Goal: Task Accomplishment & Management: Complete application form

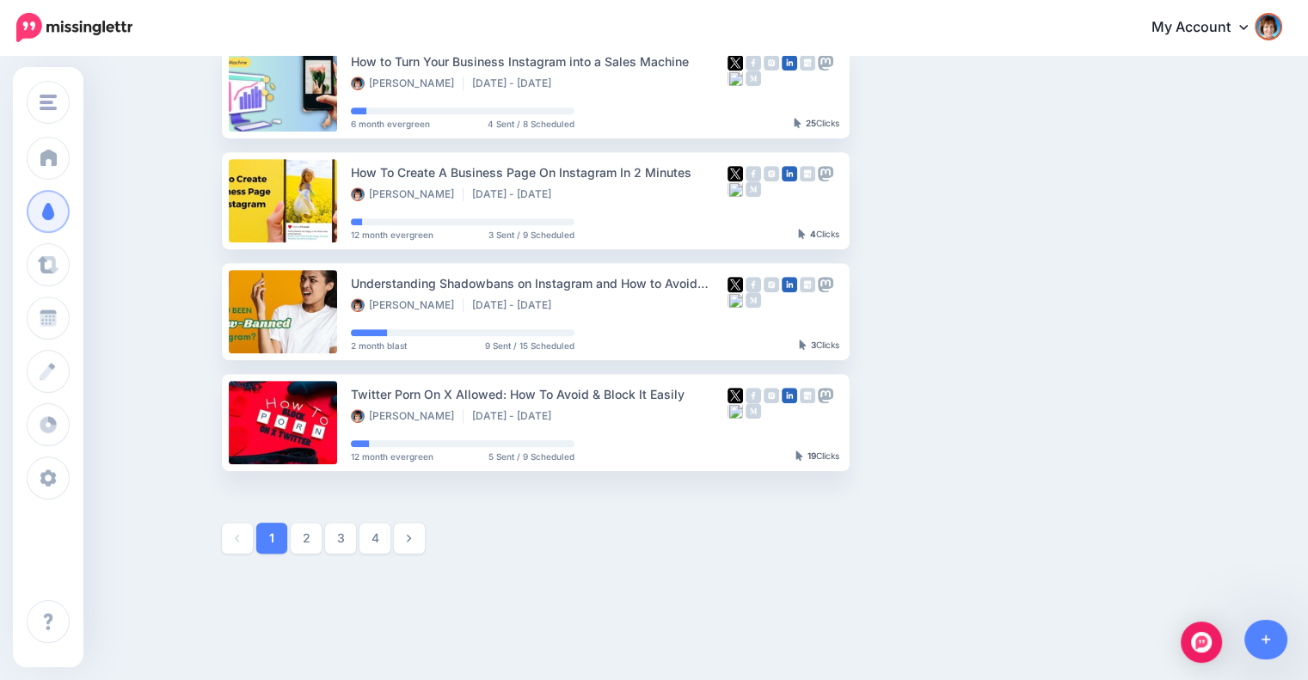
scroll to position [860, 0]
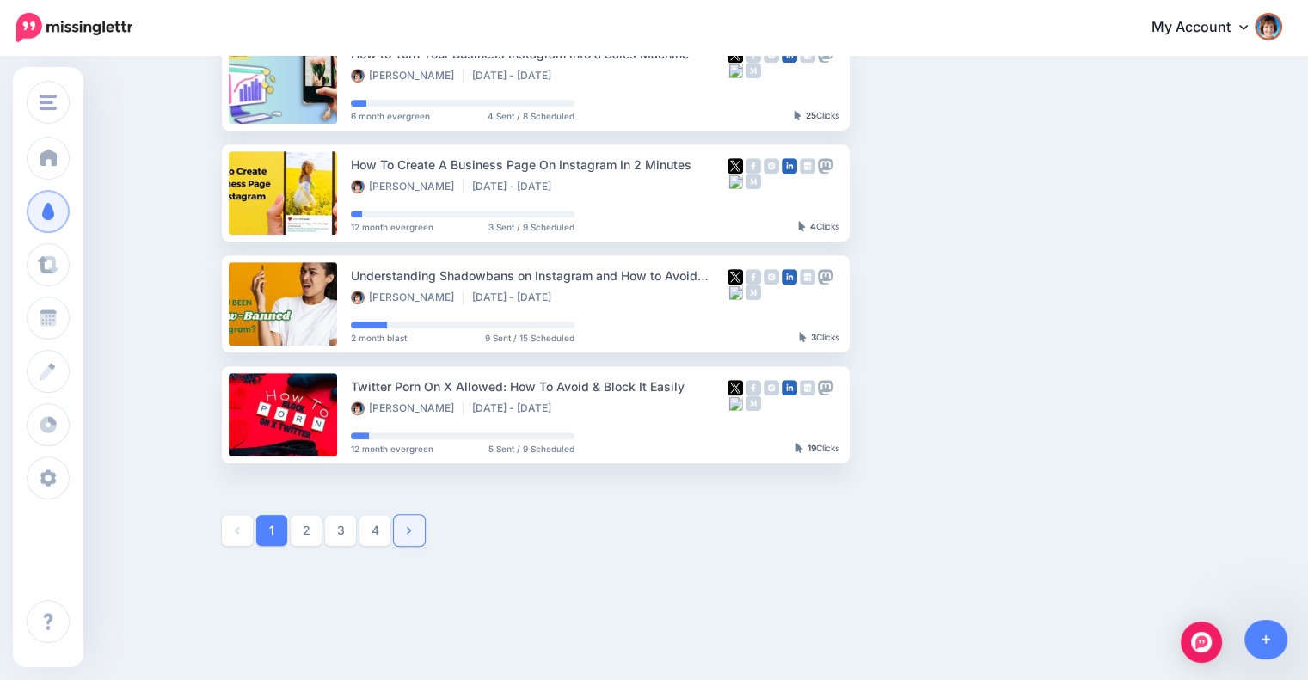
click at [406, 533] on link at bounding box center [409, 530] width 31 height 31
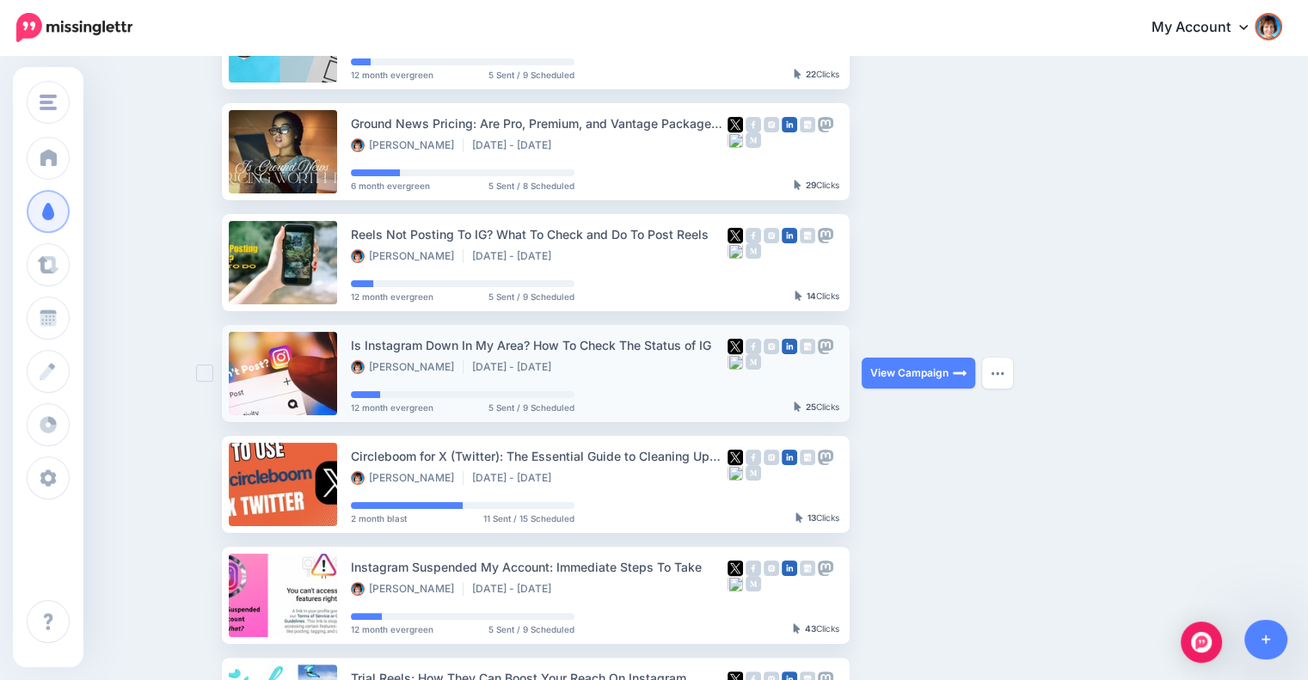
scroll to position [0, 0]
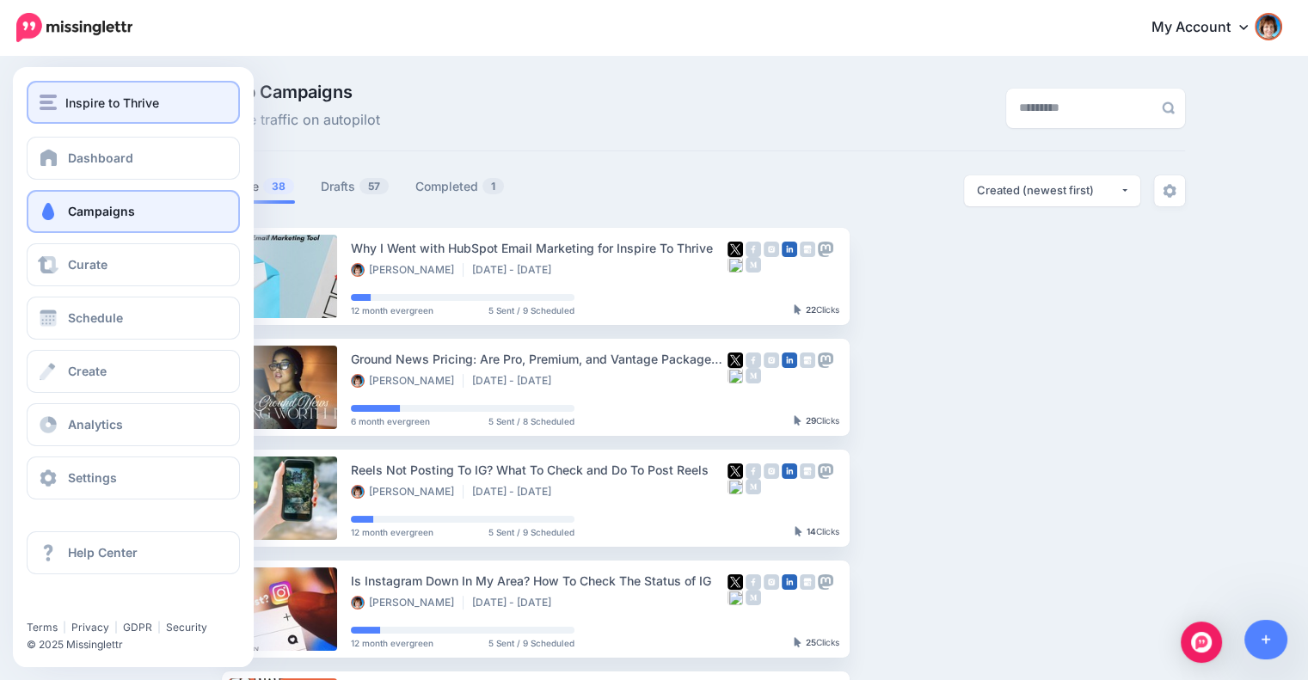
click at [78, 103] on span "Inspire to Thrive" at bounding box center [112, 103] width 94 height 20
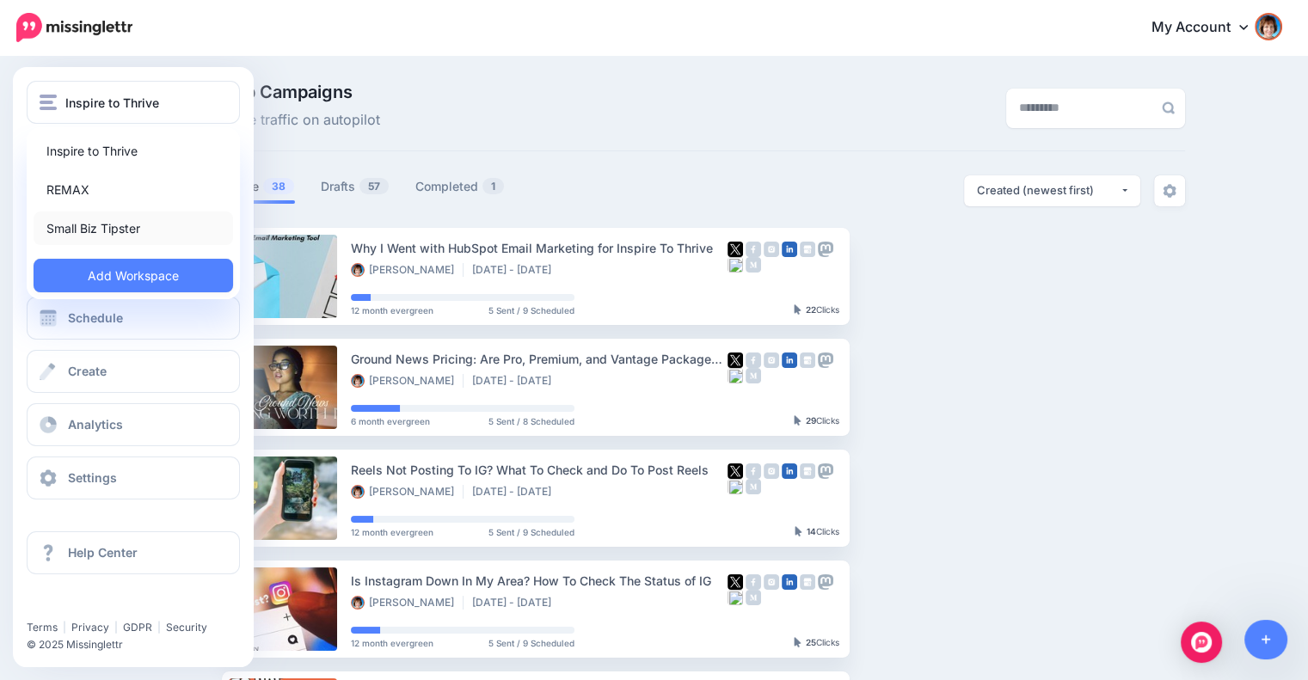
click at [67, 227] on link "Small Biz Tipster" at bounding box center [133, 228] width 199 height 34
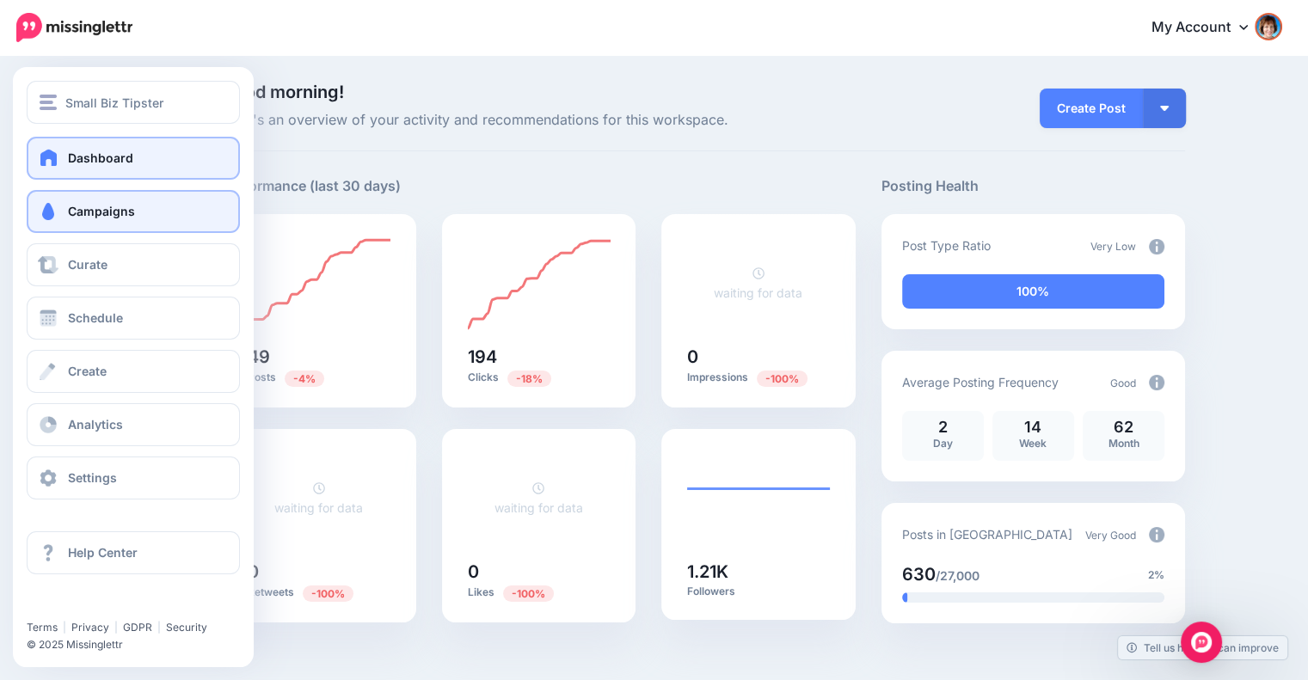
click at [79, 212] on span "Campaigns" at bounding box center [101, 211] width 67 height 15
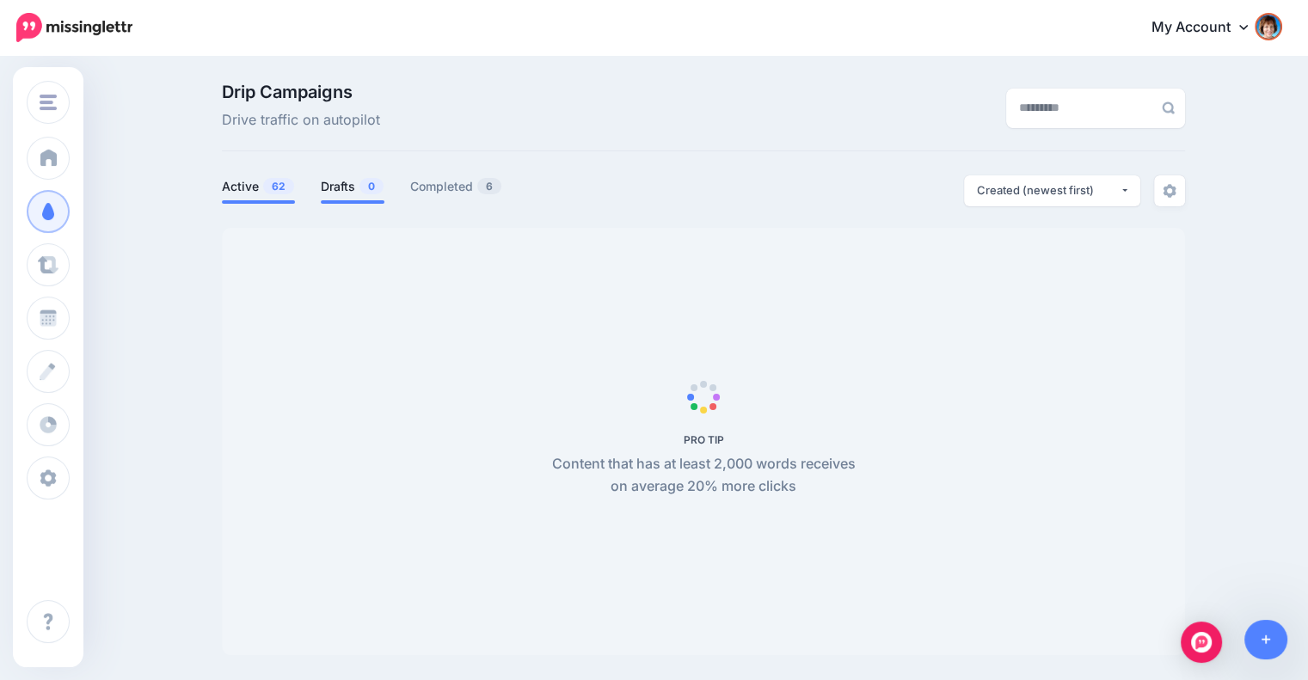
click at [336, 177] on link "Drafts 0" at bounding box center [353, 186] width 64 height 21
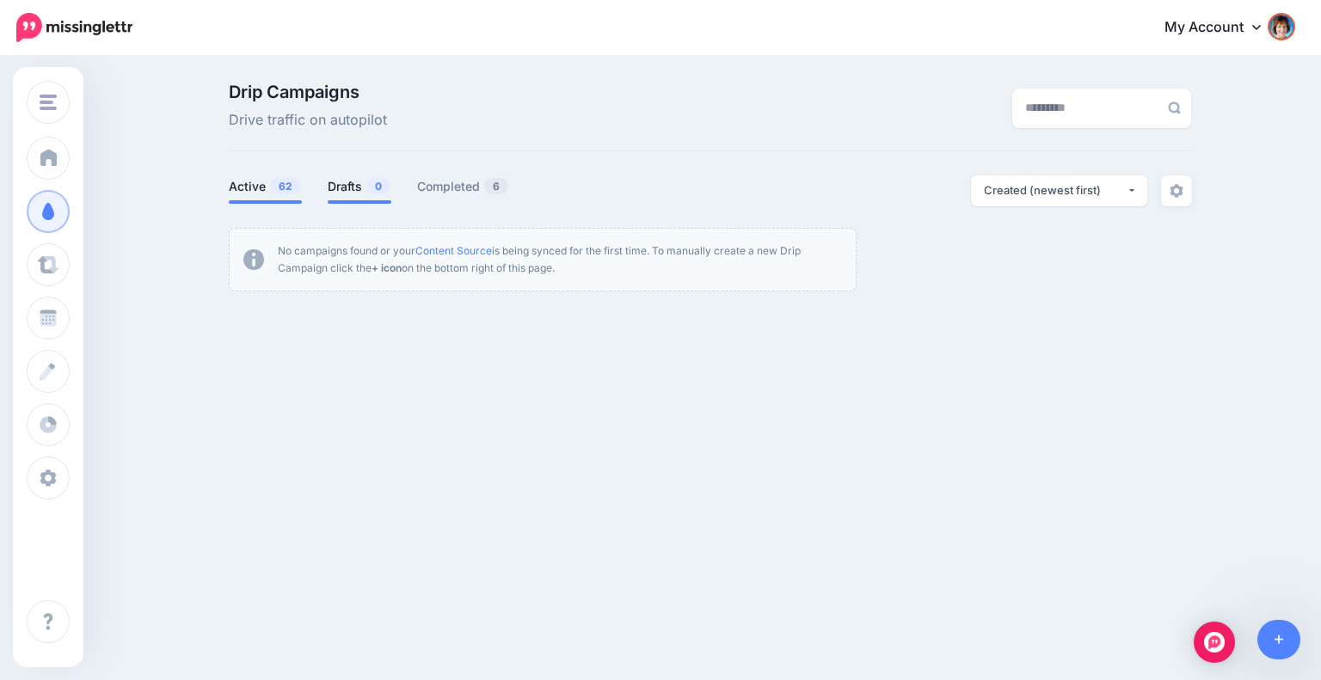
click at [248, 188] on link "Active 62" at bounding box center [265, 186] width 73 height 21
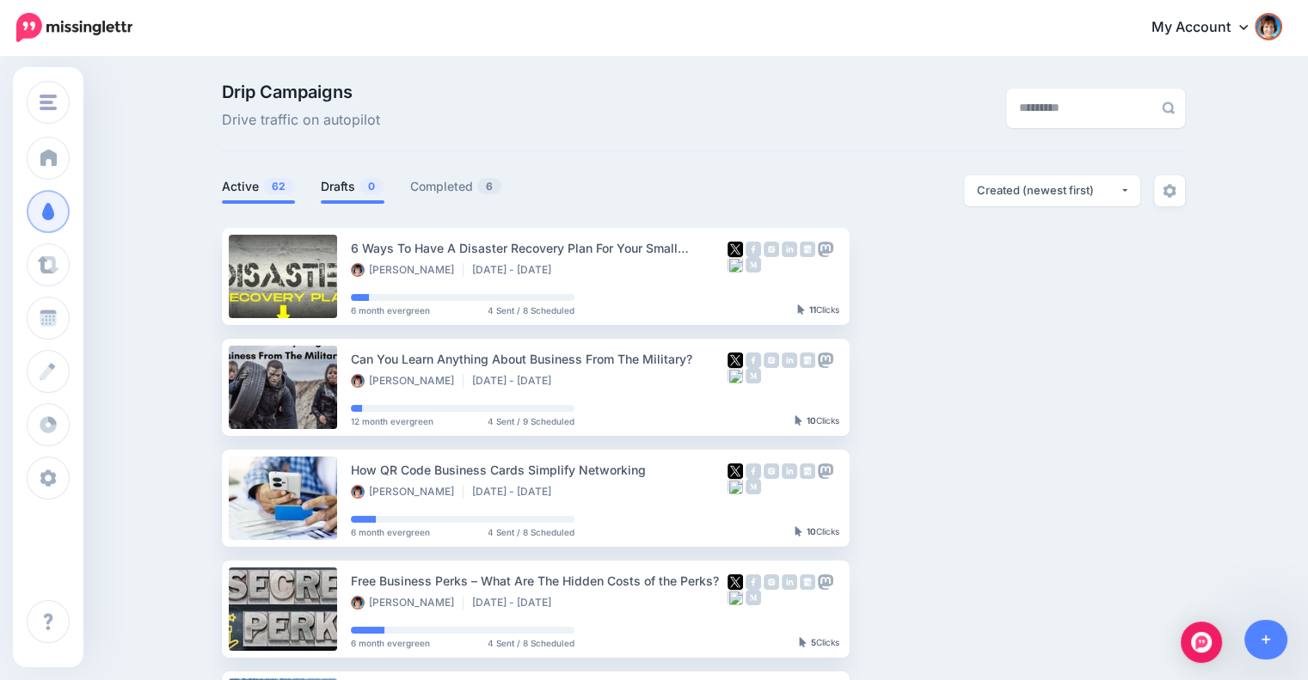
click at [346, 187] on link "Drafts 0" at bounding box center [353, 186] width 64 height 21
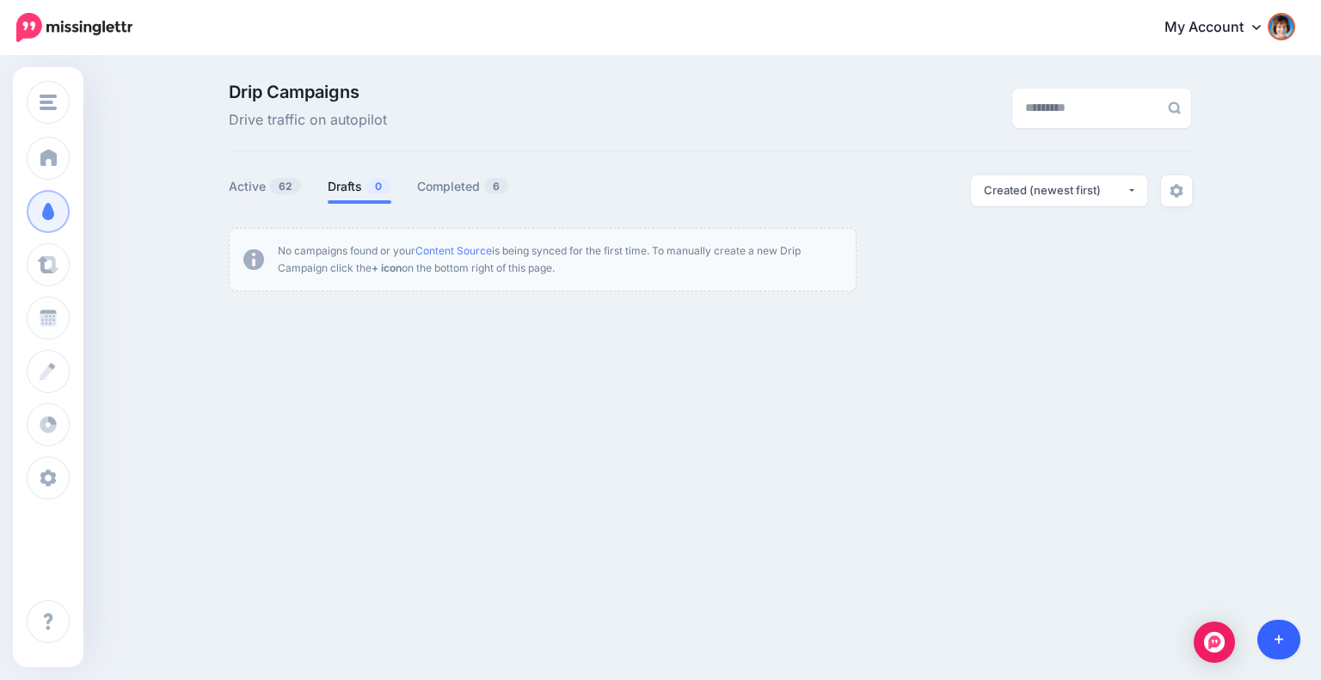
click at [1266, 641] on link at bounding box center [1279, 640] width 44 height 40
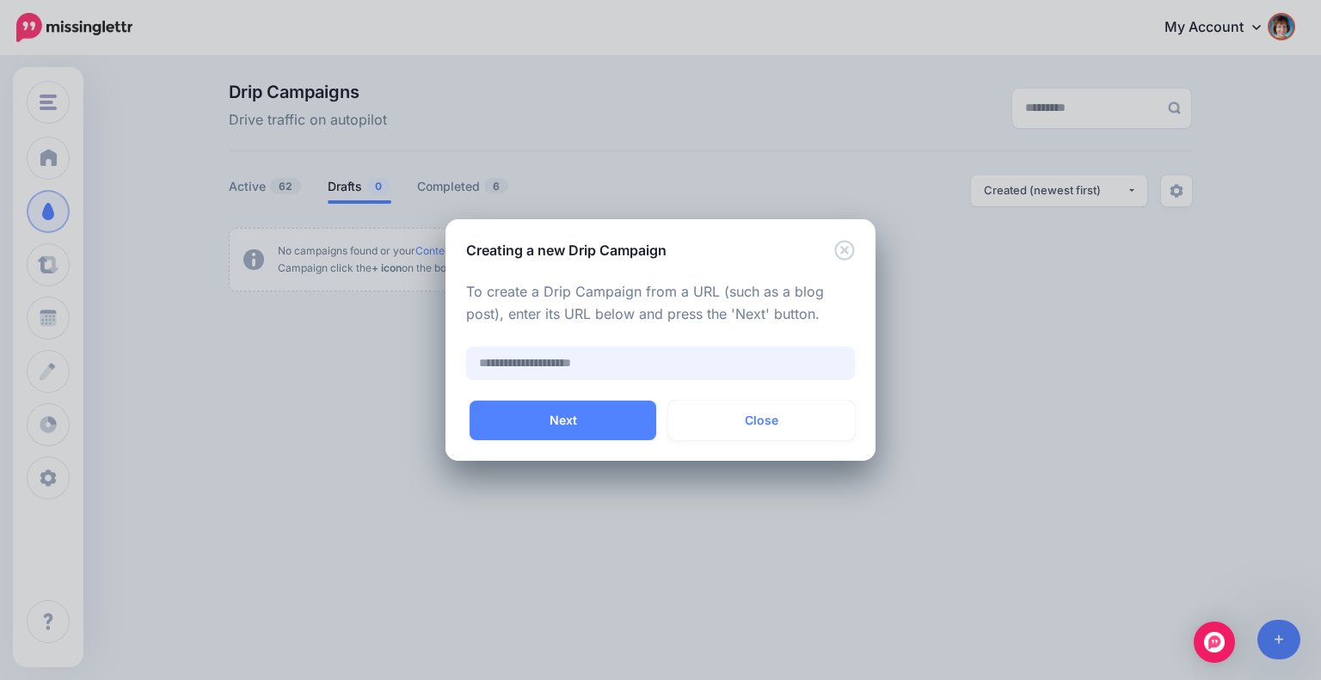
paste input "**********"
type input "**********"
click at [591, 405] on button "Next" at bounding box center [562, 421] width 187 height 40
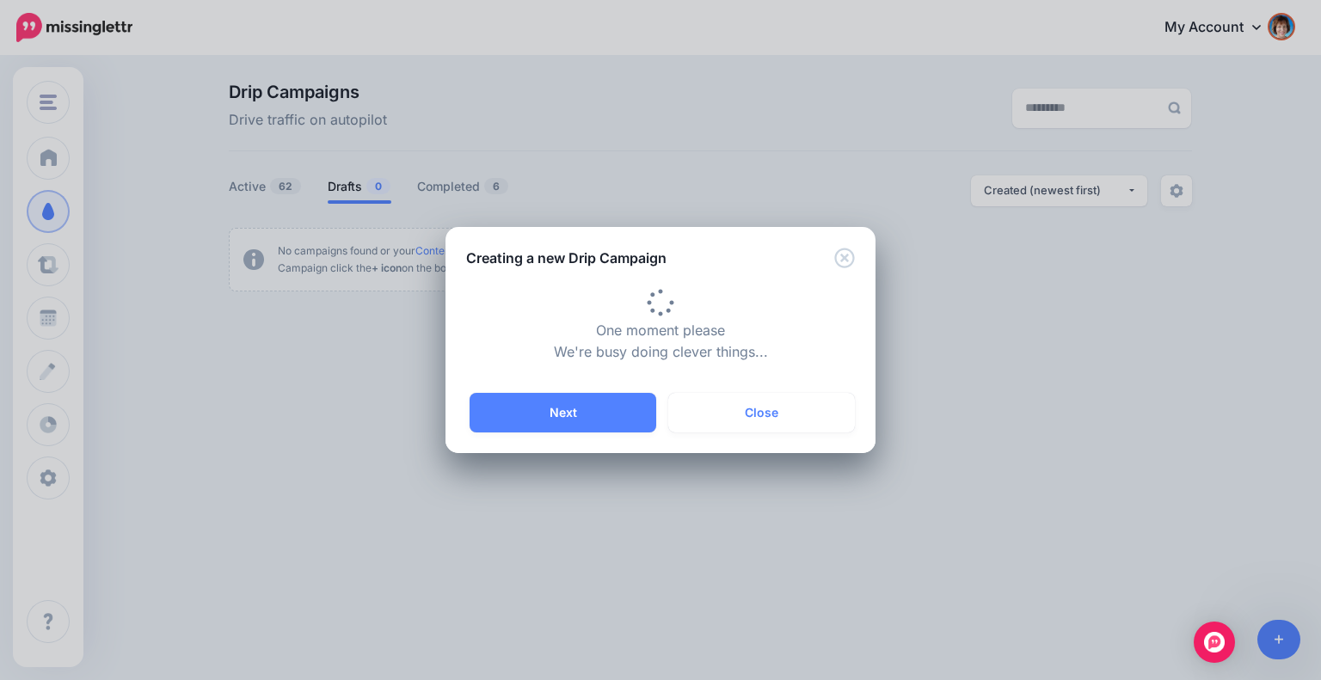
type input "**********"
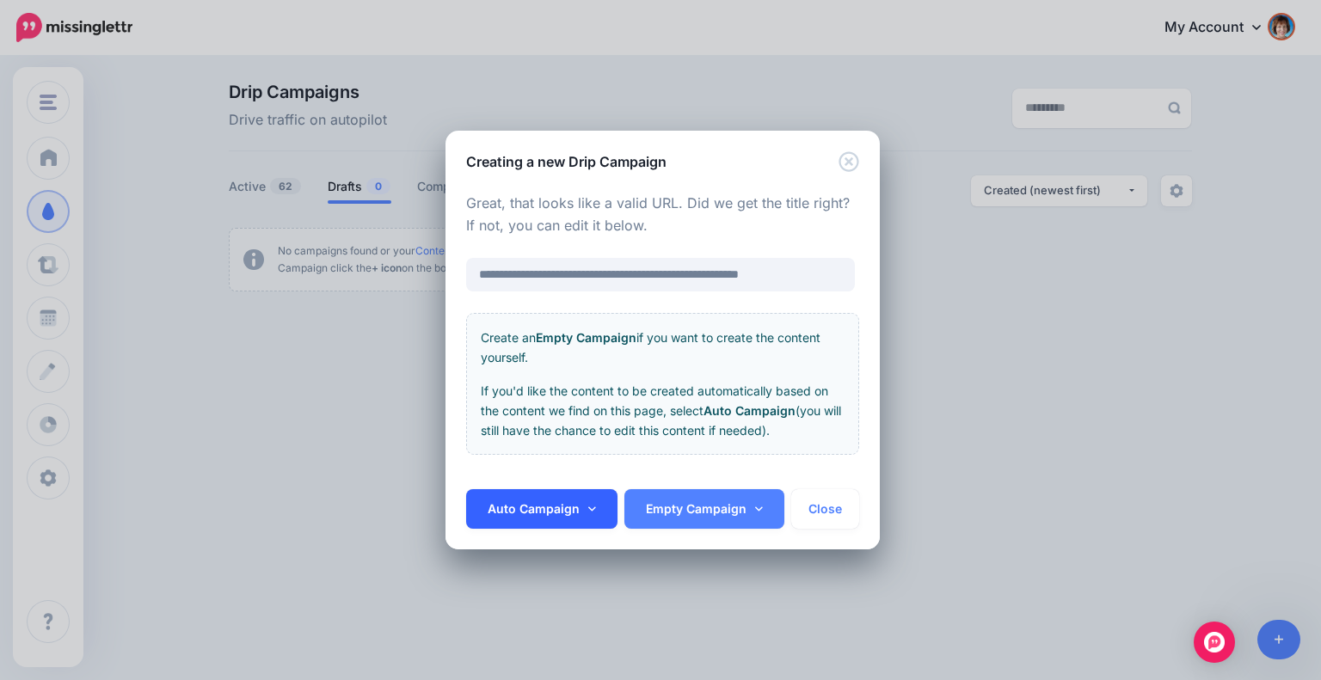
click at [595, 504] on link "Auto Campaign" at bounding box center [541, 509] width 151 height 40
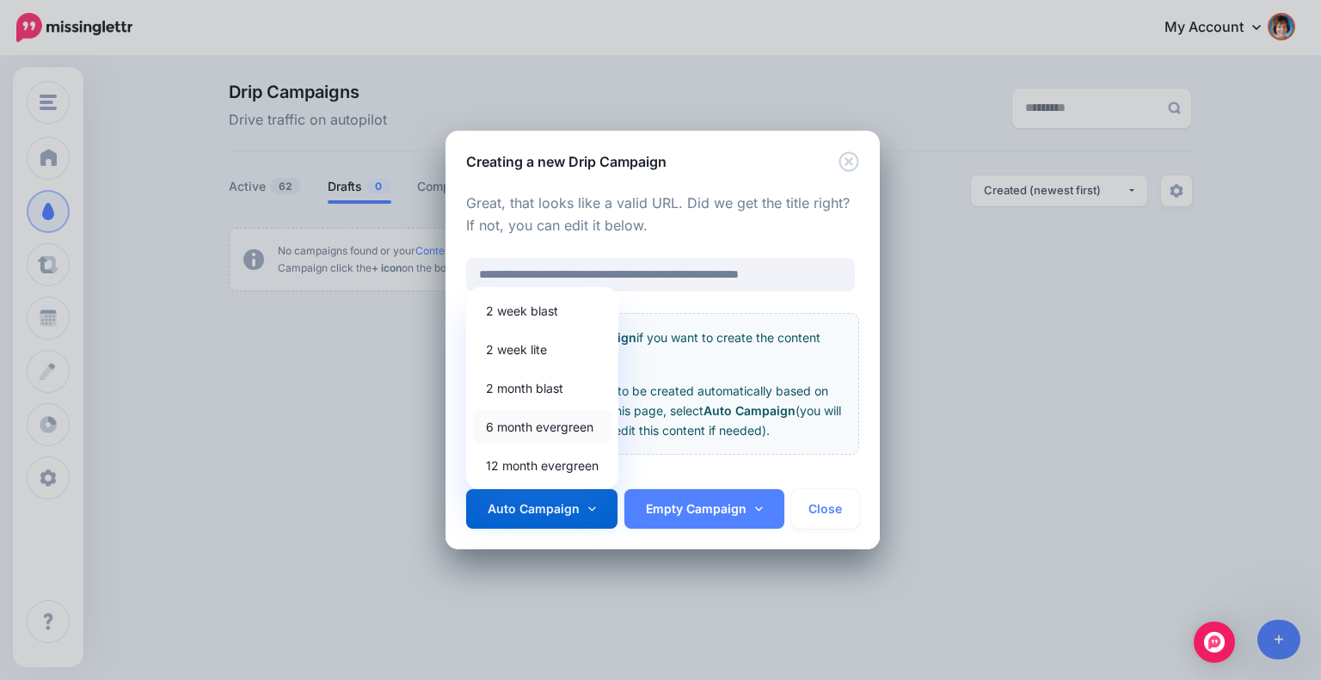
click at [573, 429] on link "6 month evergreen" at bounding box center [542, 427] width 138 height 34
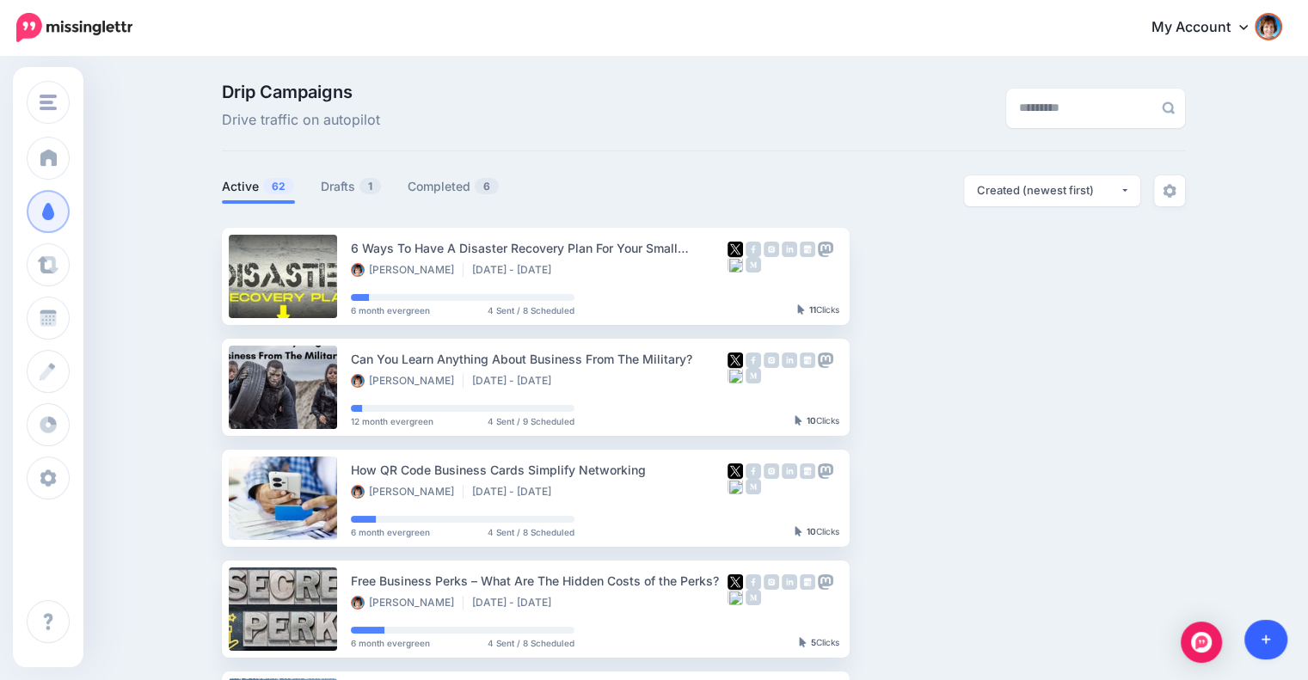
click at [1276, 653] on link at bounding box center [1266, 640] width 44 height 40
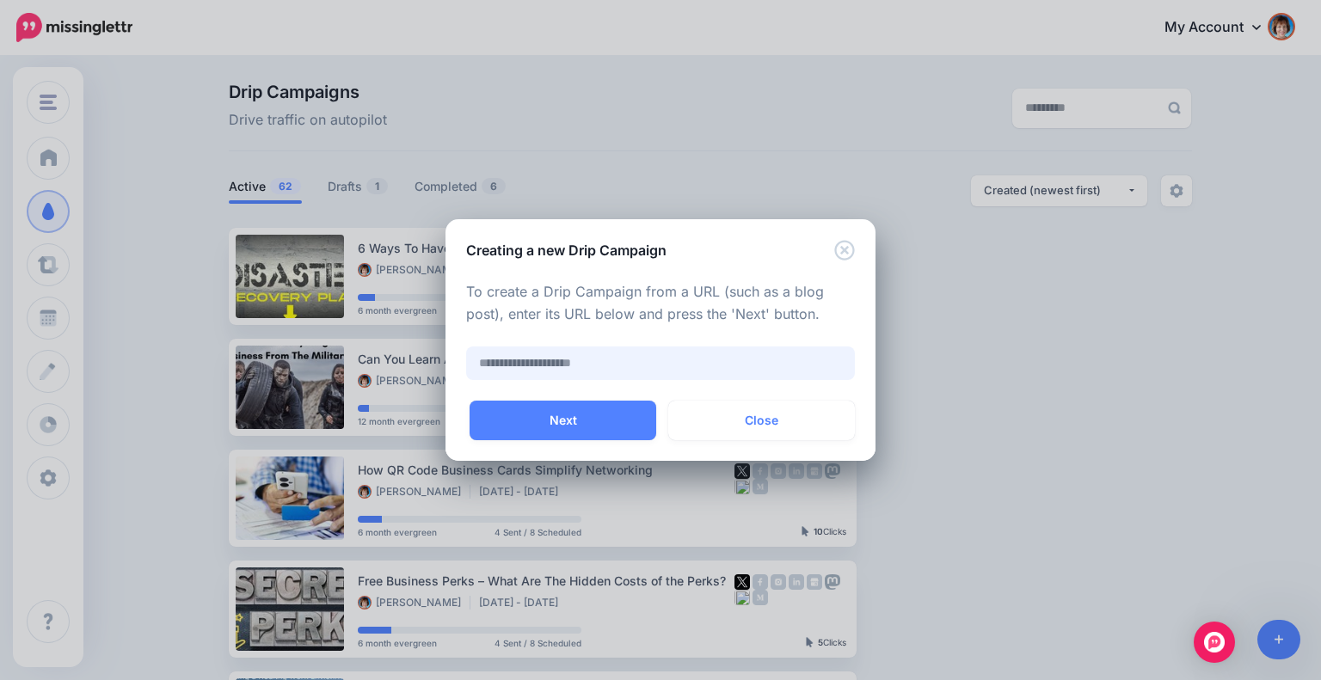
click at [736, 354] on input "text" at bounding box center [660, 363] width 389 height 34
paste input "**********"
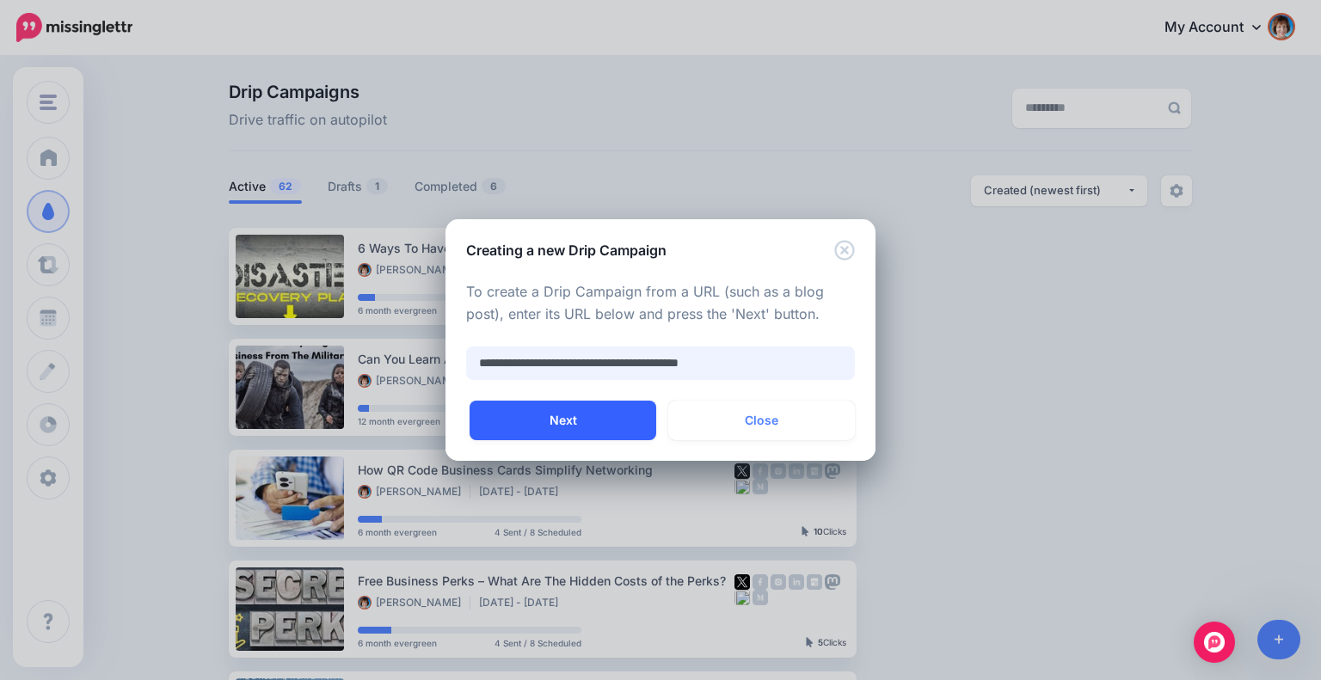
type input "**********"
click at [584, 420] on button "Next" at bounding box center [562, 421] width 187 height 40
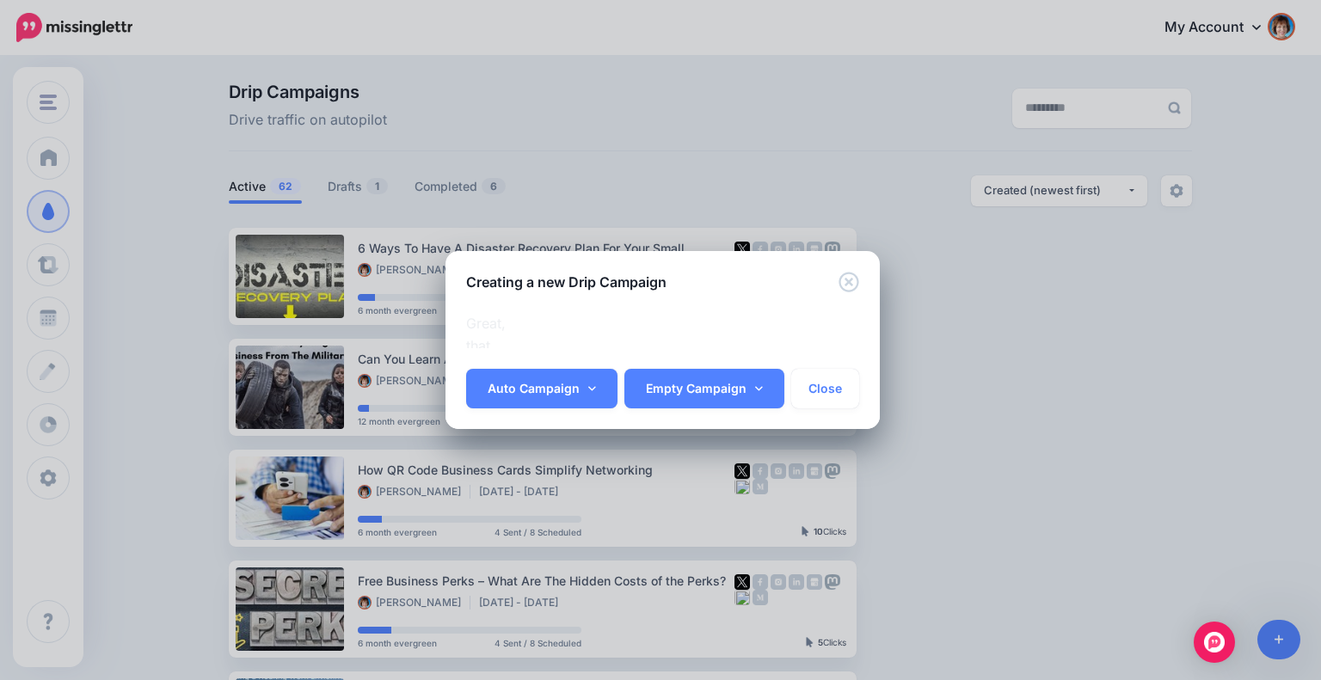
scroll to position [0, 26]
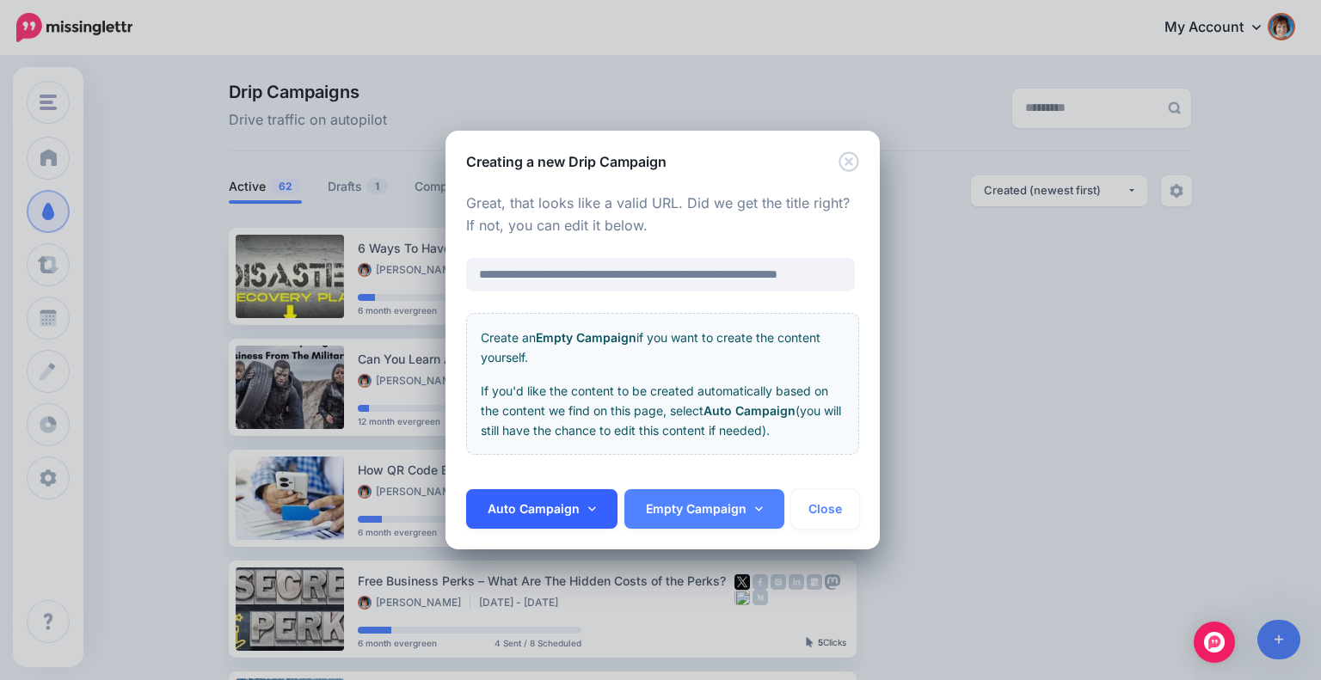
click at [594, 502] on link "Auto Campaign" at bounding box center [541, 509] width 151 height 40
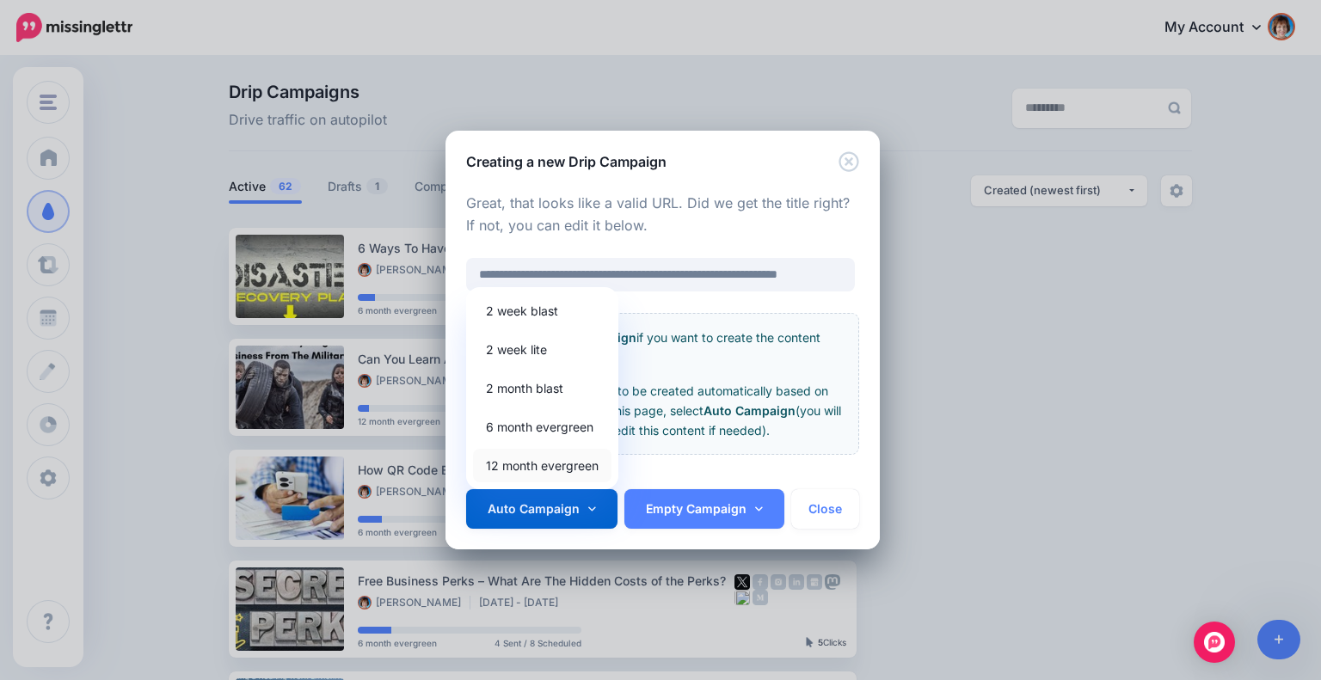
click at [578, 455] on link "12 month evergreen" at bounding box center [542, 466] width 138 height 34
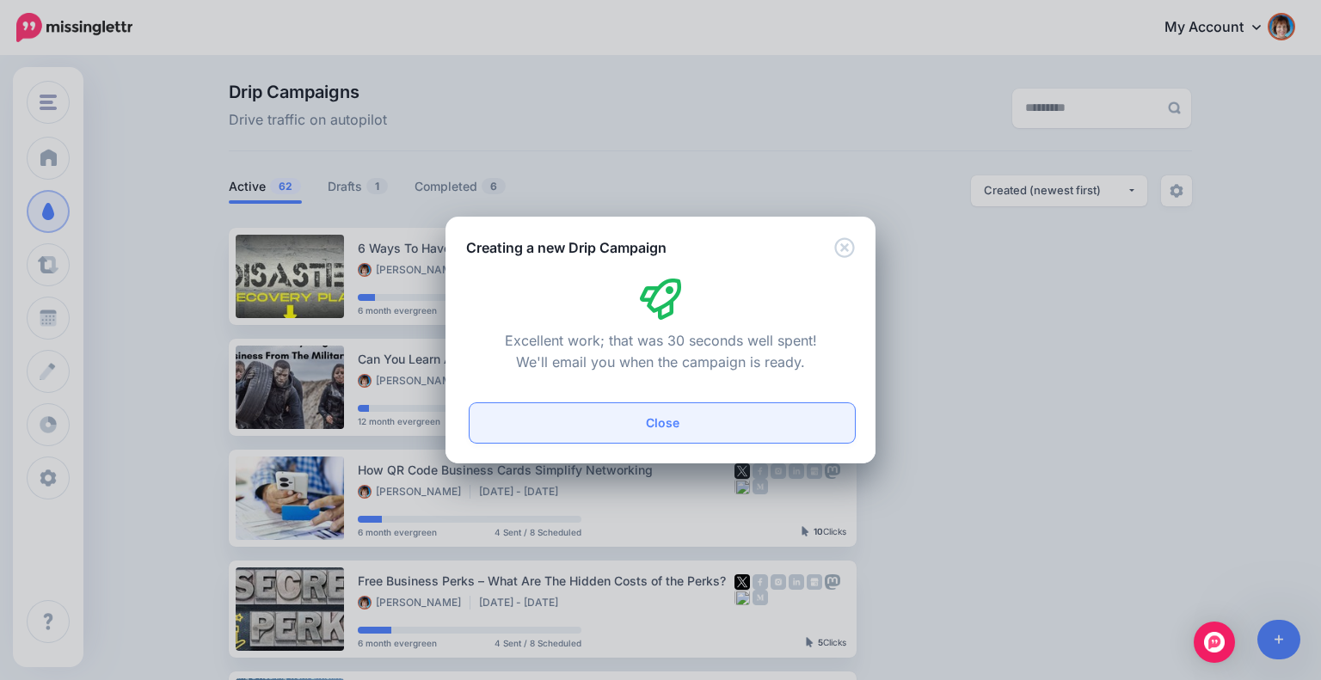
click at [670, 426] on button "Close" at bounding box center [661, 423] width 385 height 40
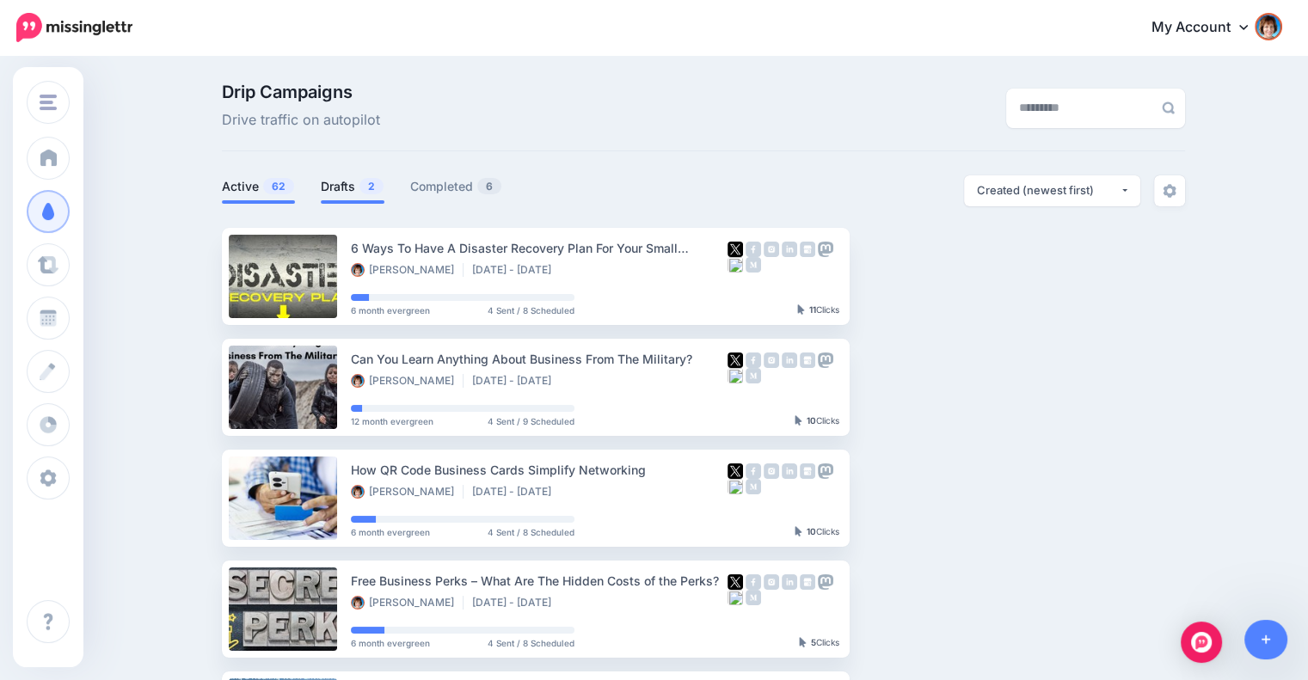
click at [341, 181] on link "Drafts 2" at bounding box center [353, 186] width 64 height 21
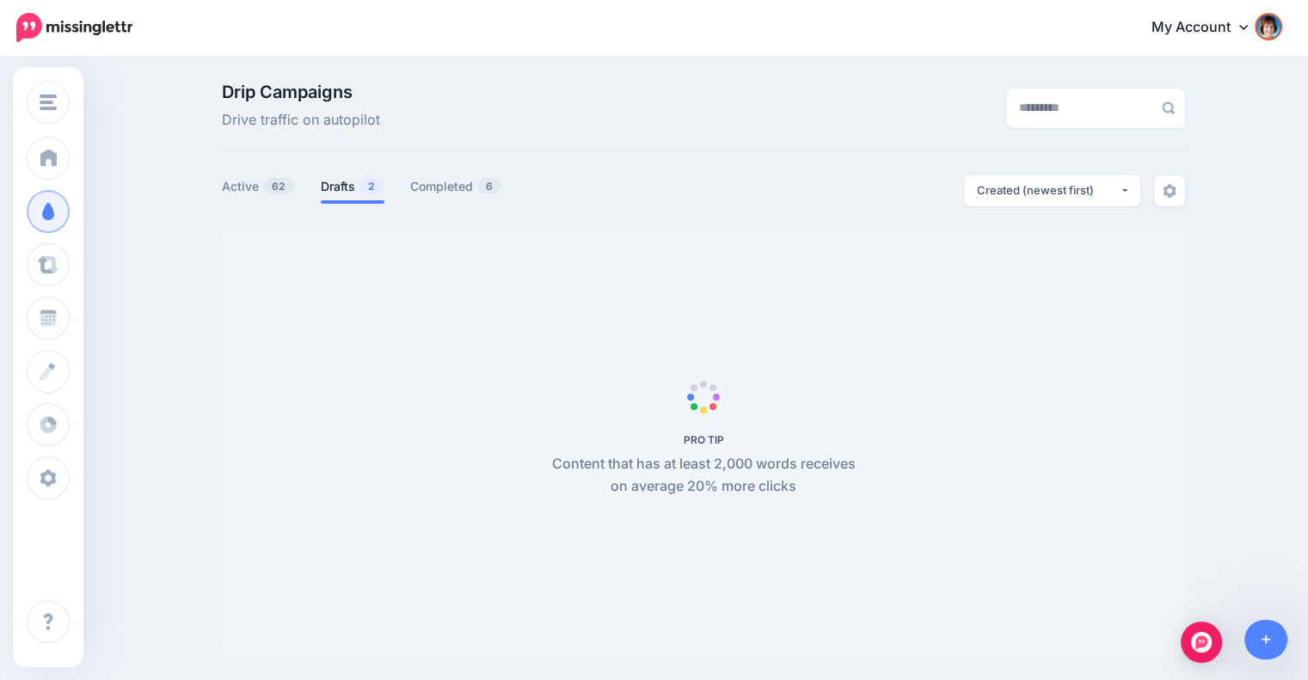
click at [368, 193] on span "2" at bounding box center [371, 186] width 24 height 16
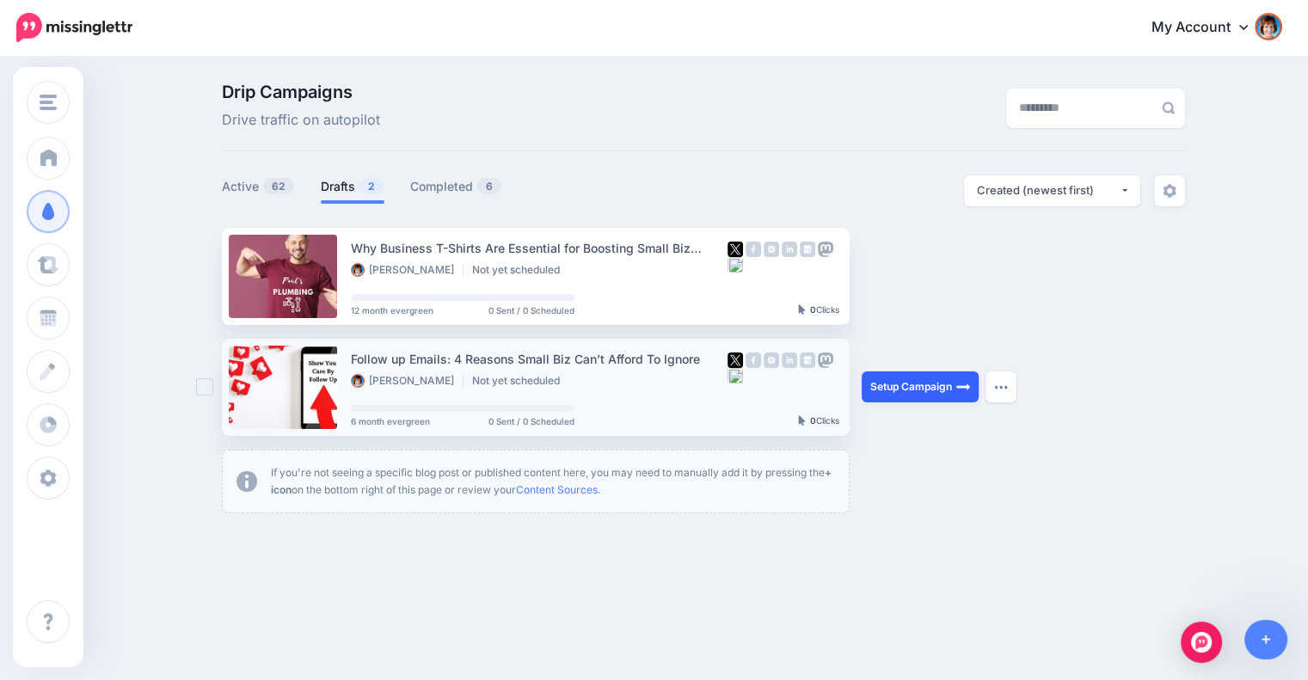
click at [934, 383] on link "Setup Campaign" at bounding box center [919, 386] width 117 height 31
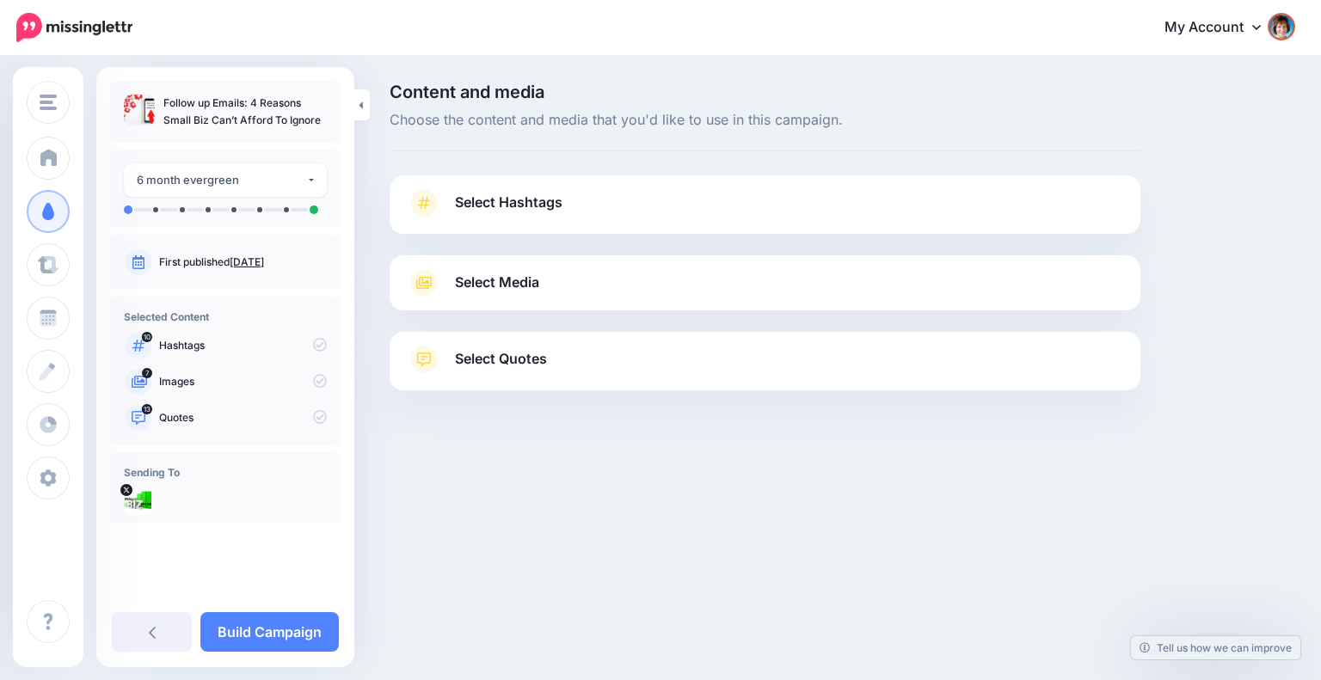
click at [745, 194] on link "Select Hashtags" at bounding box center [765, 211] width 716 height 45
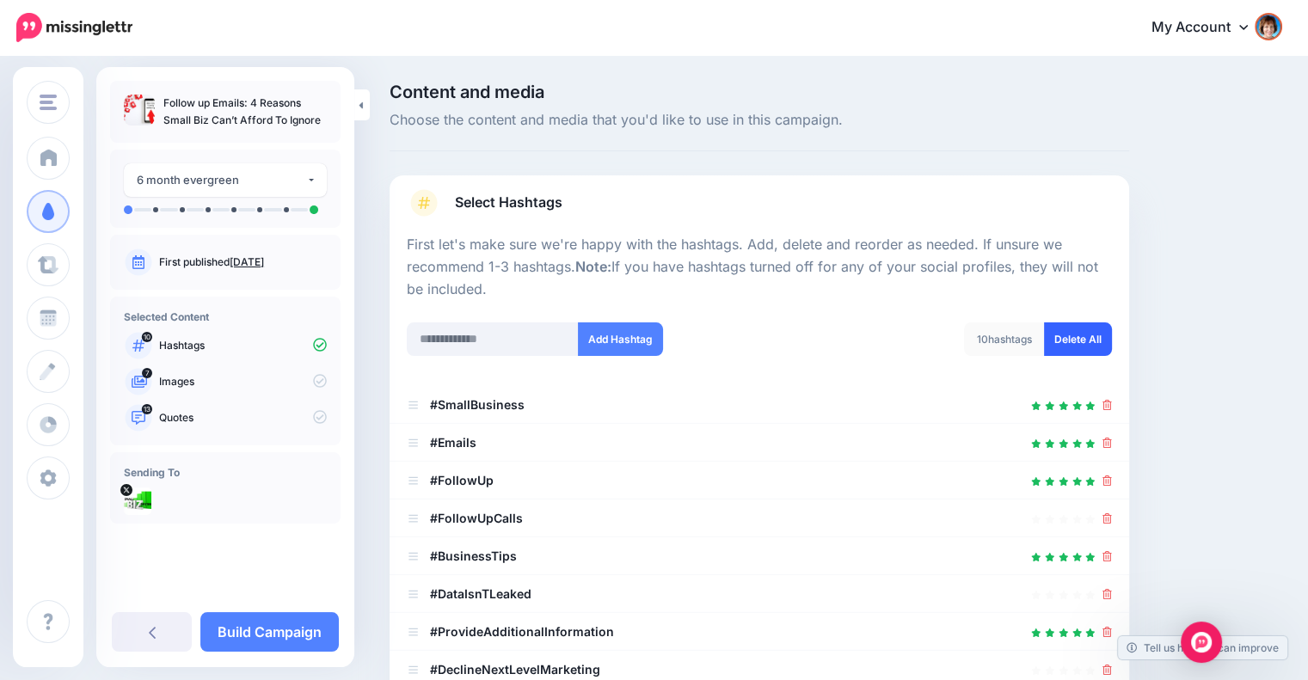
click at [1085, 331] on link "Delete All" at bounding box center [1078, 339] width 68 height 34
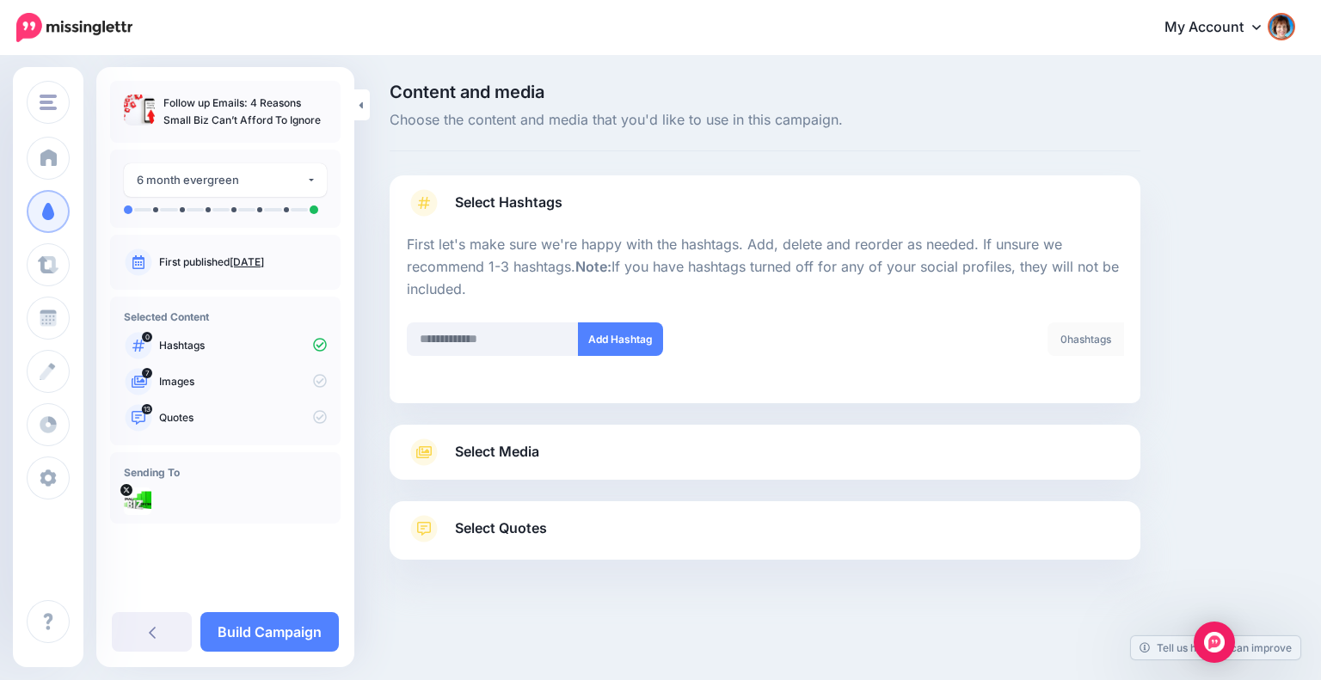
click at [1098, 462] on link "Select Media" at bounding box center [765, 452] width 716 height 28
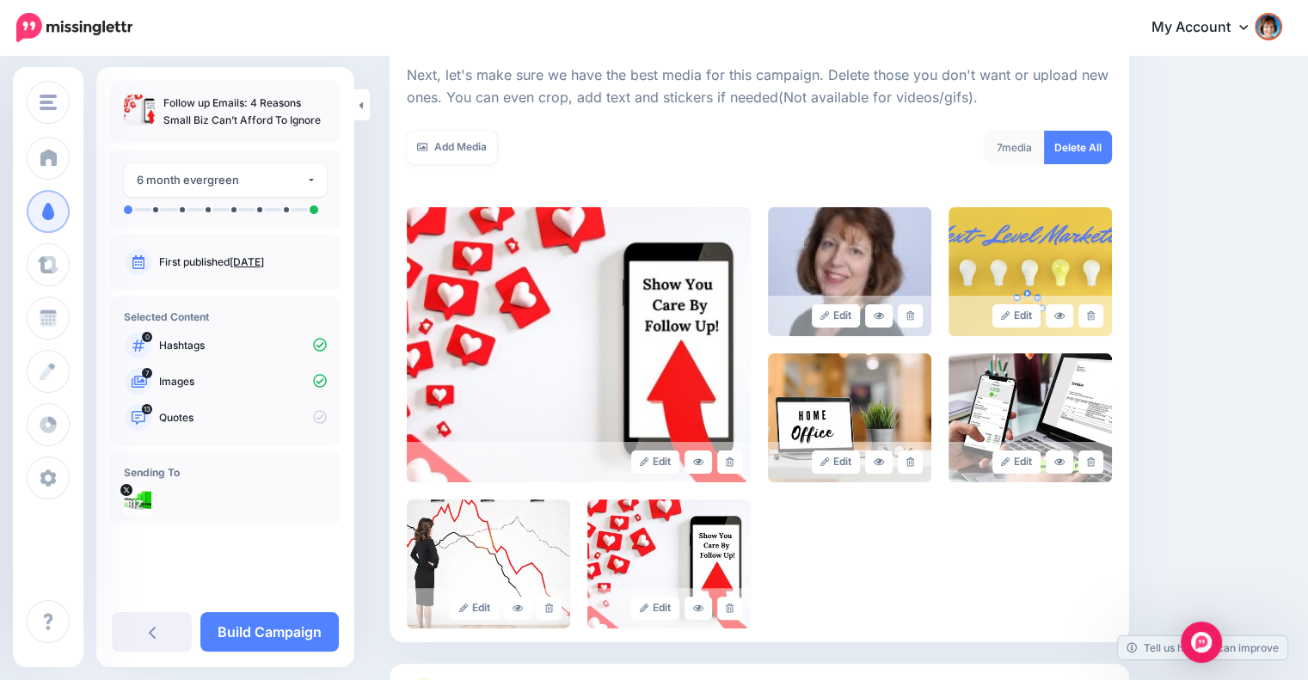
scroll to position [244, 0]
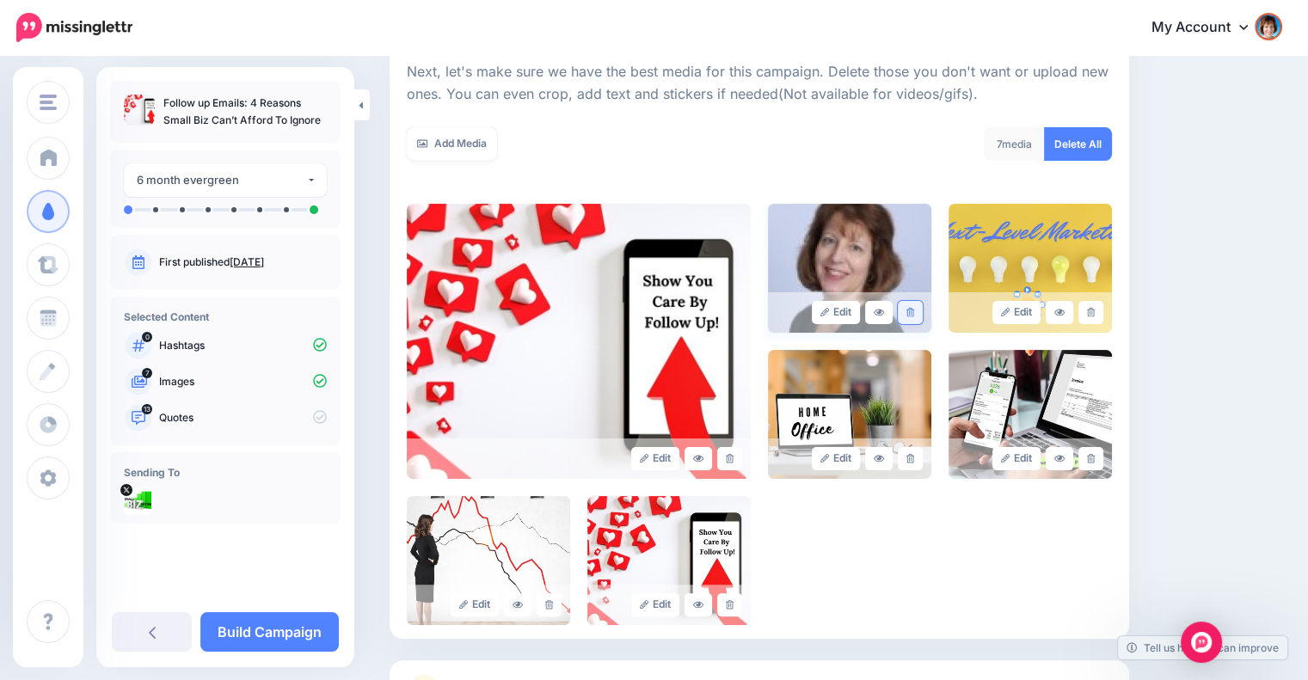
click at [914, 312] on icon at bounding box center [910, 312] width 8 height 9
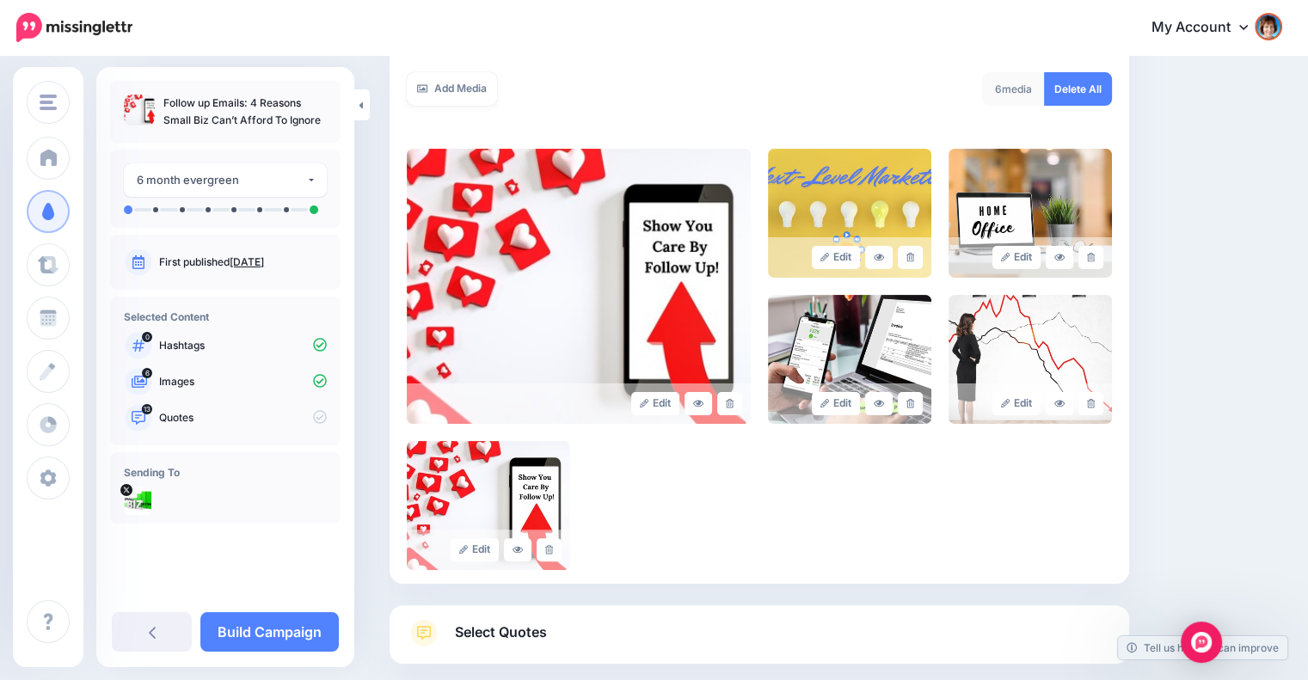
scroll to position [308, 0]
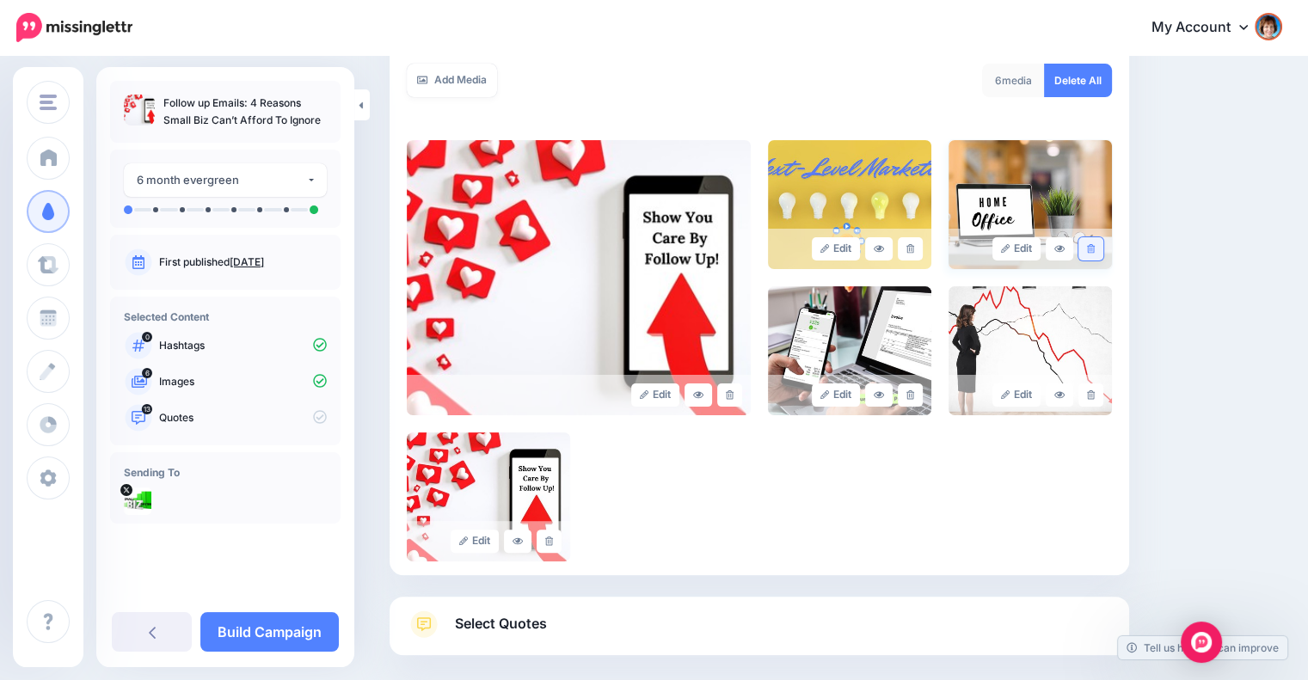
click at [1094, 248] on icon at bounding box center [1091, 248] width 8 height 9
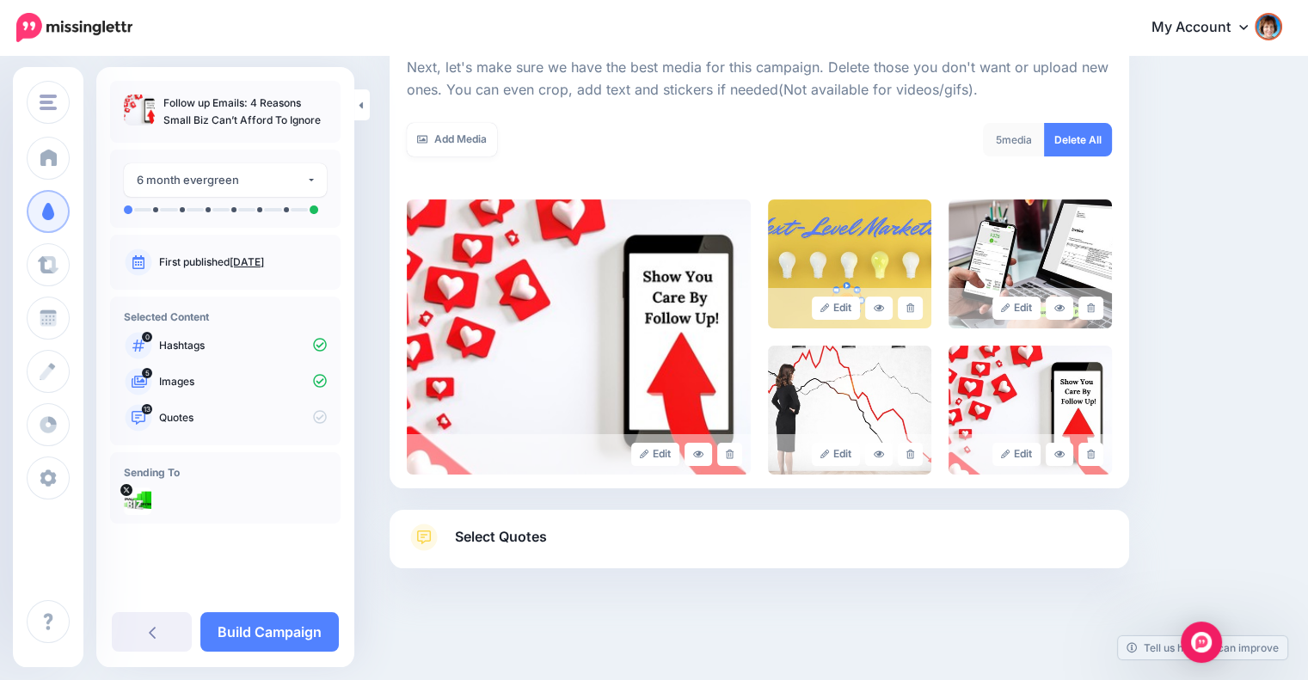
scroll to position [248, 0]
click at [914, 311] on icon at bounding box center [910, 308] width 8 height 9
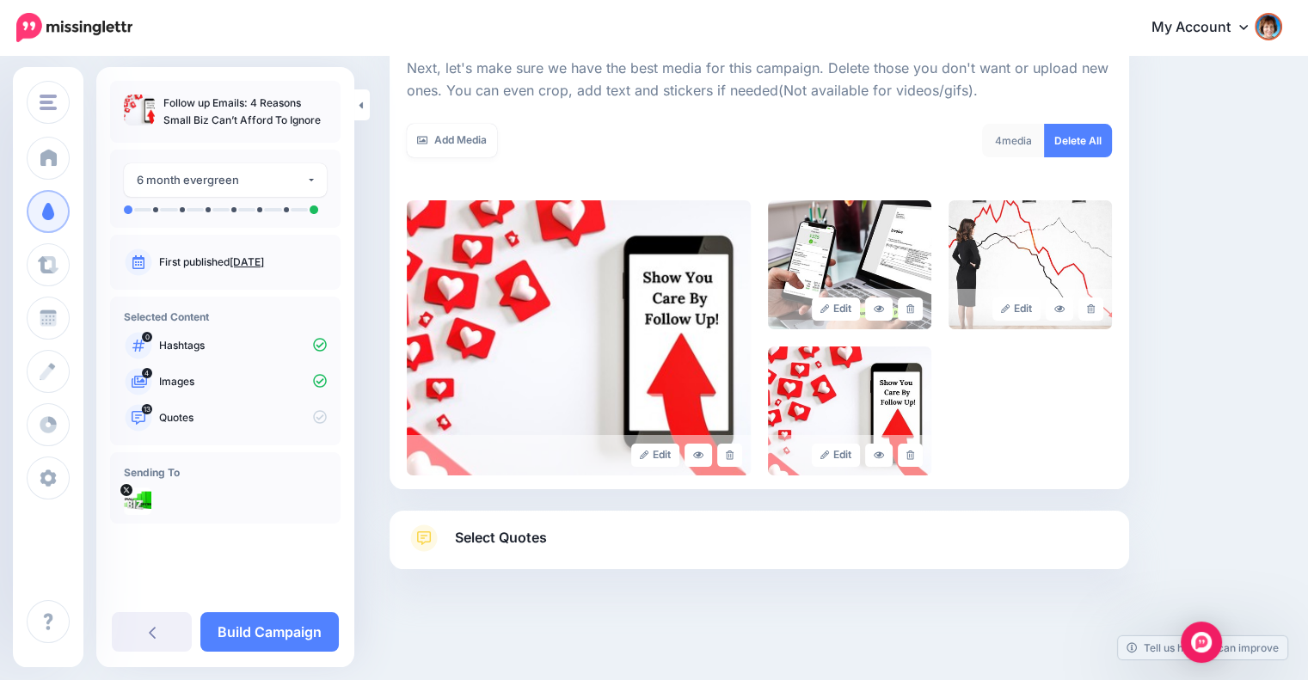
click at [881, 544] on link "Select Quotes" at bounding box center [759, 546] width 705 height 45
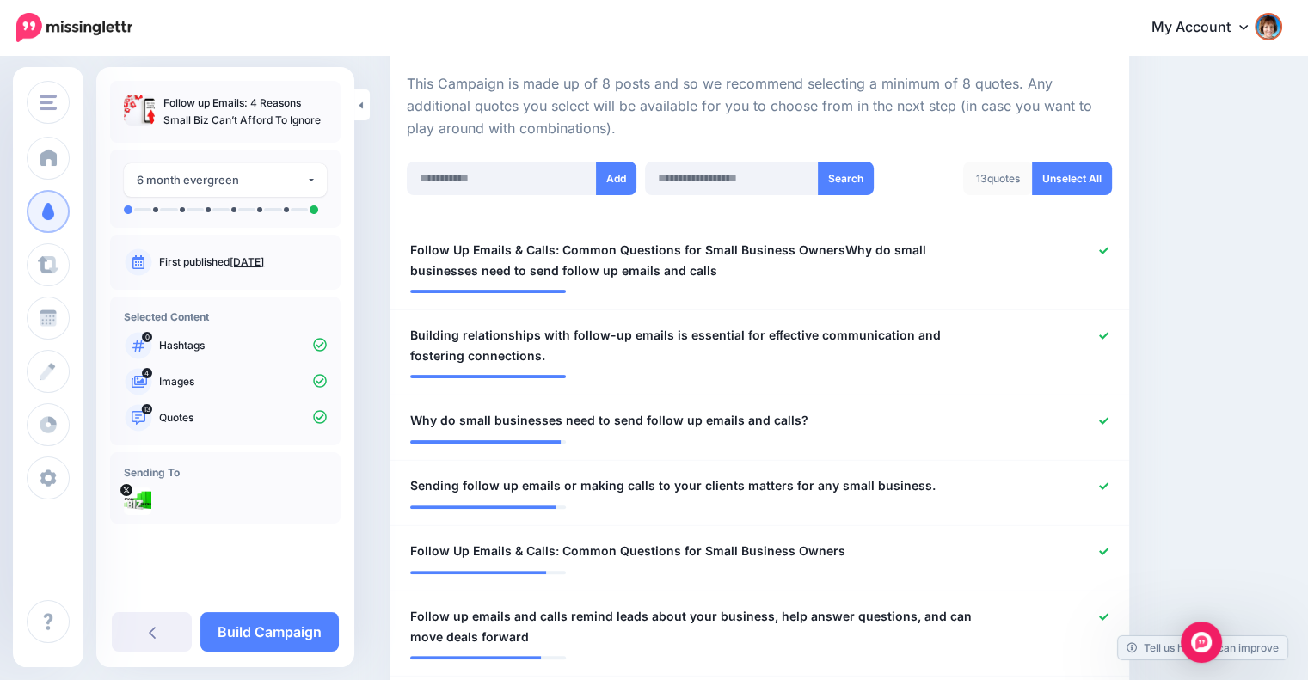
scroll to position [377, 0]
click at [831, 248] on span "Follow Up Emails & Calls: Common Questions for Small Business OwnersWhy do smal…" at bounding box center [699, 259] width 578 height 41
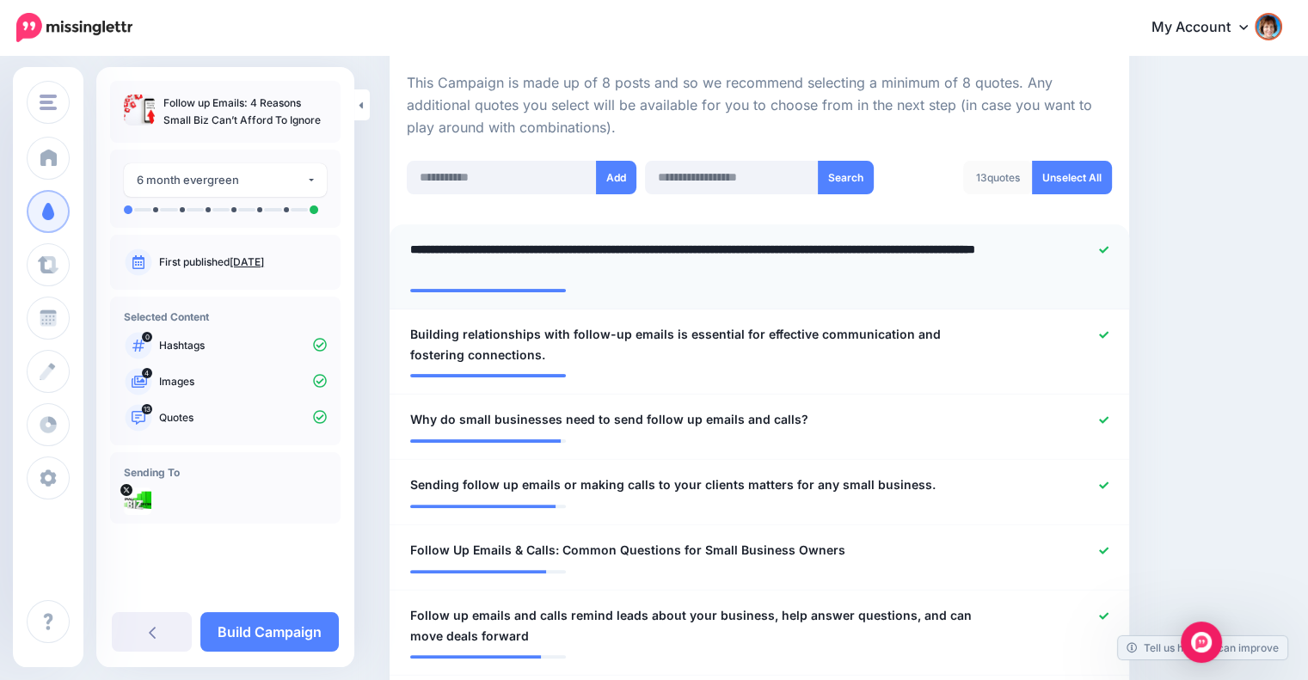
click at [837, 246] on textarea "**********" at bounding box center [703, 259] width 586 height 41
type textarea "**********"
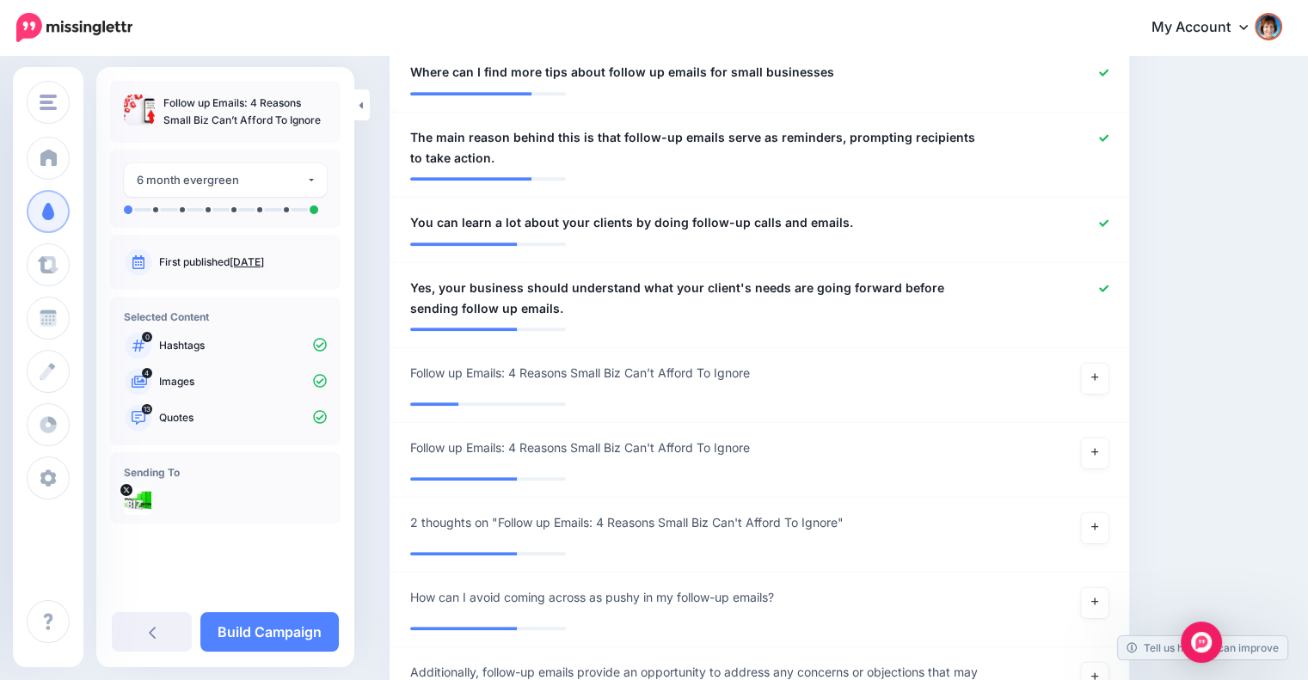
scroll to position [1246, 0]
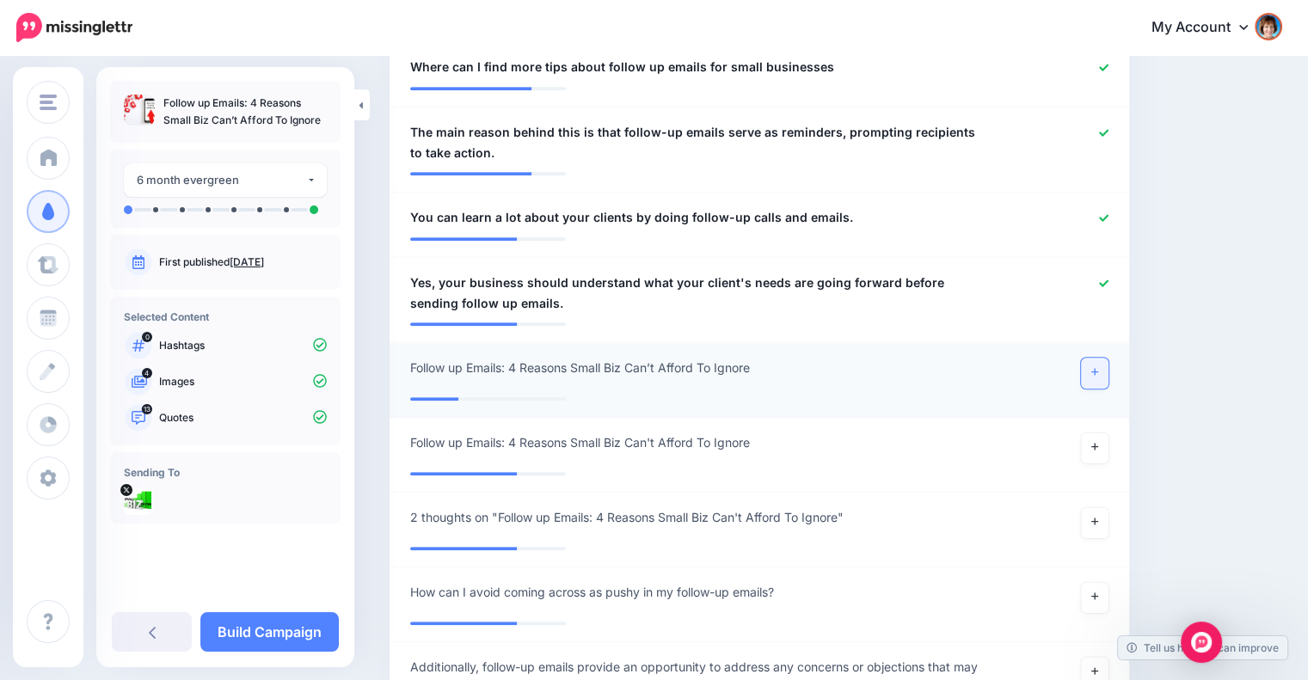
click at [1098, 371] on icon at bounding box center [1094, 372] width 7 height 7
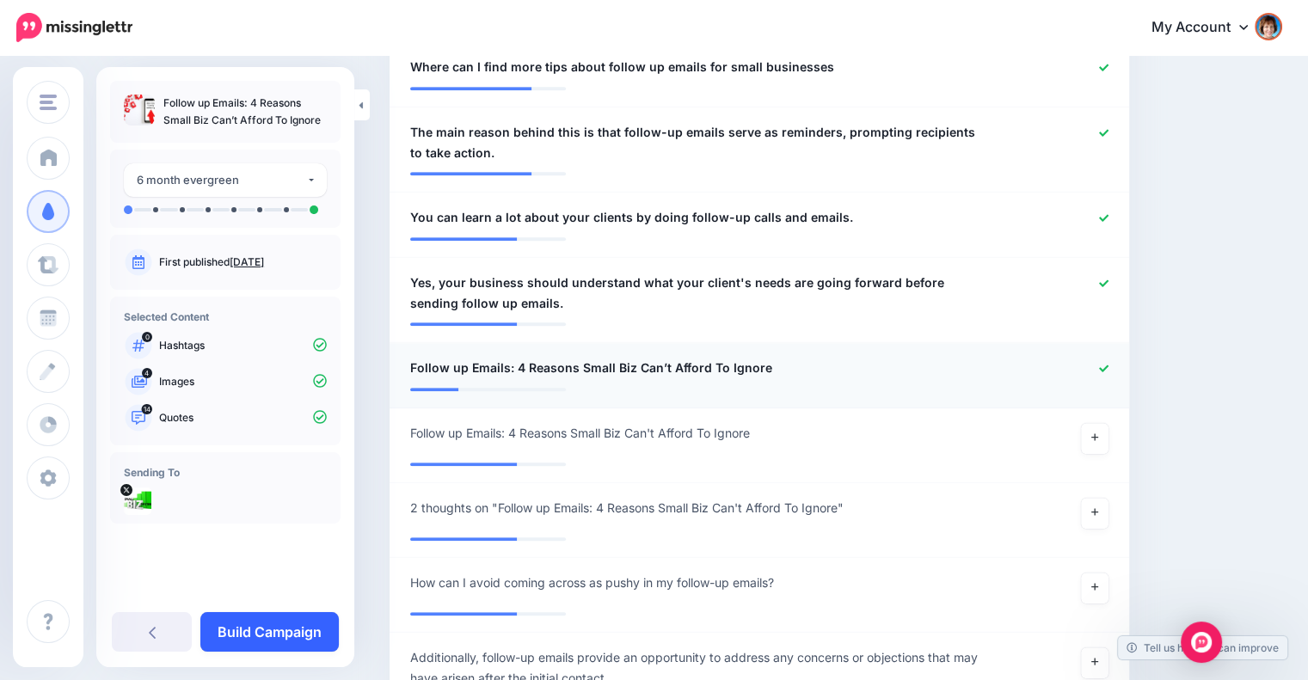
click at [288, 629] on link "Build Campaign" at bounding box center [269, 632] width 138 height 40
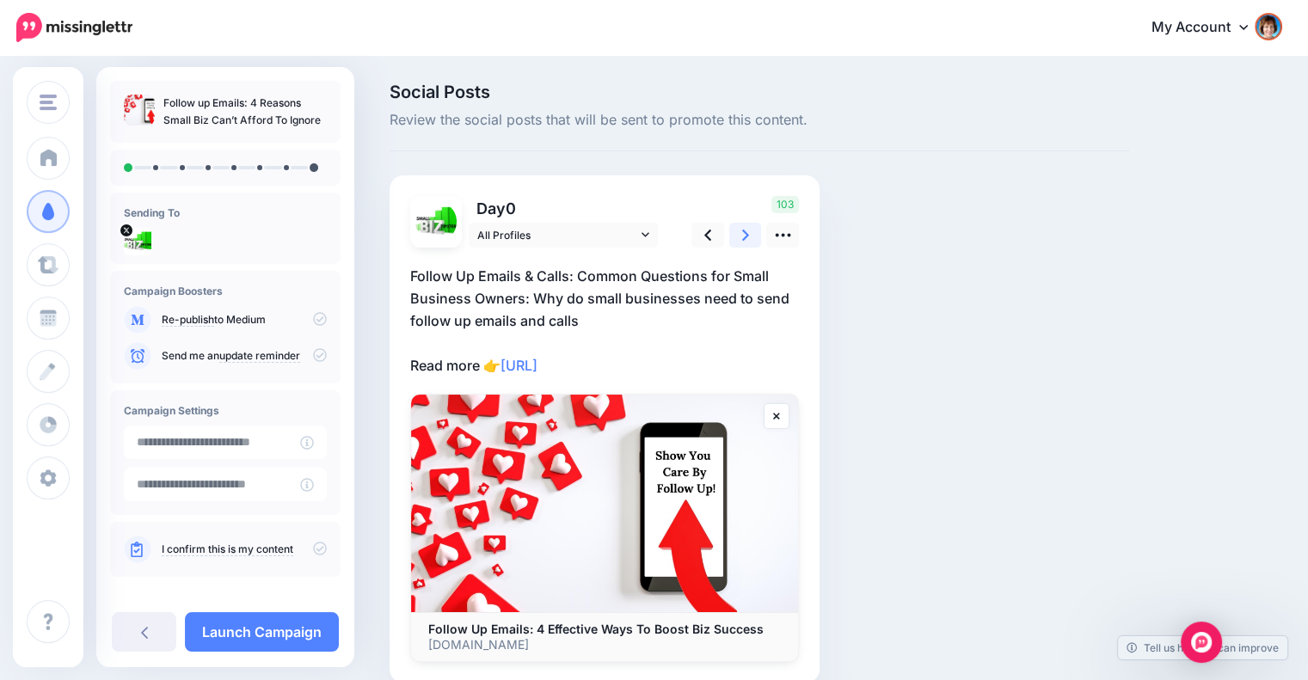
click at [747, 235] on icon at bounding box center [745, 235] width 7 height 11
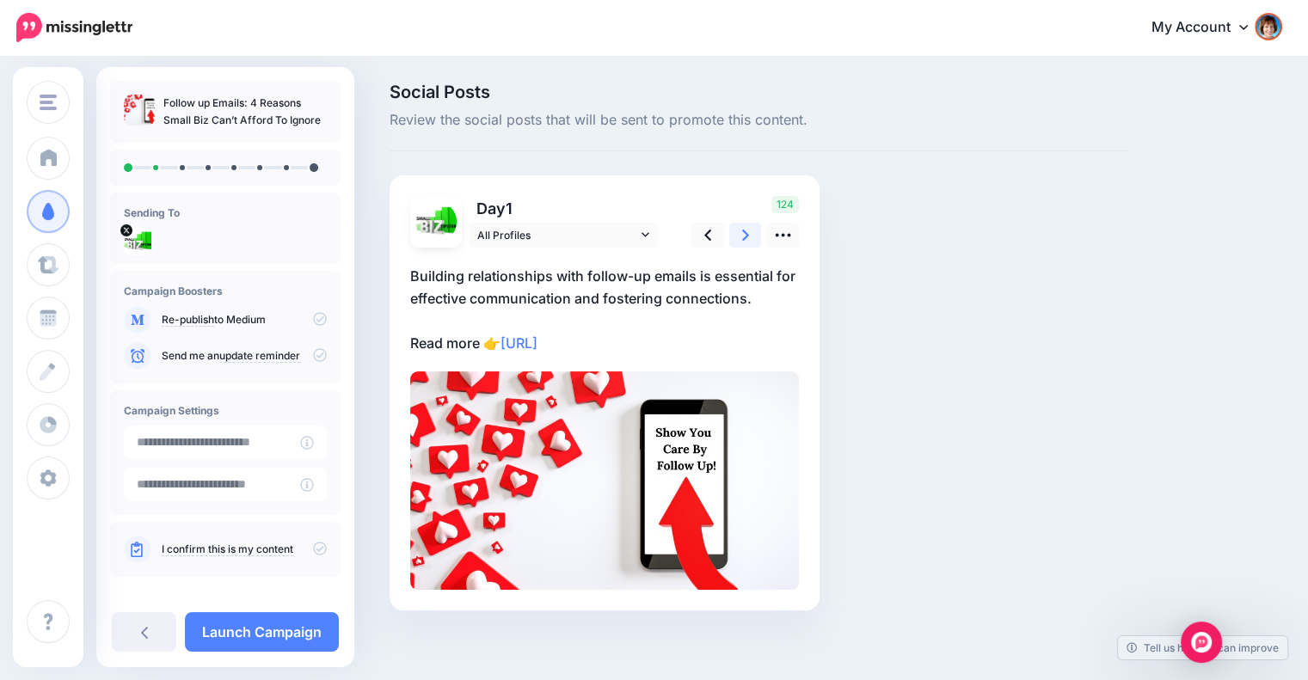
click at [747, 235] on icon at bounding box center [745, 235] width 7 height 11
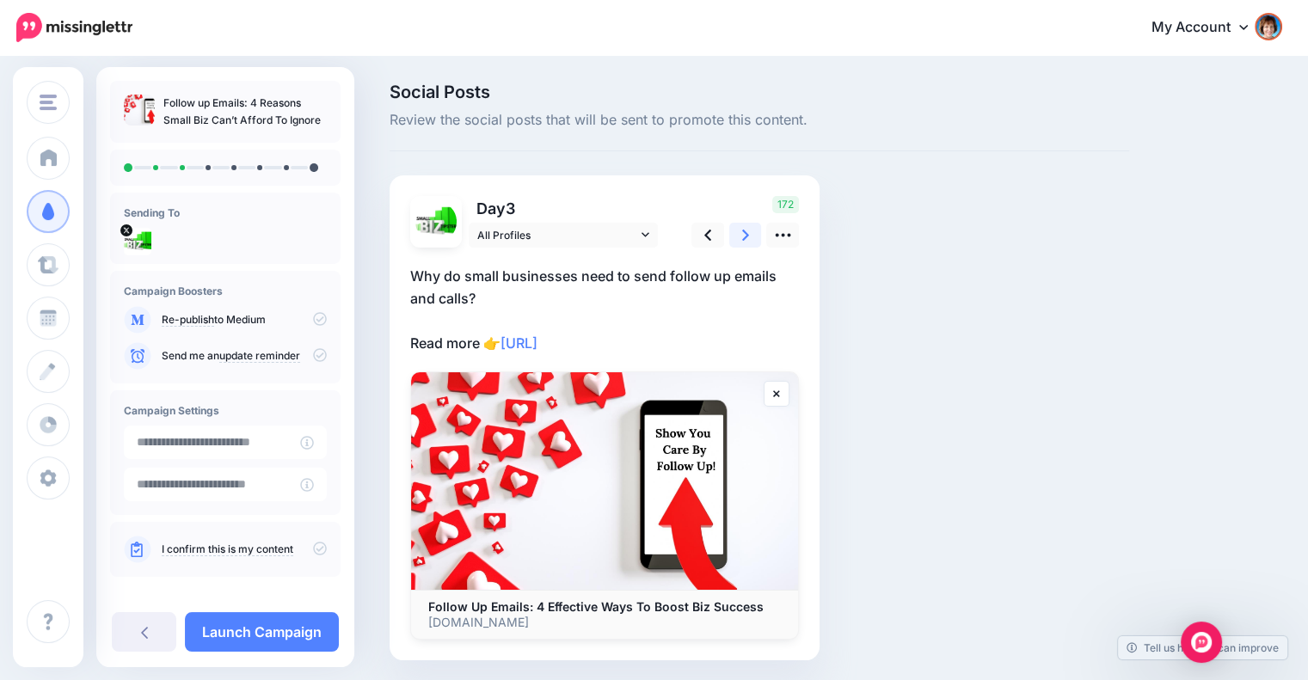
click at [747, 235] on icon at bounding box center [745, 235] width 7 height 11
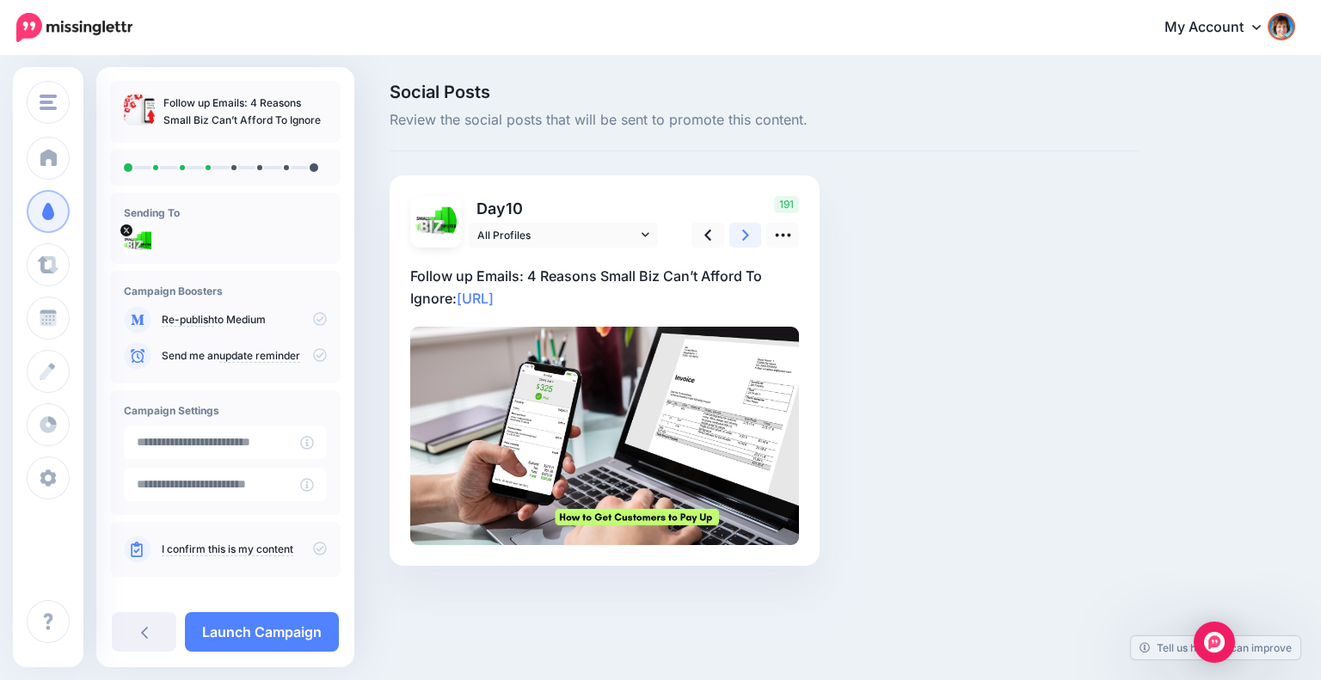
click at [747, 235] on icon at bounding box center [745, 235] width 7 height 11
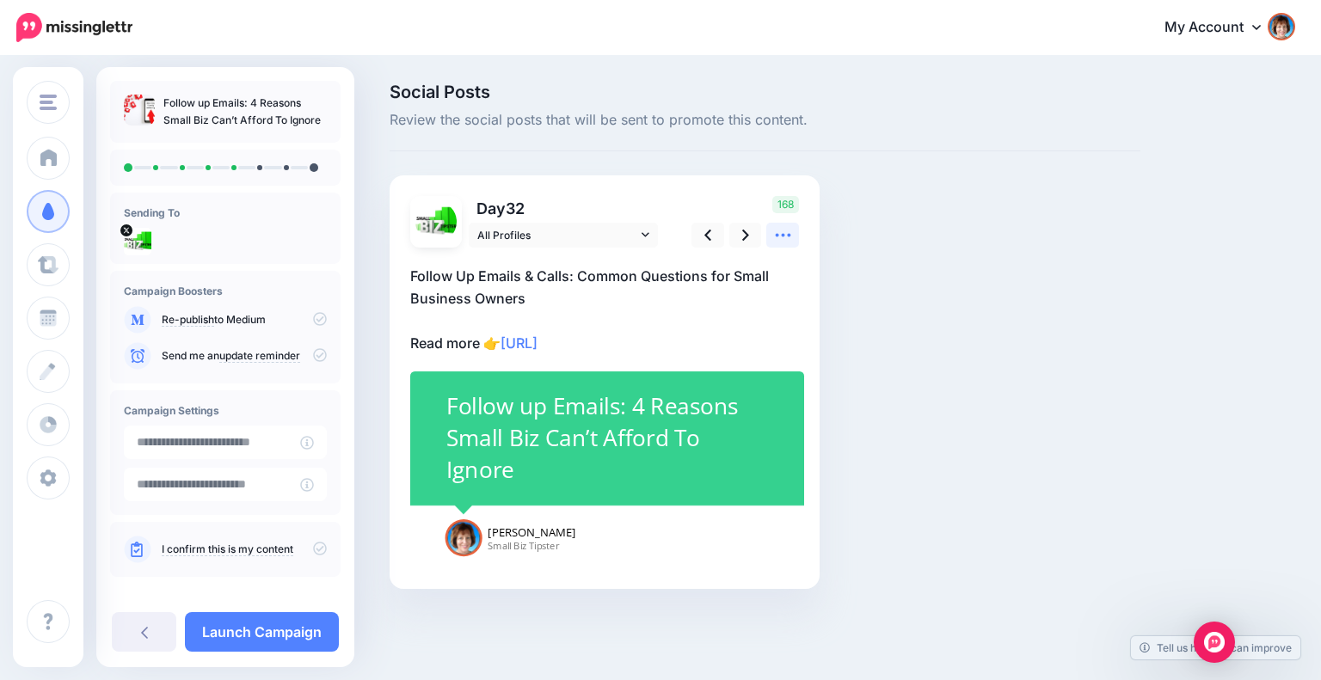
click at [796, 240] on link at bounding box center [782, 235] width 33 height 25
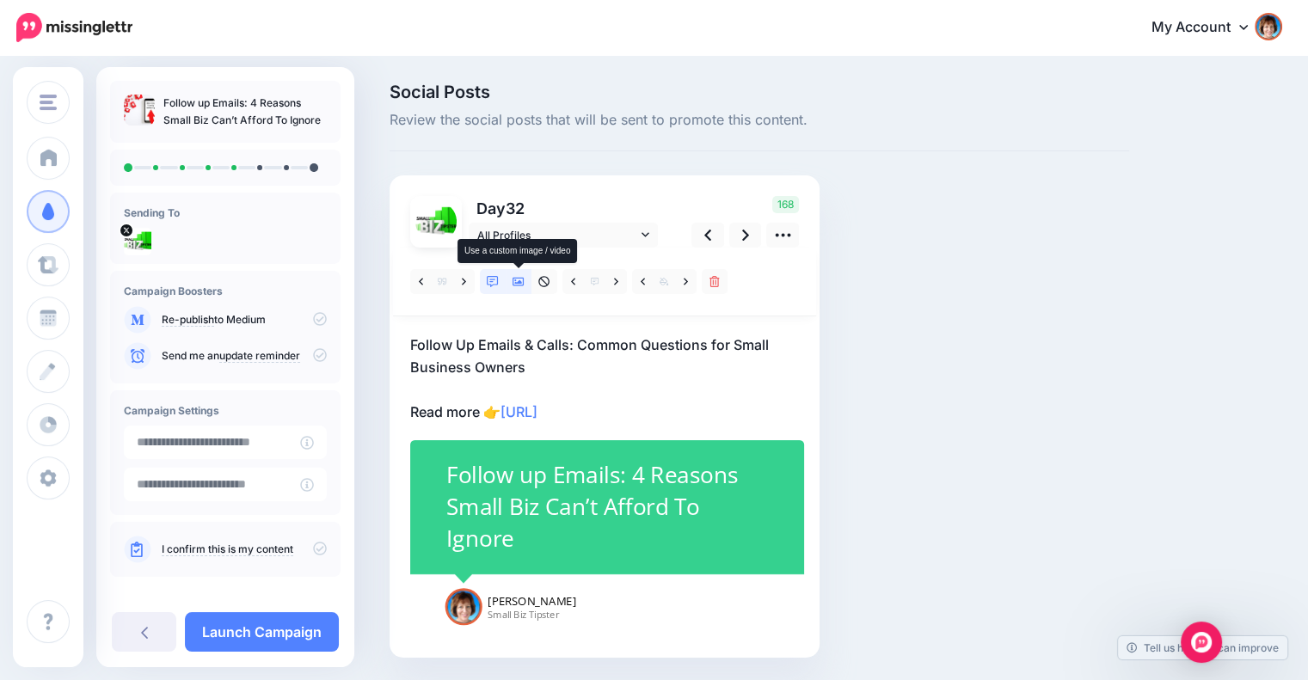
click at [526, 285] on link at bounding box center [519, 281] width 26 height 25
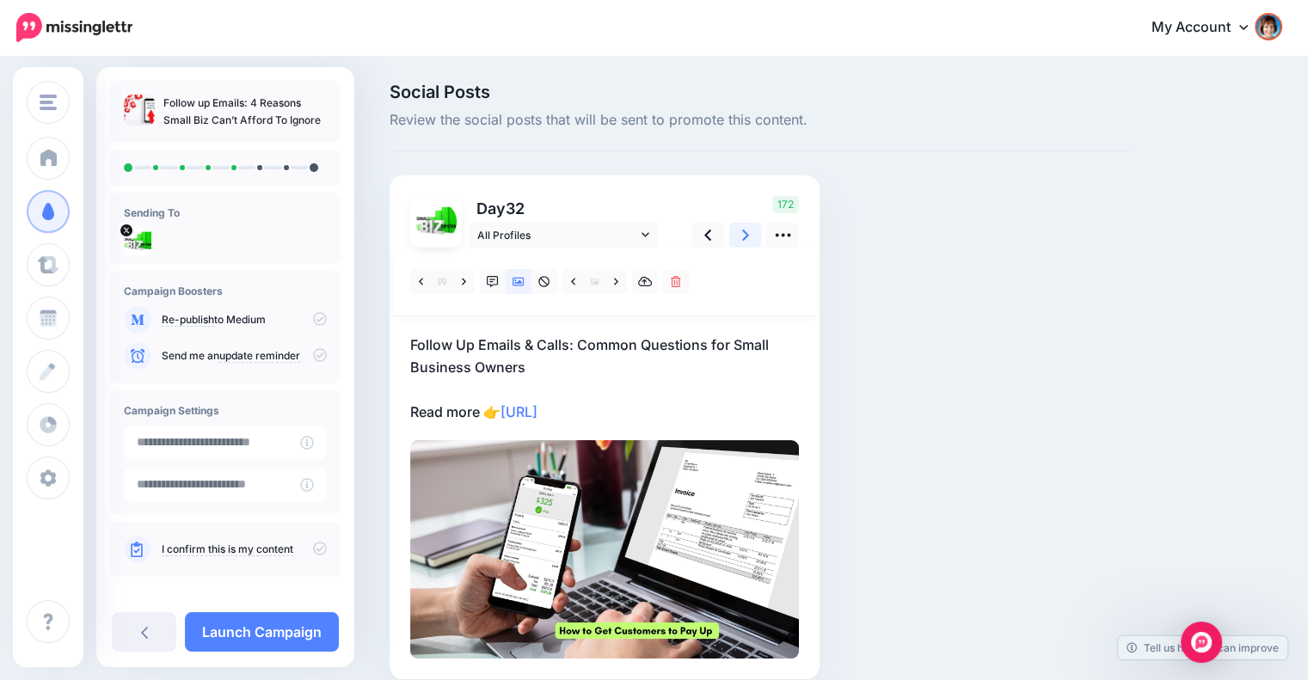
click at [742, 236] on icon at bounding box center [745, 235] width 7 height 18
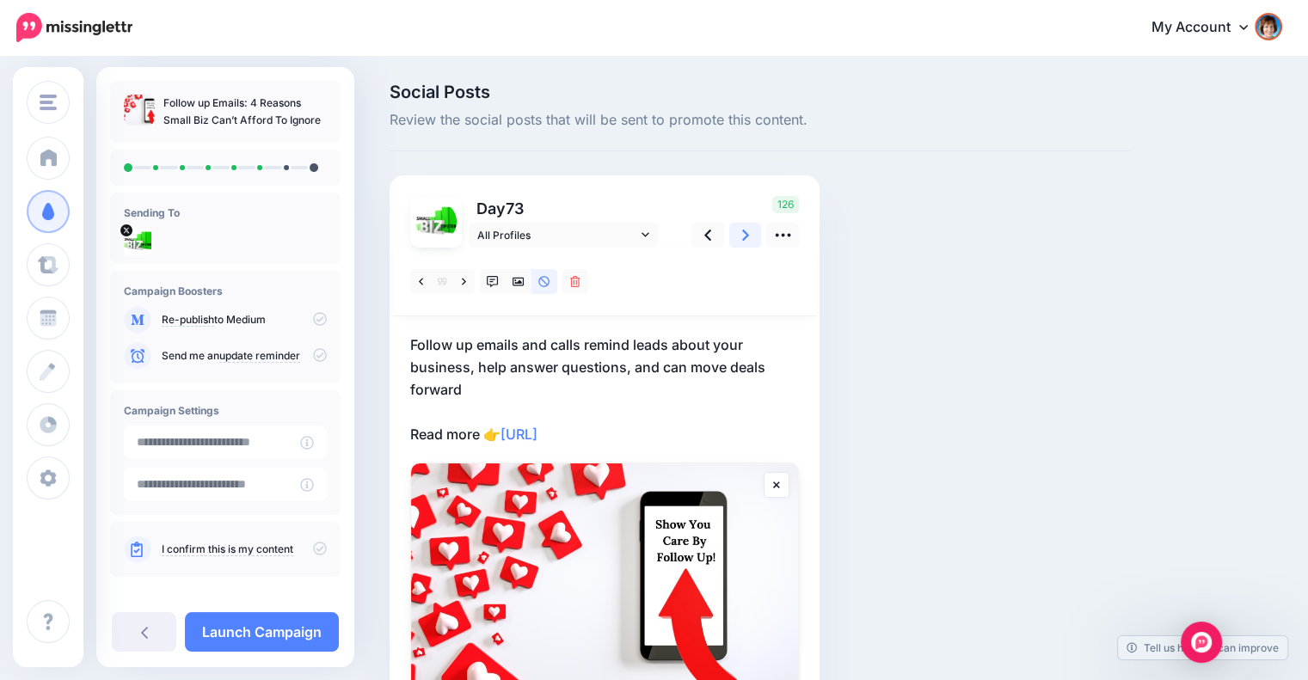
click at [742, 236] on icon at bounding box center [745, 235] width 7 height 18
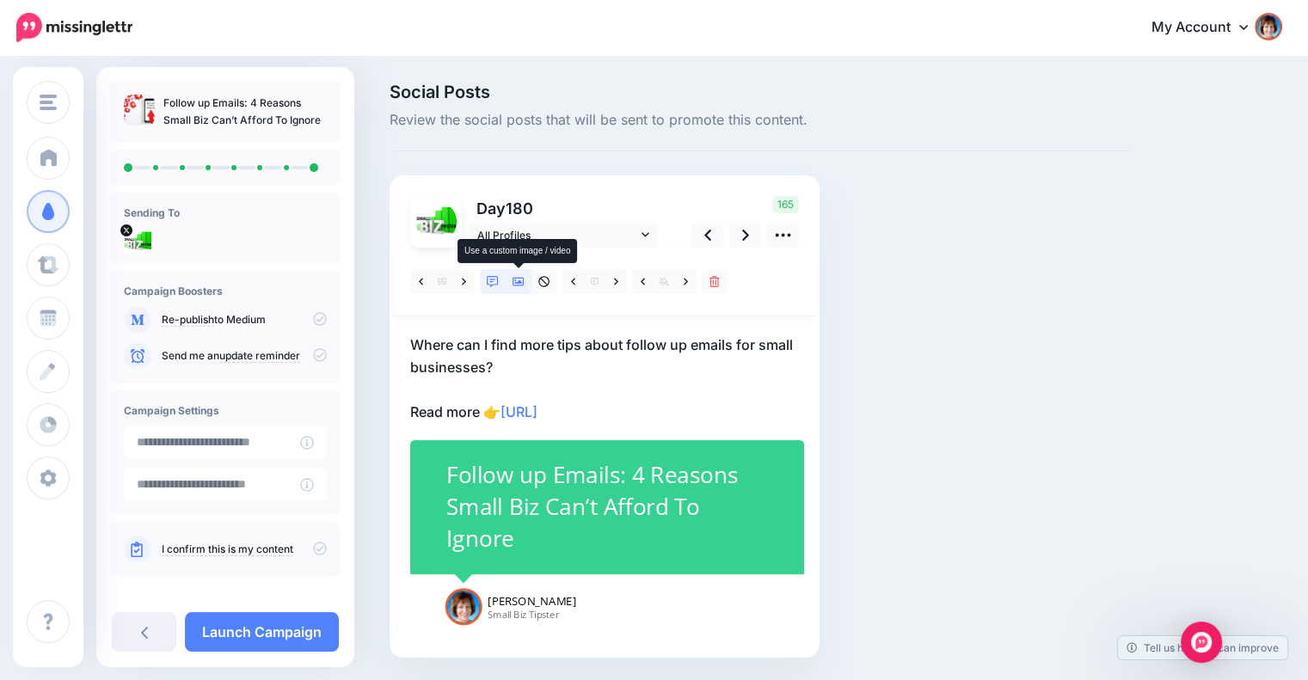
click at [519, 281] on icon at bounding box center [518, 282] width 12 height 9
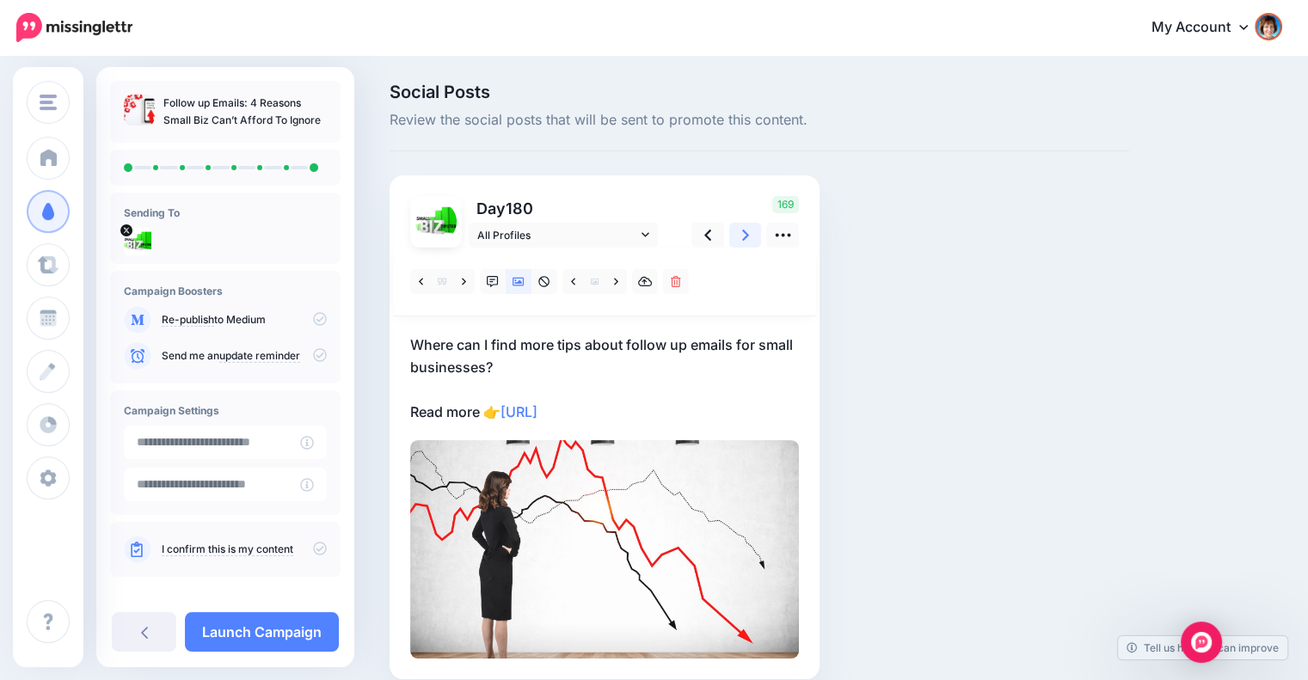
click at [738, 233] on link at bounding box center [745, 235] width 33 height 25
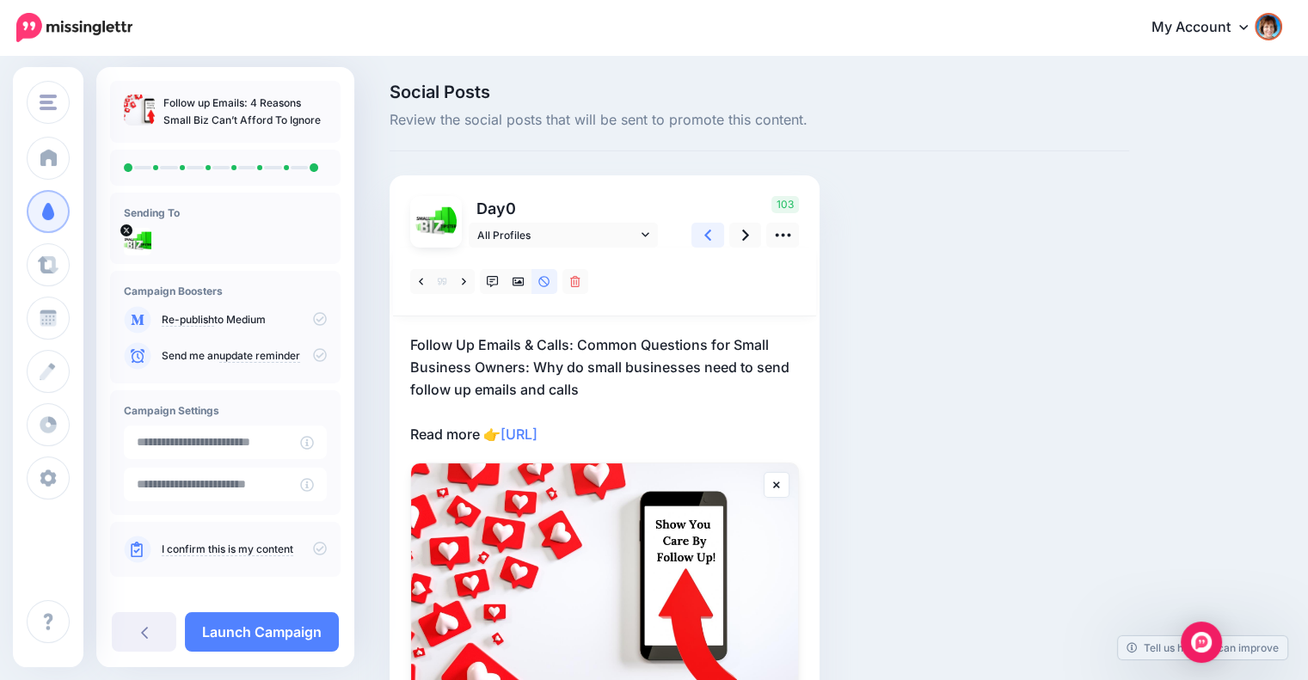
click at [708, 233] on icon at bounding box center [707, 235] width 7 height 18
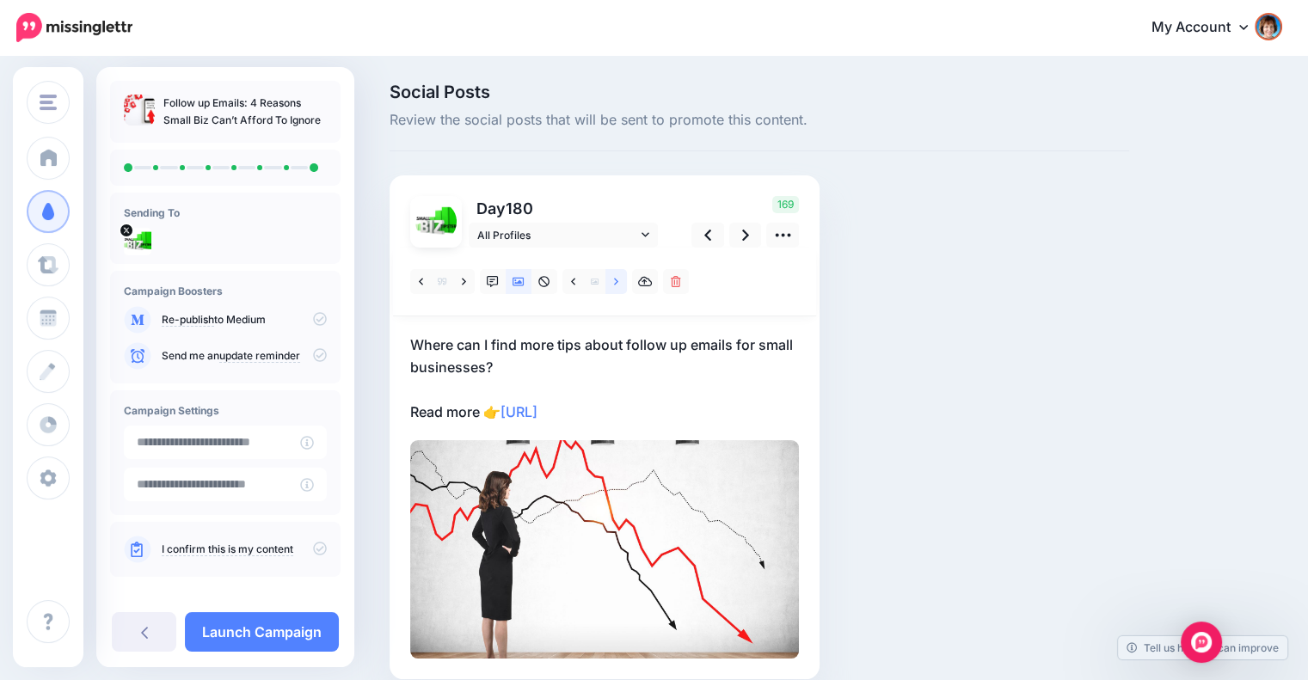
click at [614, 279] on icon at bounding box center [616, 281] width 4 height 7
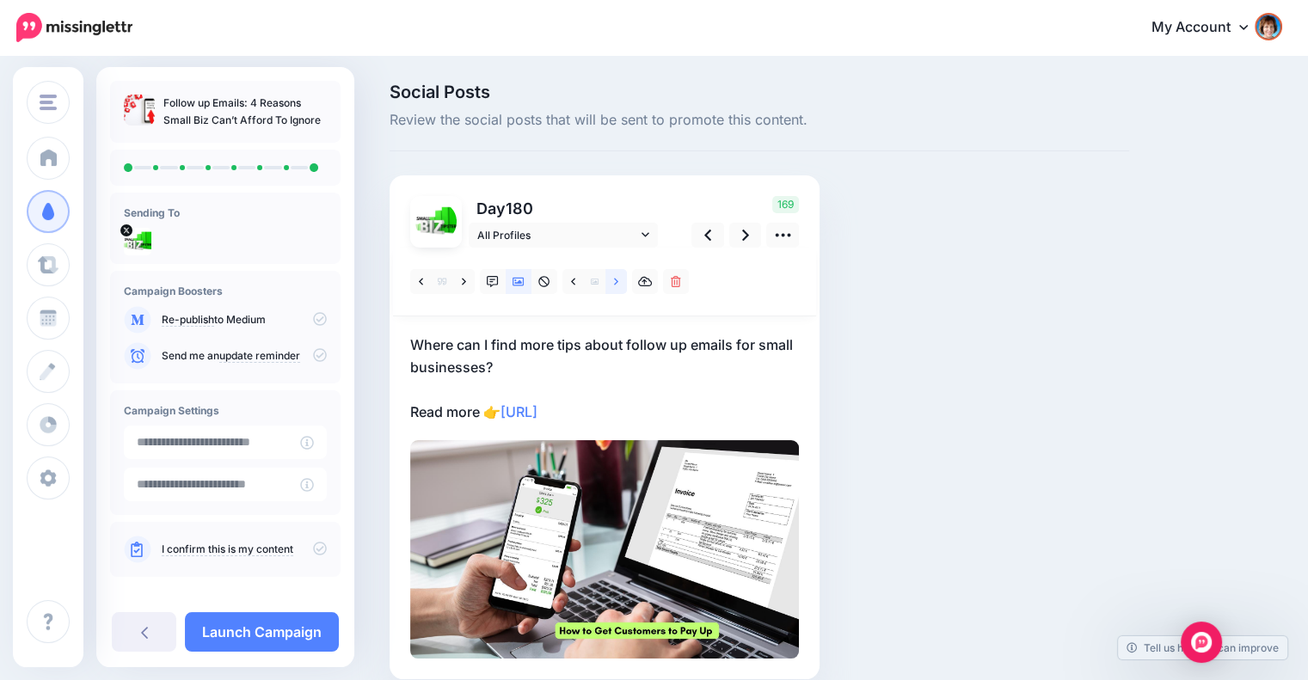
click at [614, 284] on icon at bounding box center [616, 282] width 4 height 12
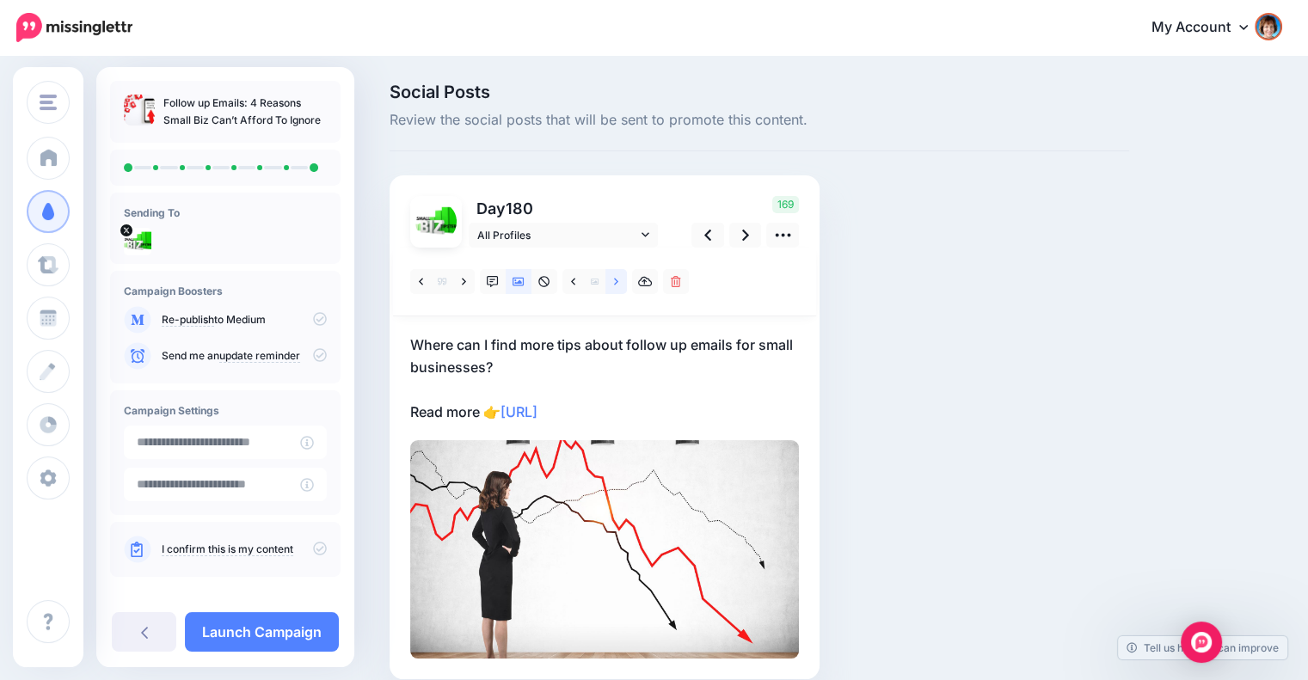
click at [614, 284] on icon at bounding box center [616, 282] width 4 height 12
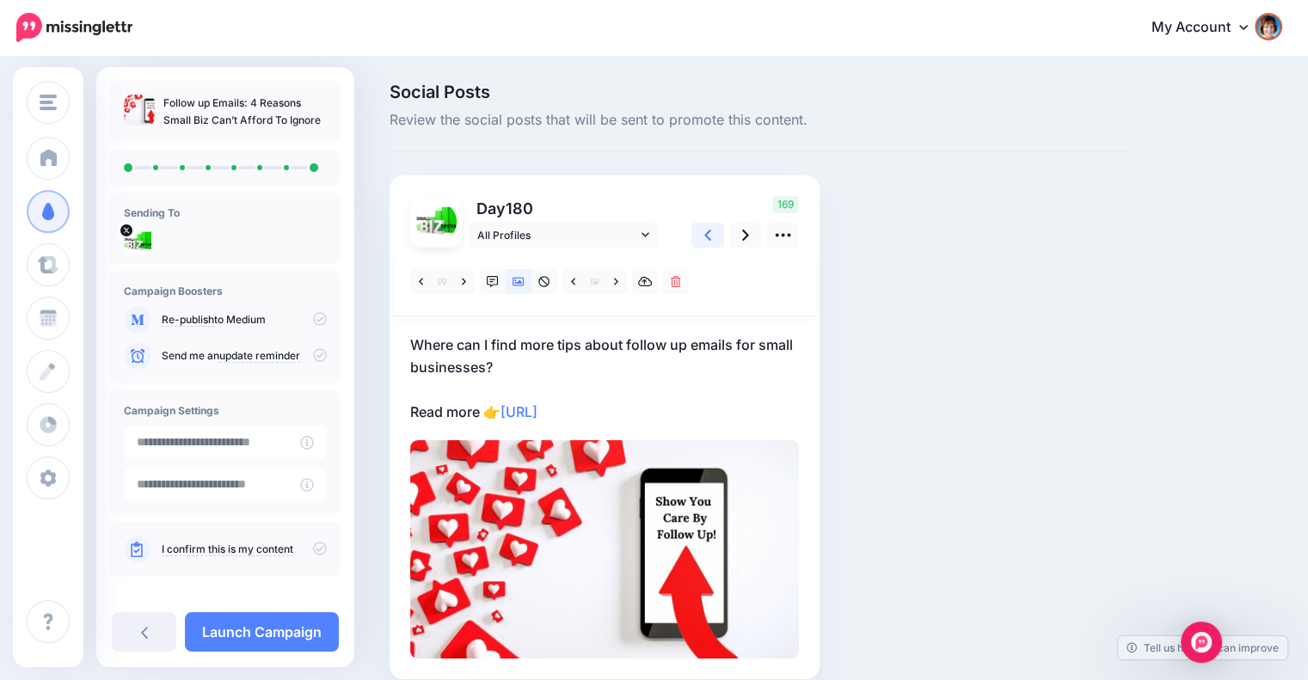
click at [704, 233] on icon at bounding box center [707, 235] width 7 height 18
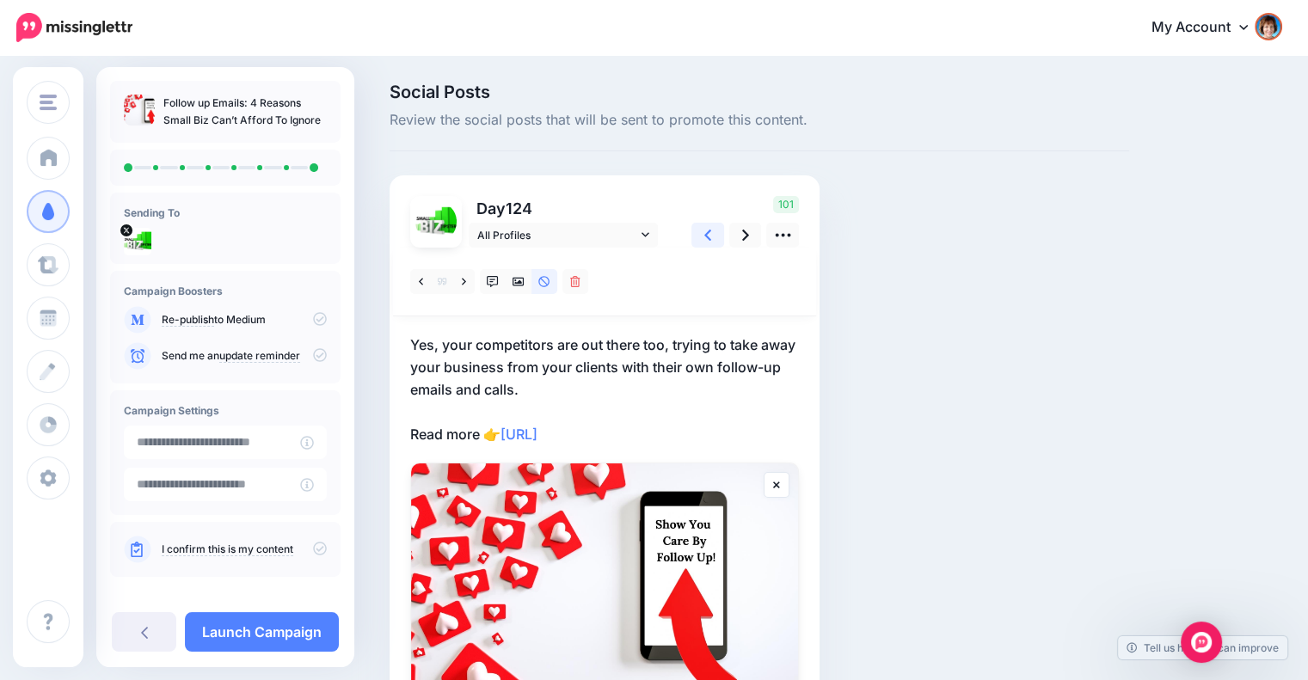
click at [704, 233] on icon at bounding box center [707, 235] width 7 height 18
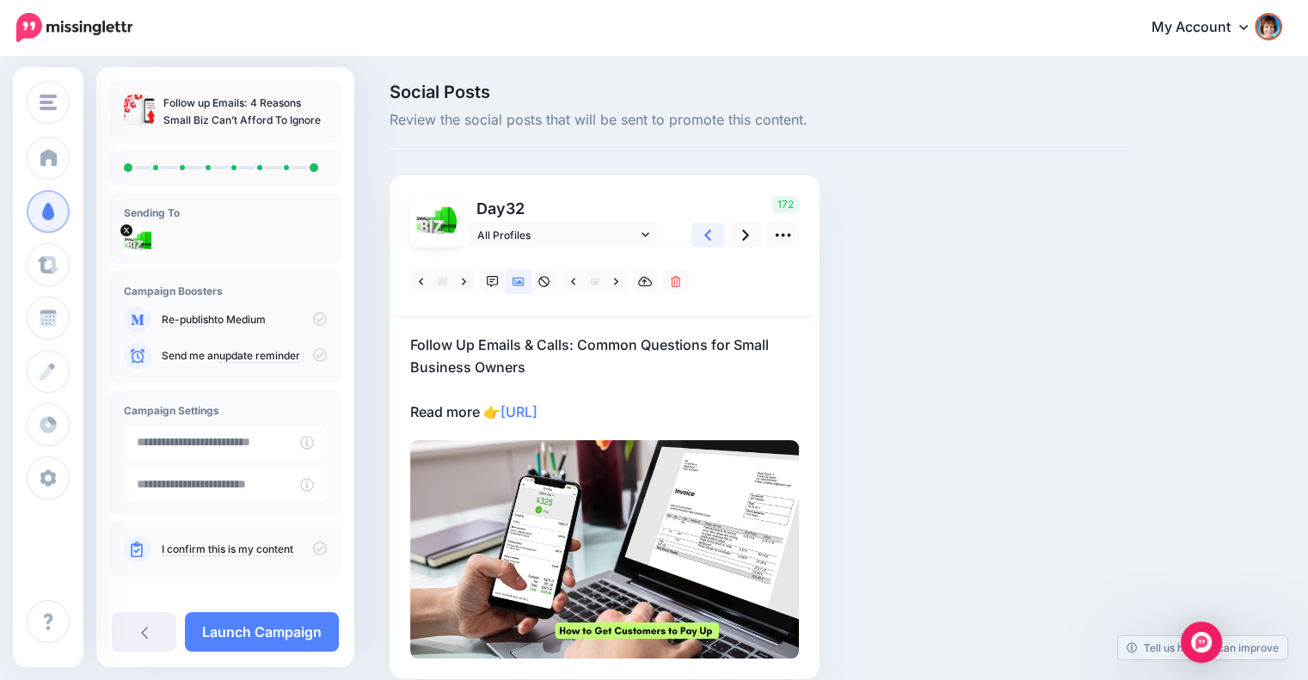
click at [704, 233] on icon at bounding box center [707, 235] width 7 height 18
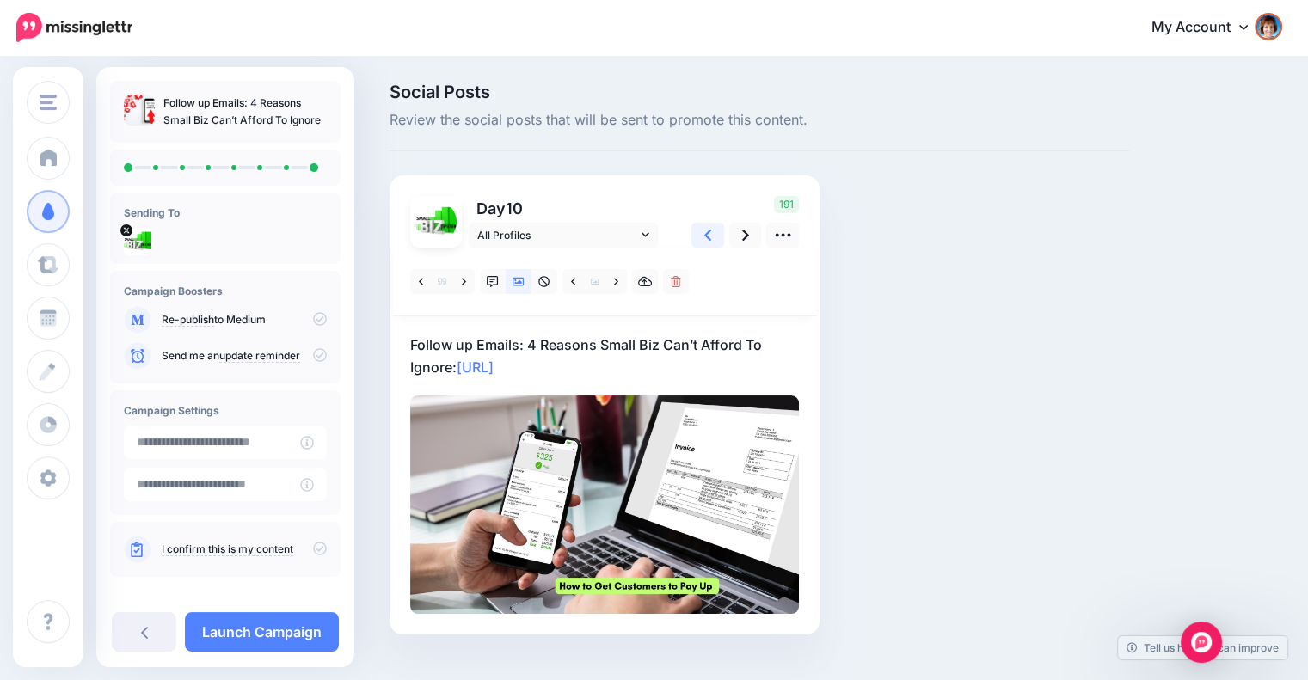
click at [704, 233] on icon at bounding box center [707, 235] width 7 height 18
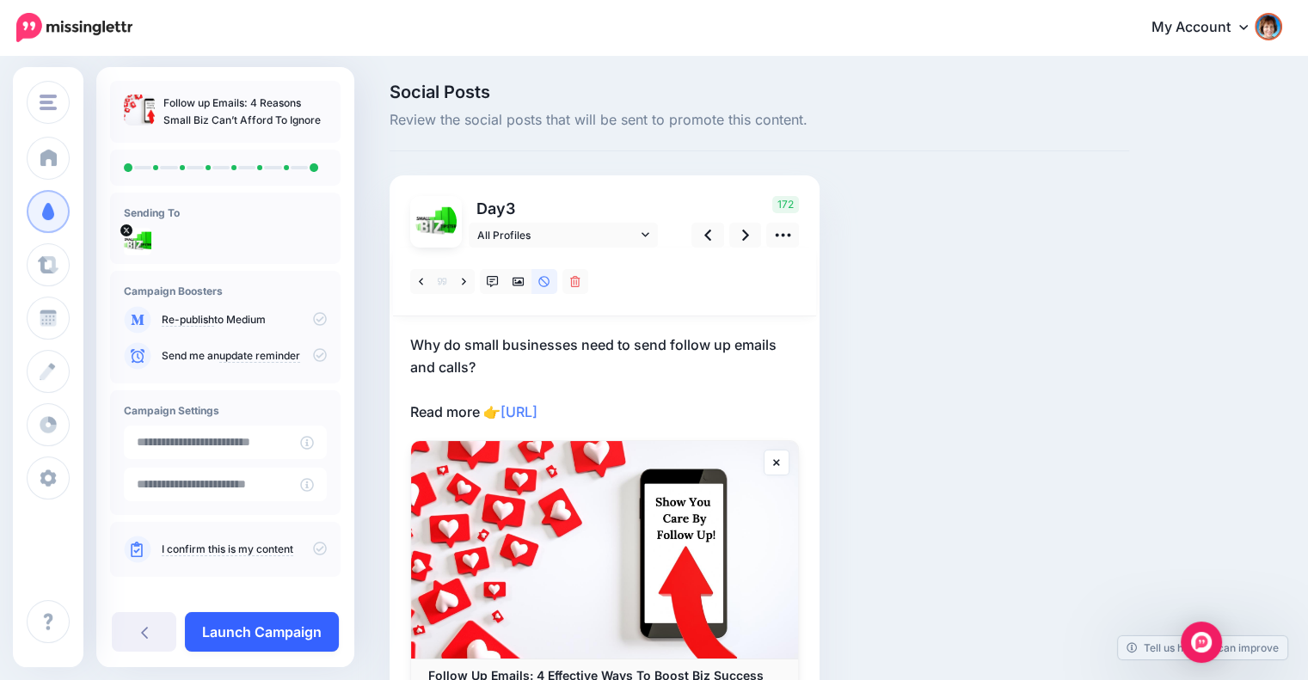
click at [241, 628] on link "Launch Campaign" at bounding box center [262, 632] width 154 height 40
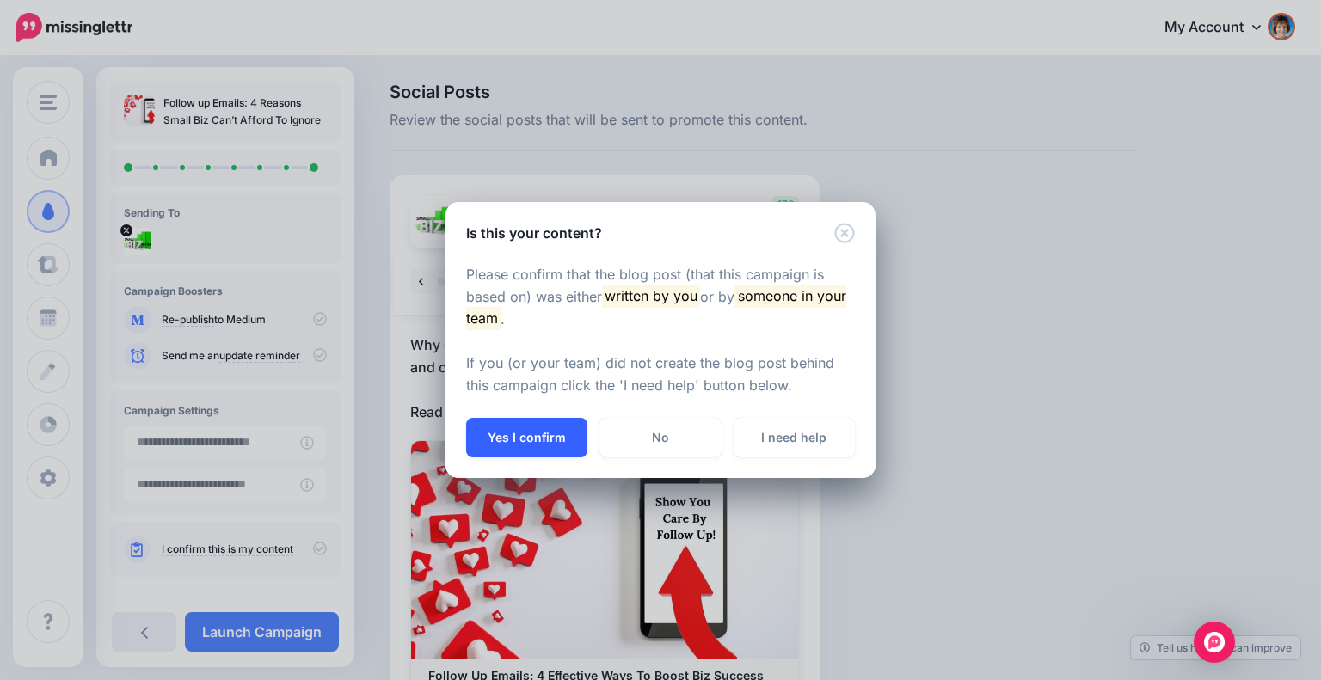
click at [499, 436] on button "Yes I confirm" at bounding box center [526, 438] width 121 height 40
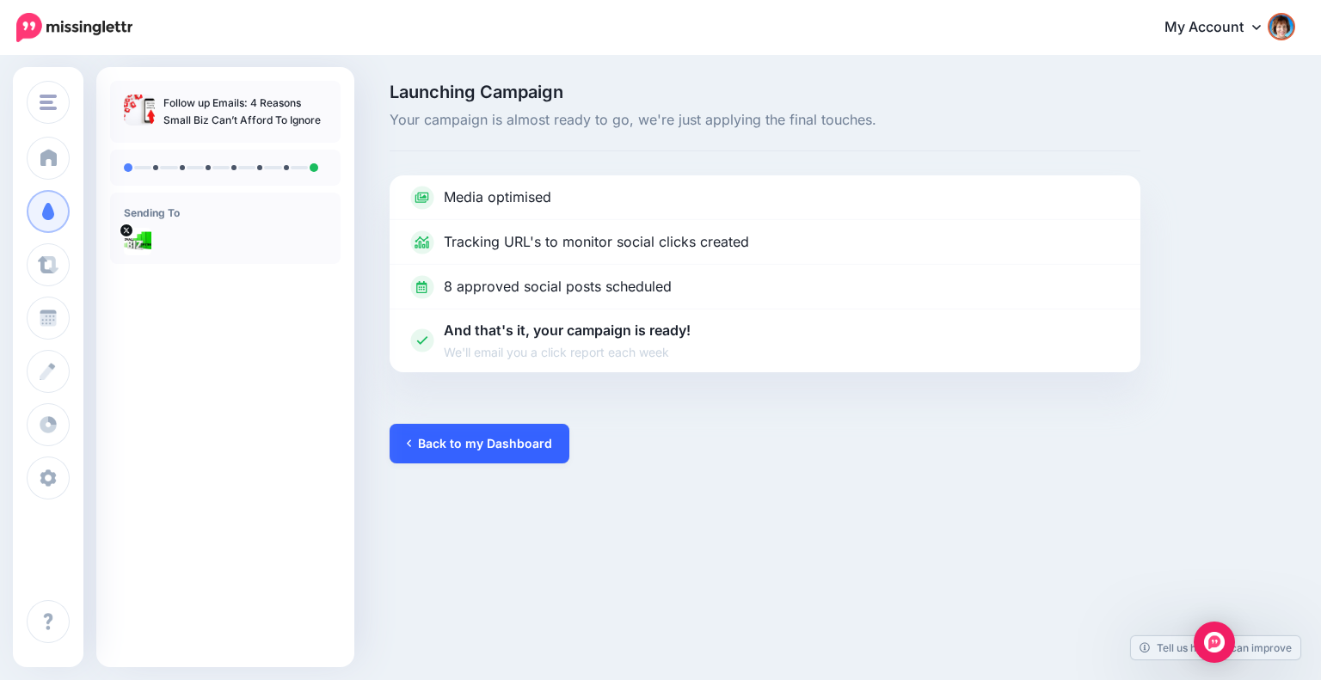
click at [502, 447] on link "Back to my Dashboard" at bounding box center [479, 444] width 180 height 40
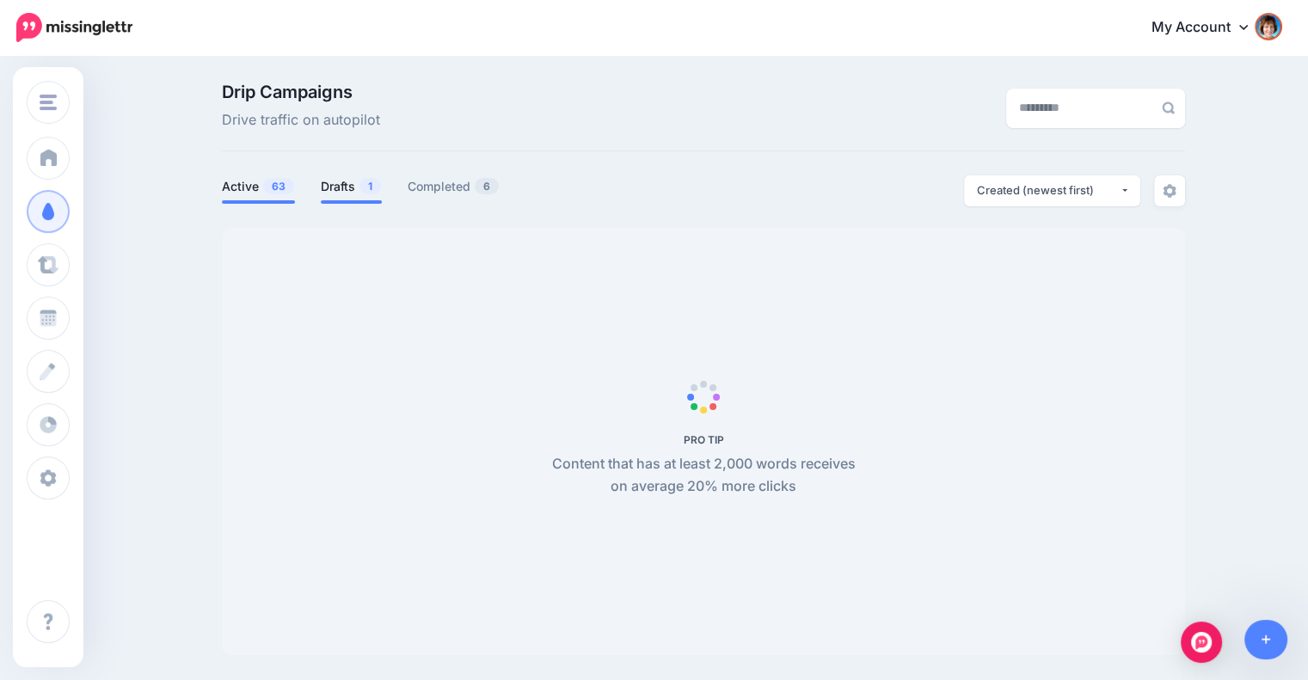
click at [351, 189] on link "Drafts 1" at bounding box center [351, 186] width 61 height 21
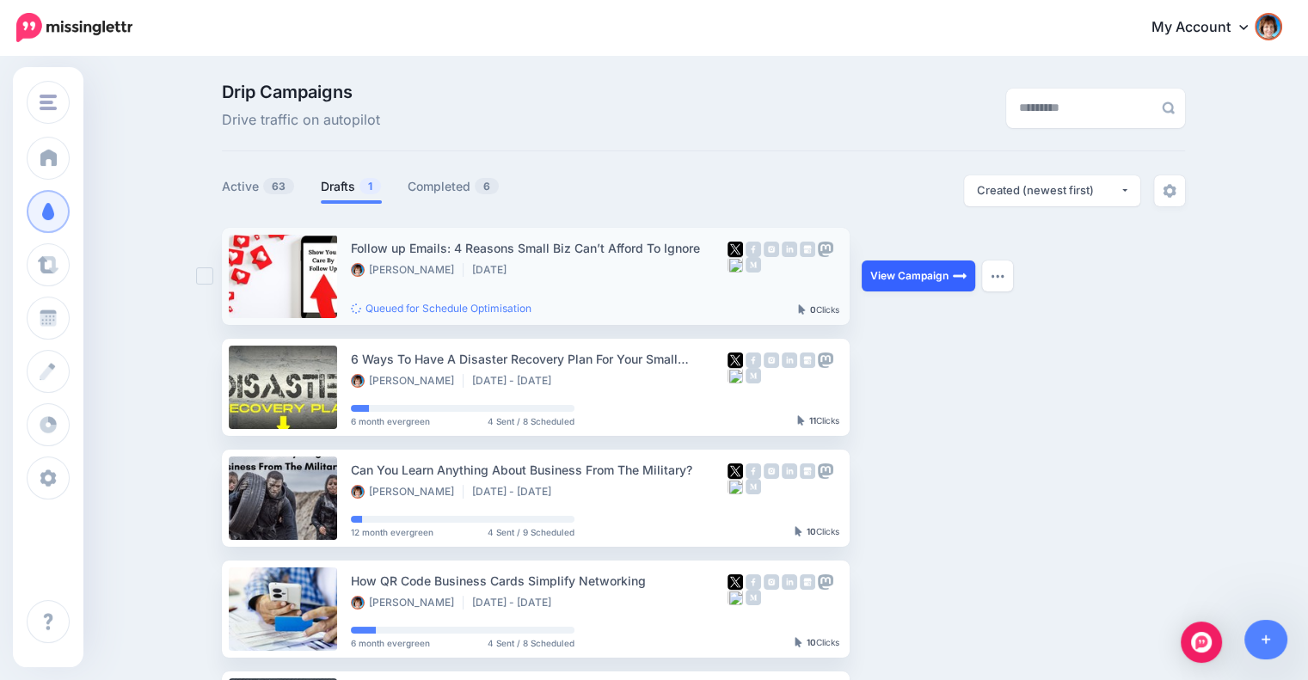
click at [918, 278] on link "View Campaign" at bounding box center [917, 275] width 113 height 31
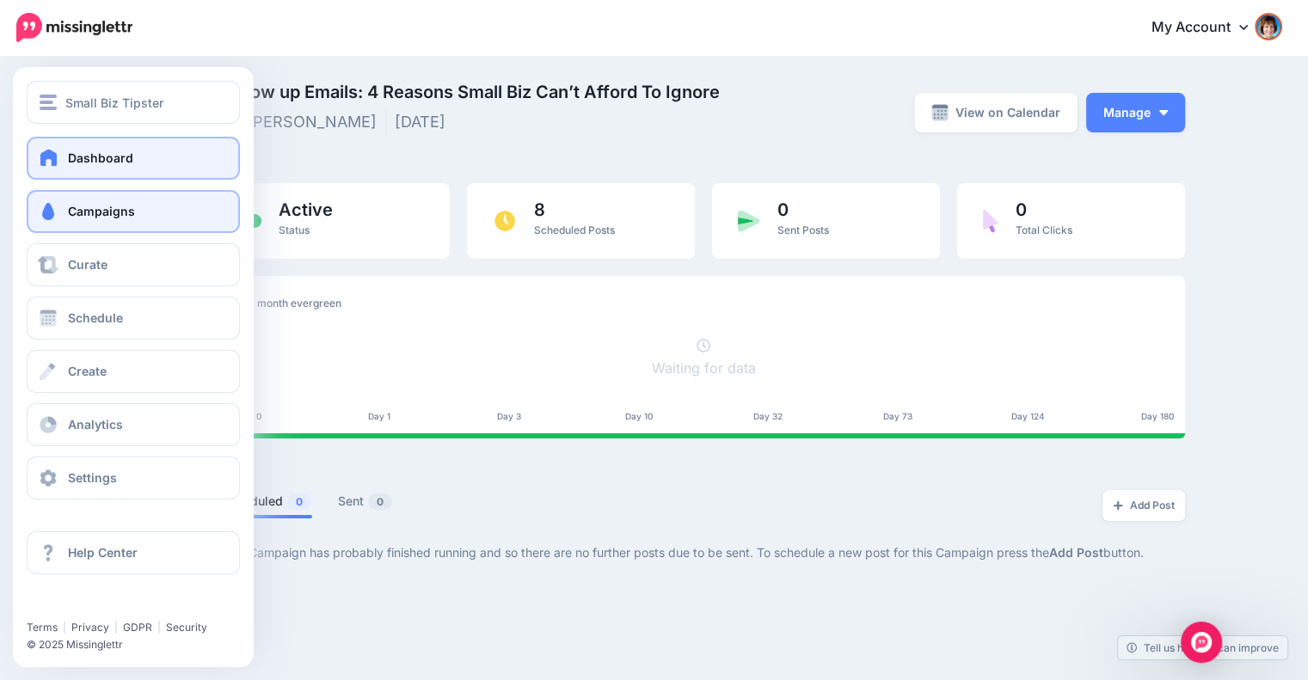
click at [78, 144] on link "Dashboard" at bounding box center [133, 158] width 213 height 43
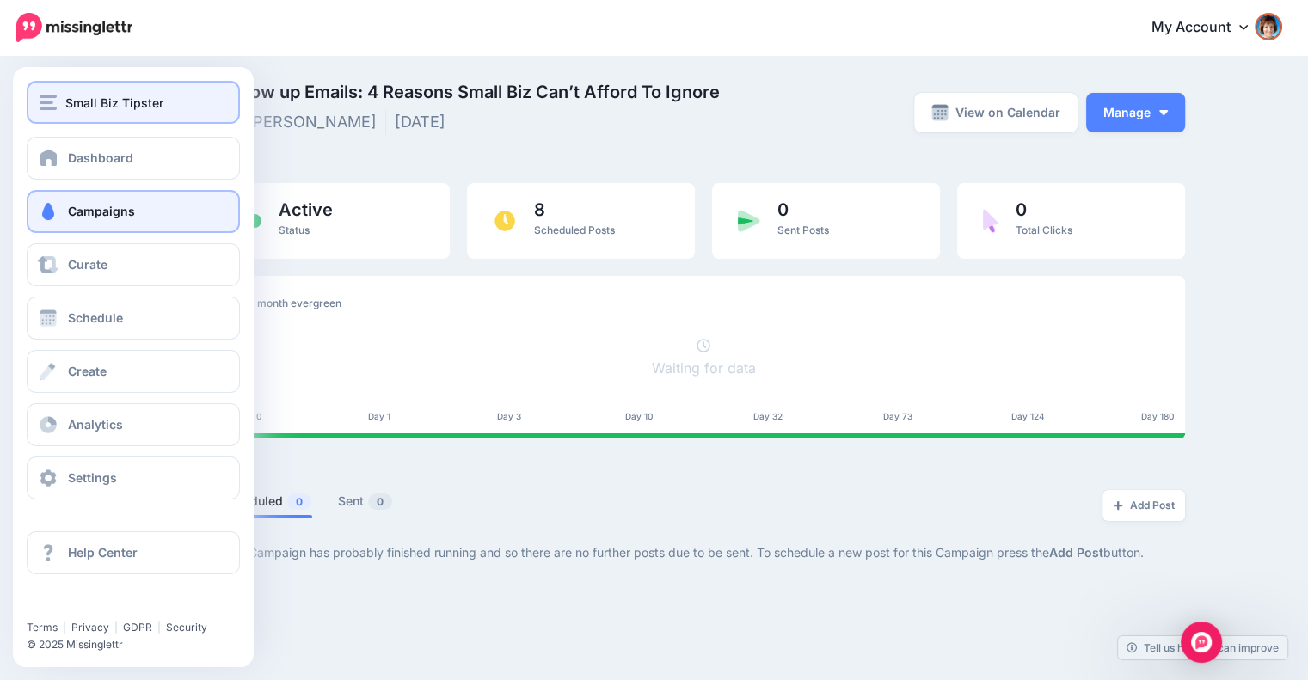
click at [95, 94] on span "Small Biz Tipster" at bounding box center [114, 103] width 98 height 20
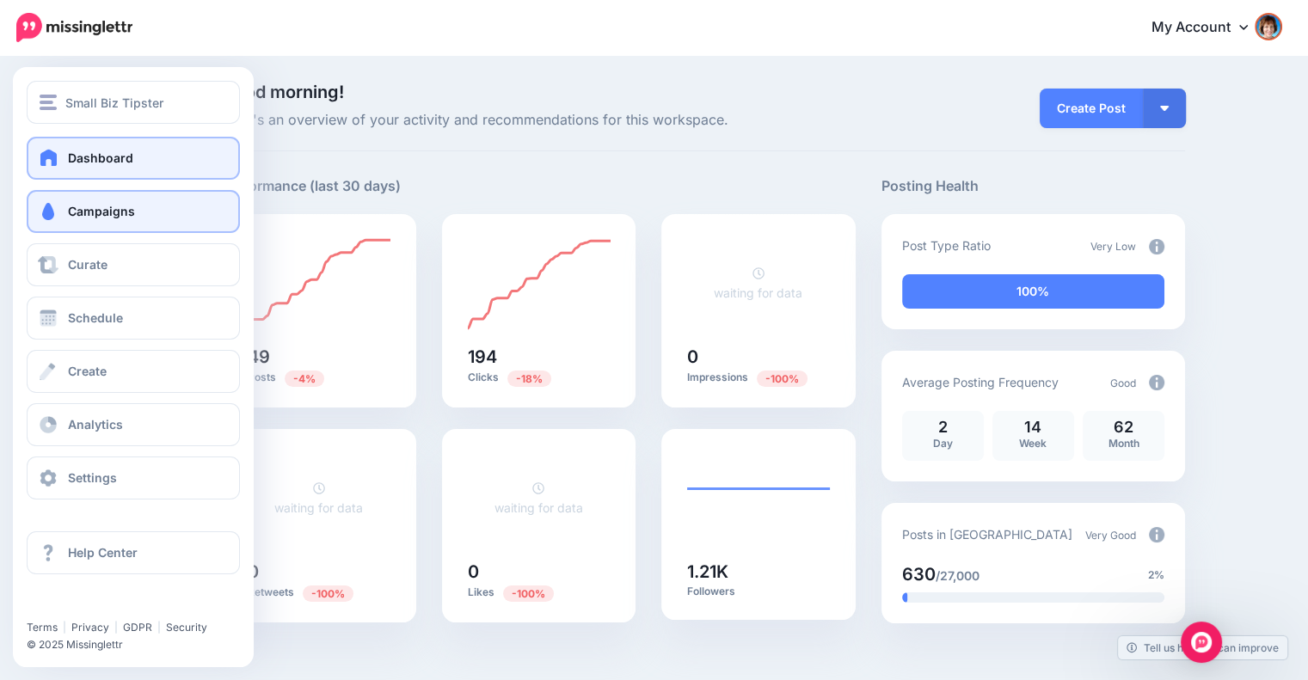
click at [58, 220] on link "Campaigns" at bounding box center [133, 211] width 213 height 43
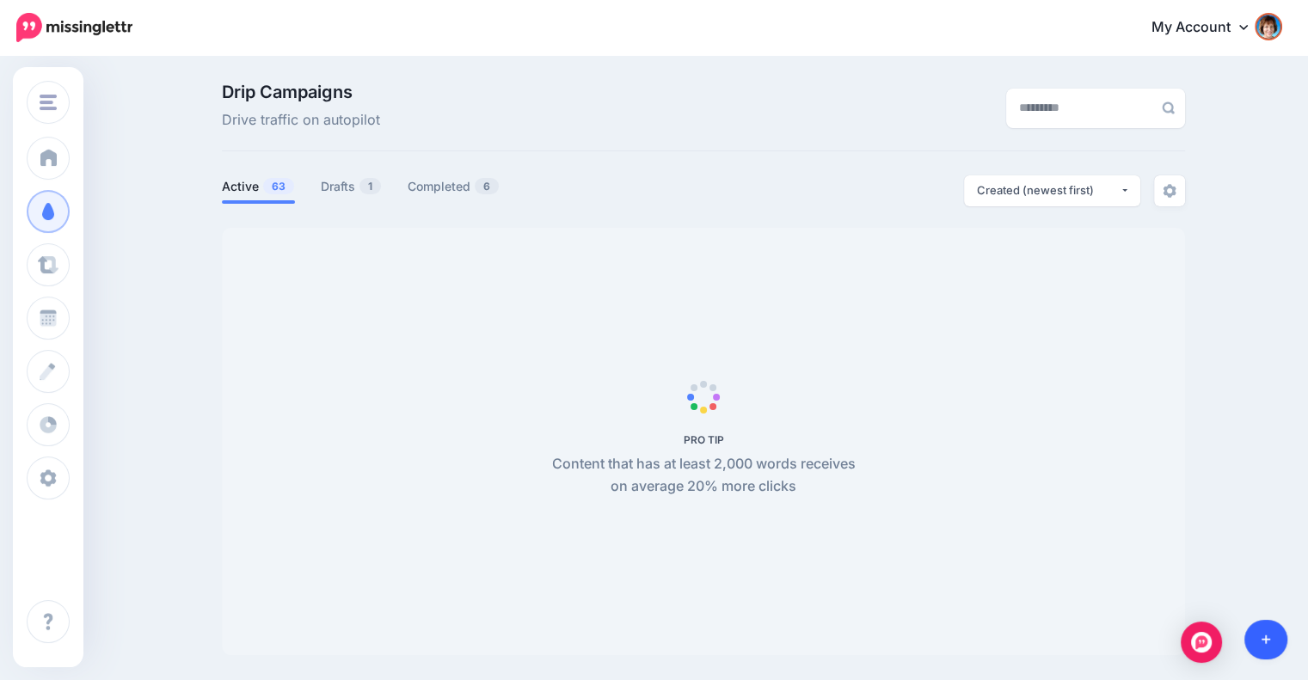
click at [1262, 640] on icon at bounding box center [1265, 639] width 9 height 9
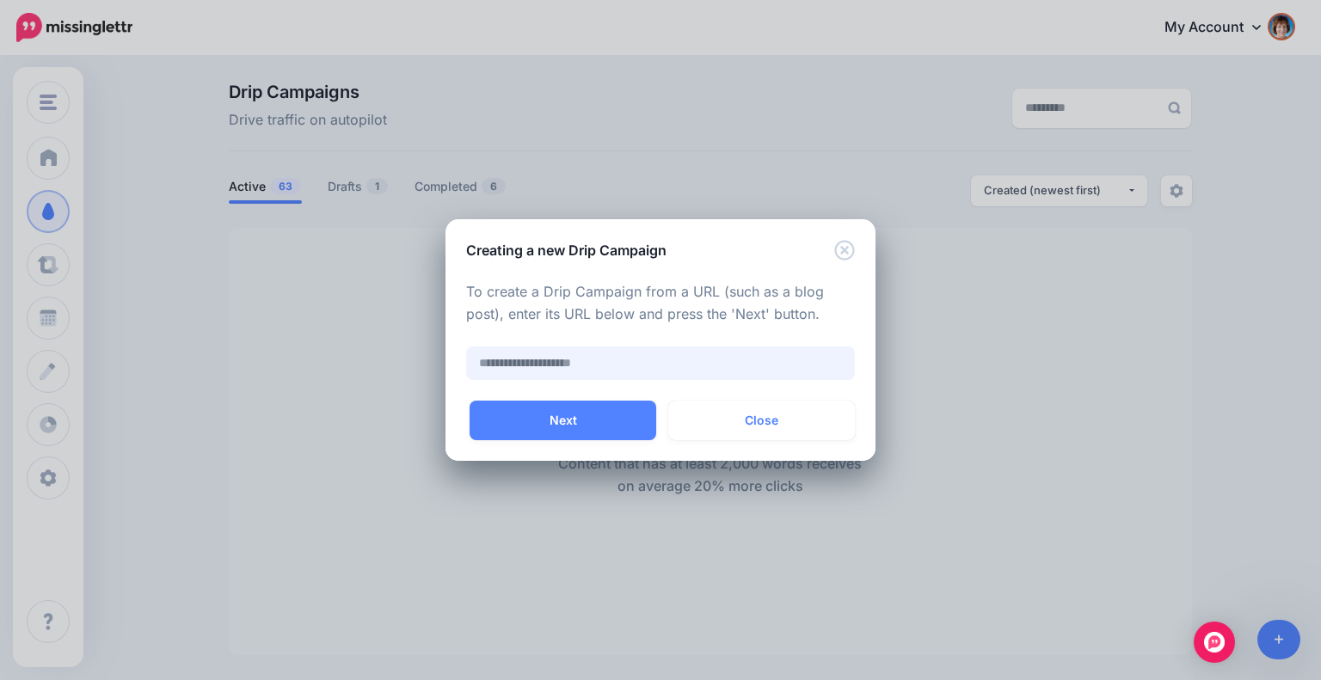
paste input "**********"
type input "**********"
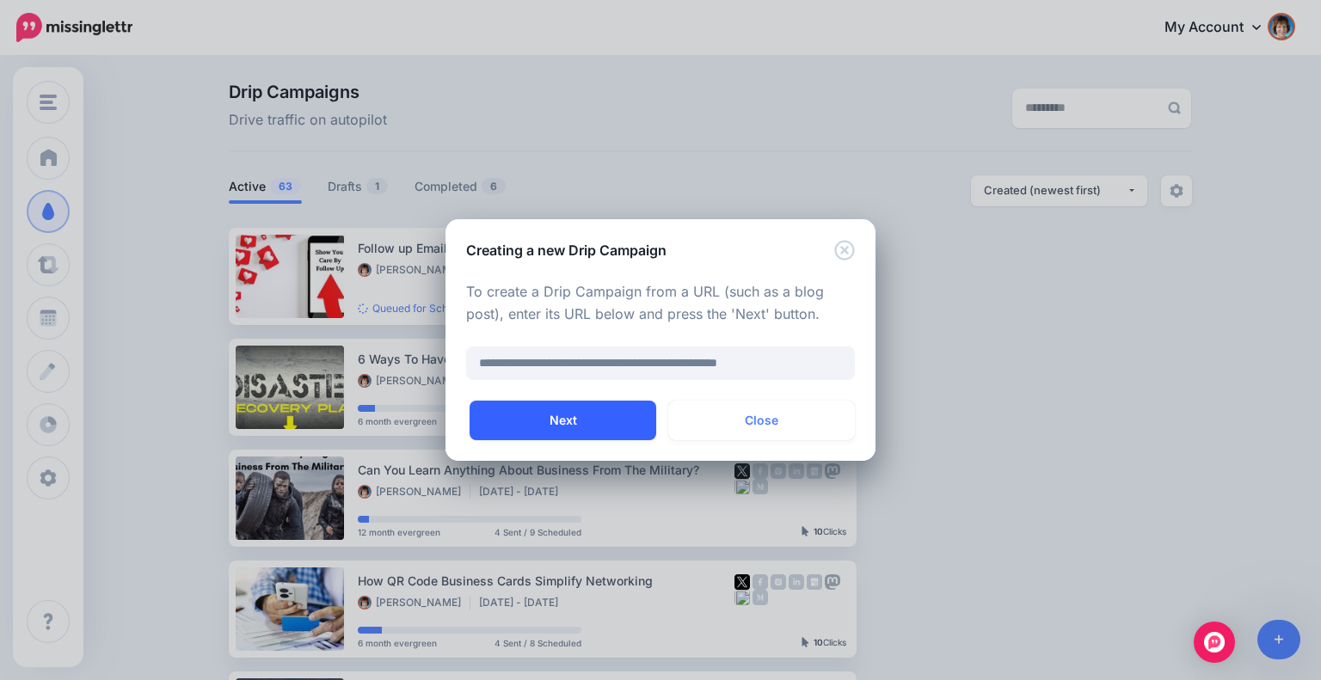
click at [606, 424] on button "Next" at bounding box center [562, 421] width 187 height 40
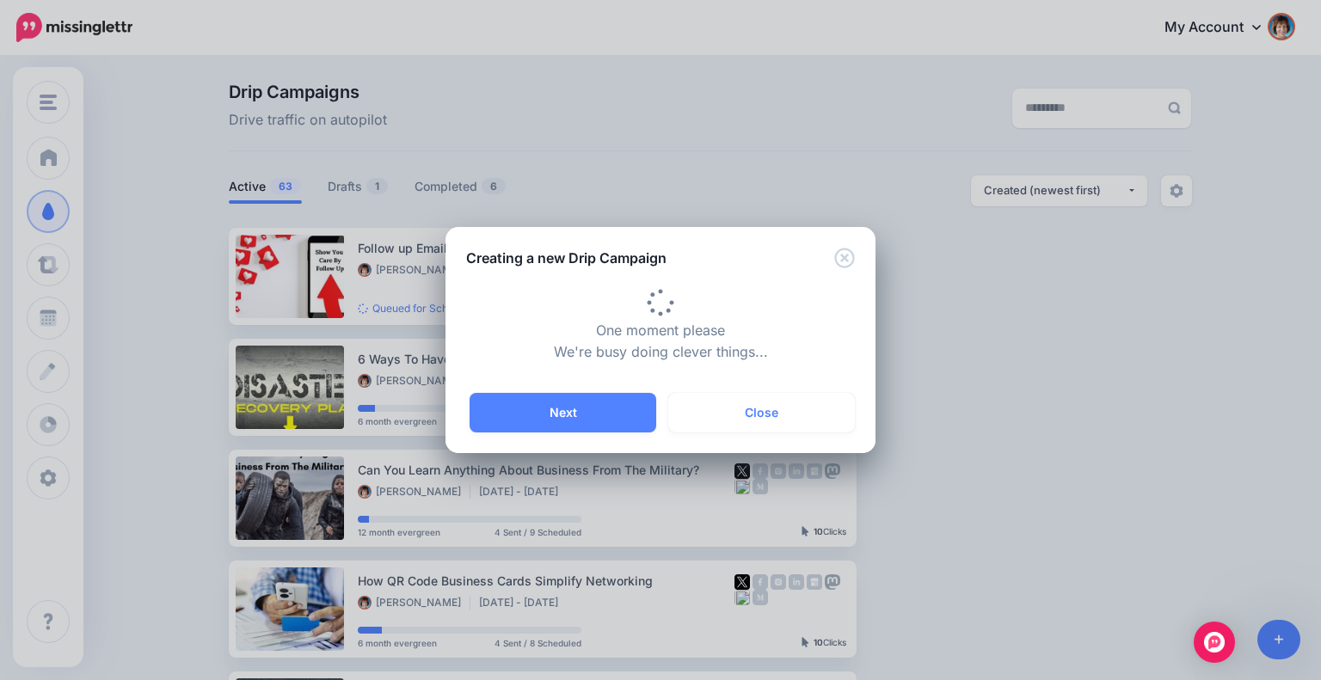
type input "**********"
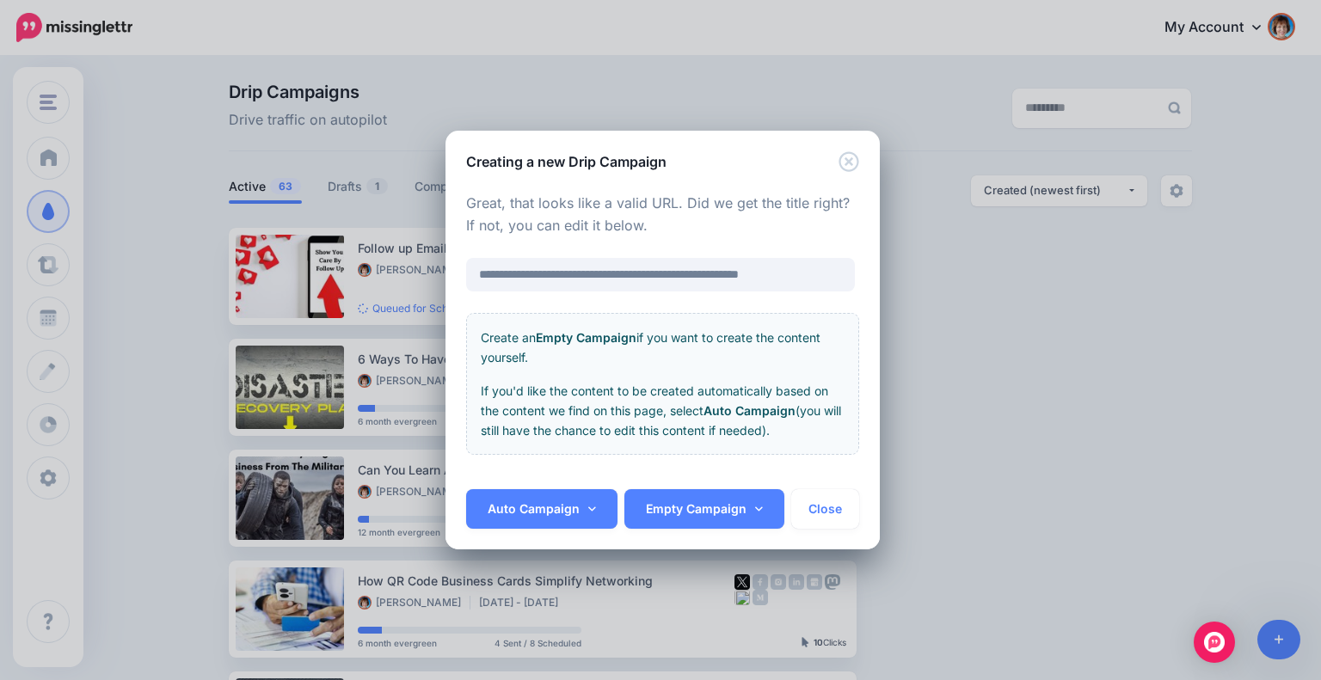
click at [559, 489] on div "Auto Campaign 2 week blast 2 week lite 2 month blast 6 month evergreen 12 month…" at bounding box center [541, 509] width 151 height 40
click at [561, 505] on link "Auto Campaign" at bounding box center [541, 509] width 151 height 40
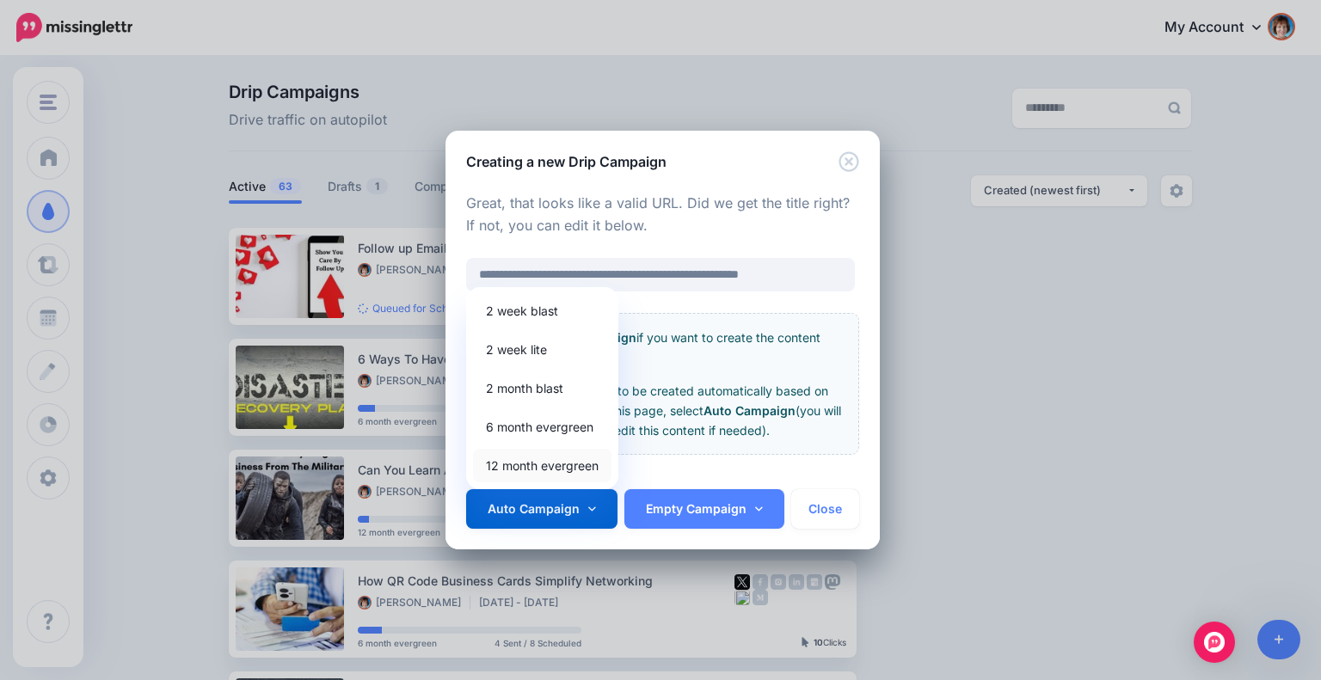
click at [556, 458] on link "12 month evergreen" at bounding box center [542, 466] width 138 height 34
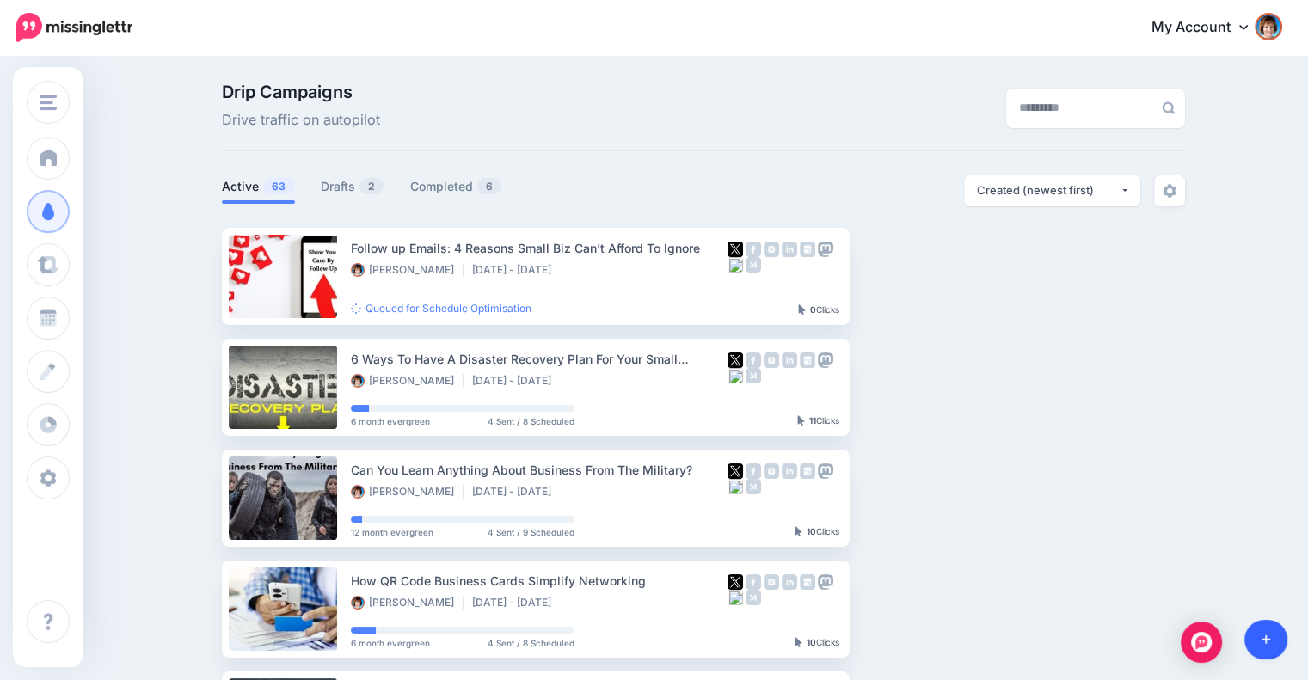
click at [1253, 632] on link at bounding box center [1266, 640] width 44 height 40
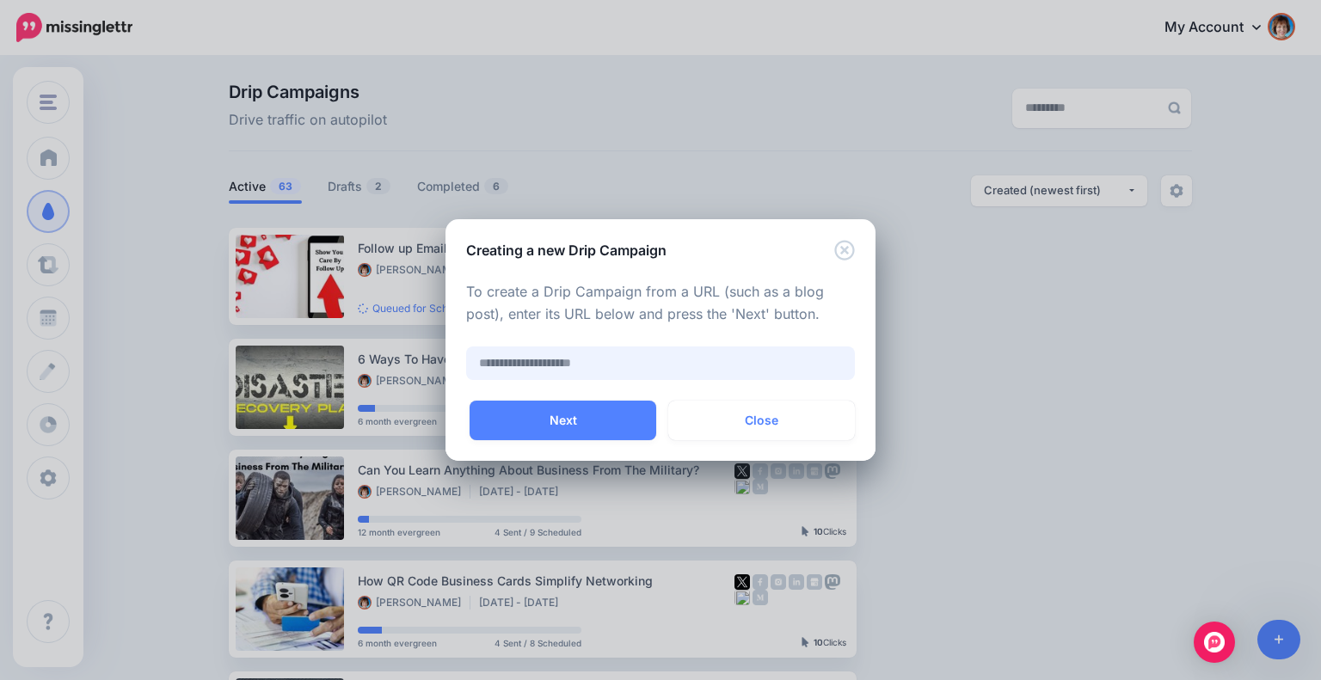
click at [584, 353] on input "text" at bounding box center [660, 363] width 389 height 34
paste input "**********"
type input "**********"
click at [603, 423] on button "Next" at bounding box center [562, 421] width 187 height 40
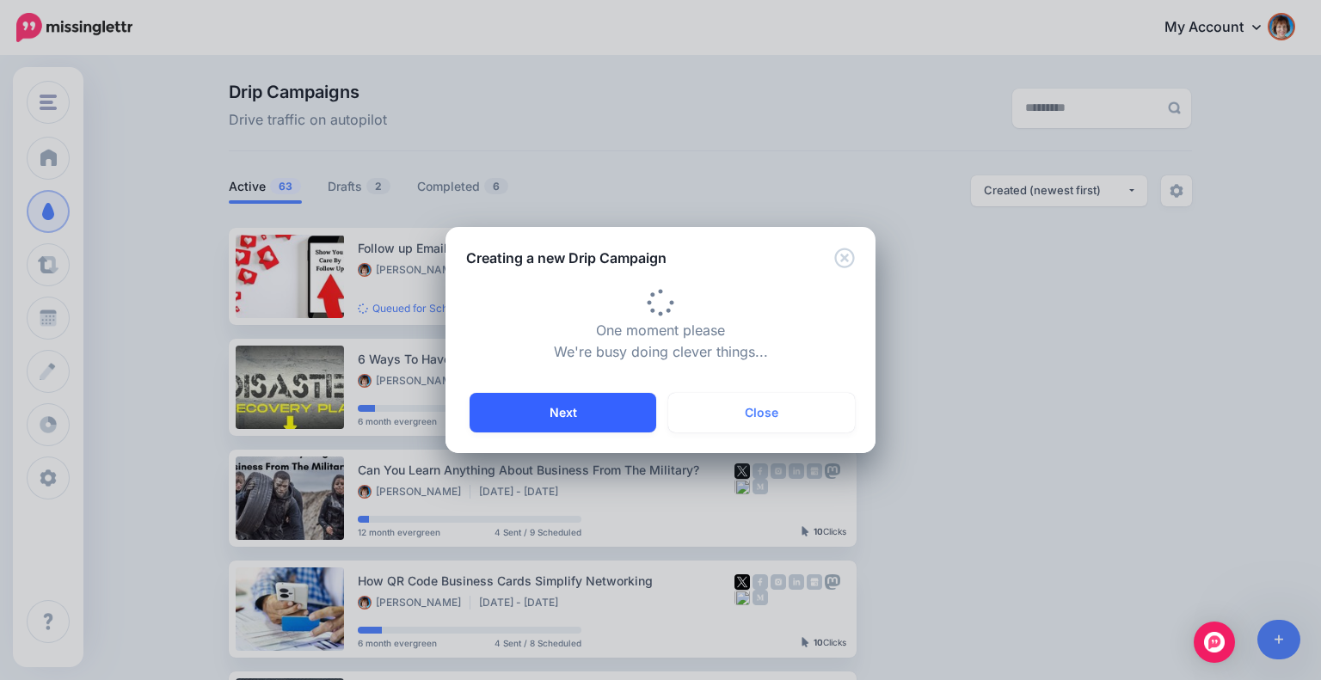
scroll to position [0, 0]
type input "**********"
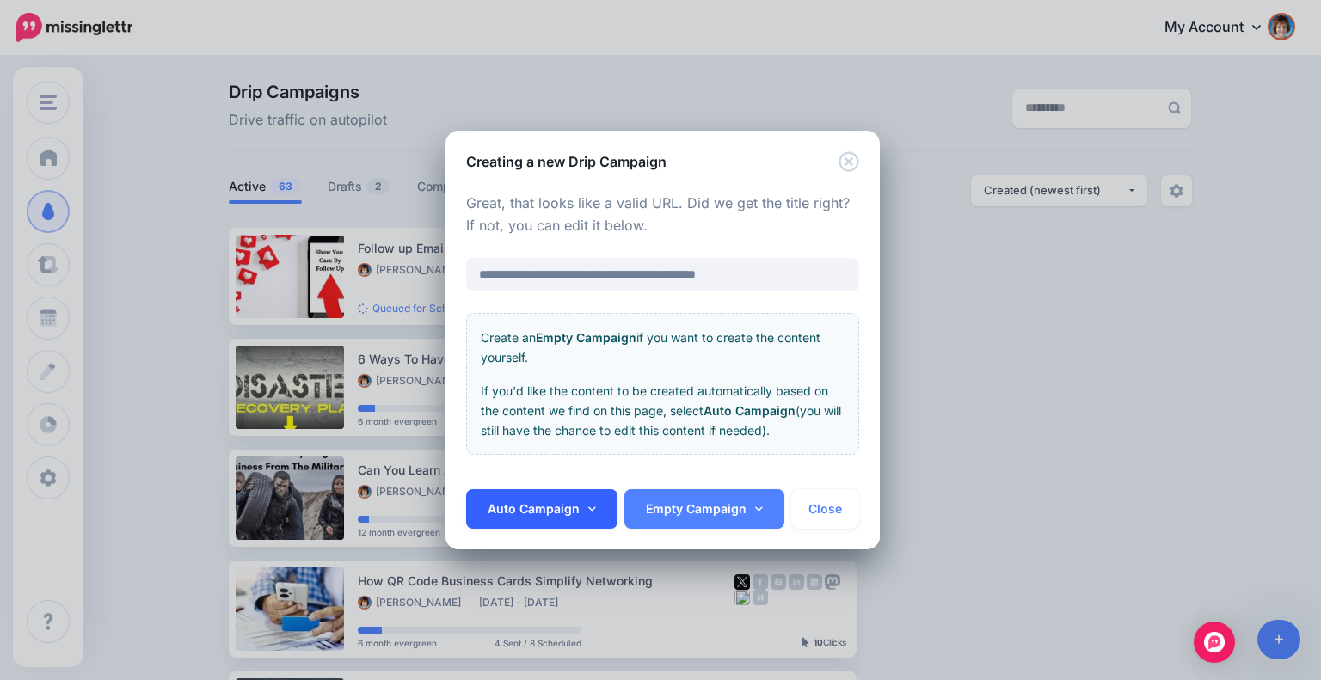
click at [585, 515] on link "Auto Campaign" at bounding box center [541, 509] width 151 height 40
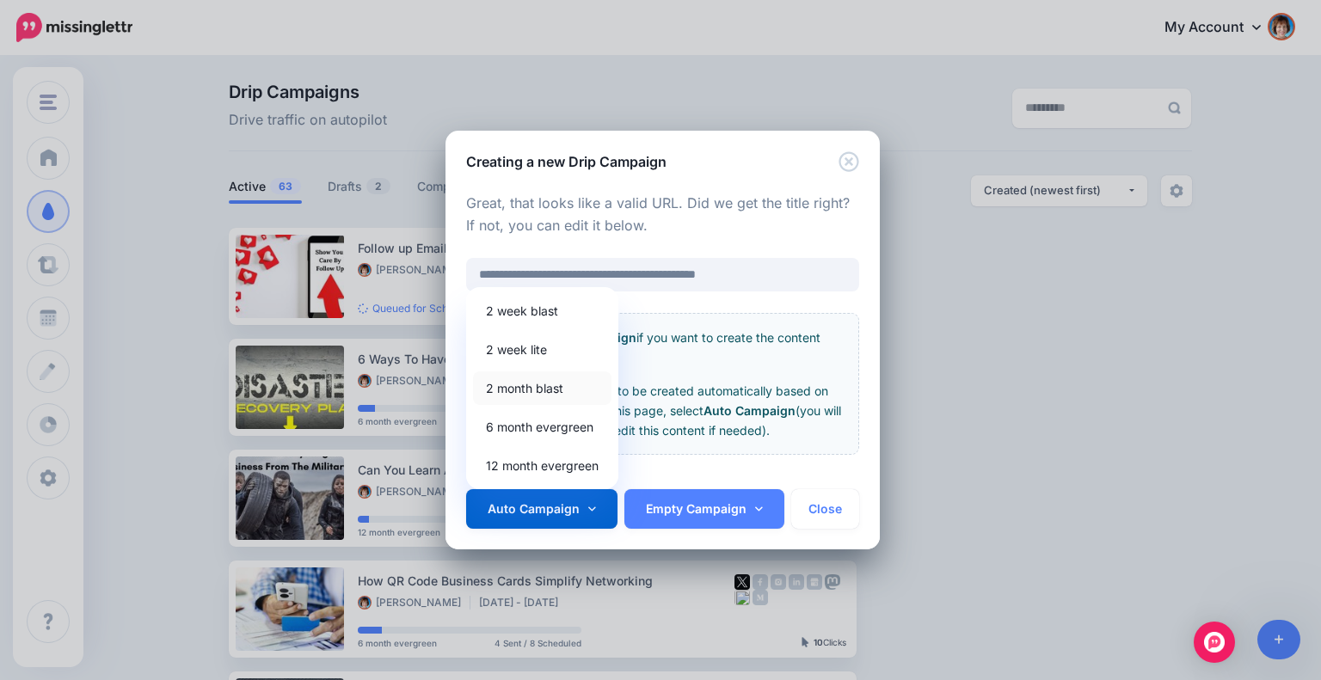
click at [536, 383] on link "2 month blast" at bounding box center [542, 388] width 138 height 34
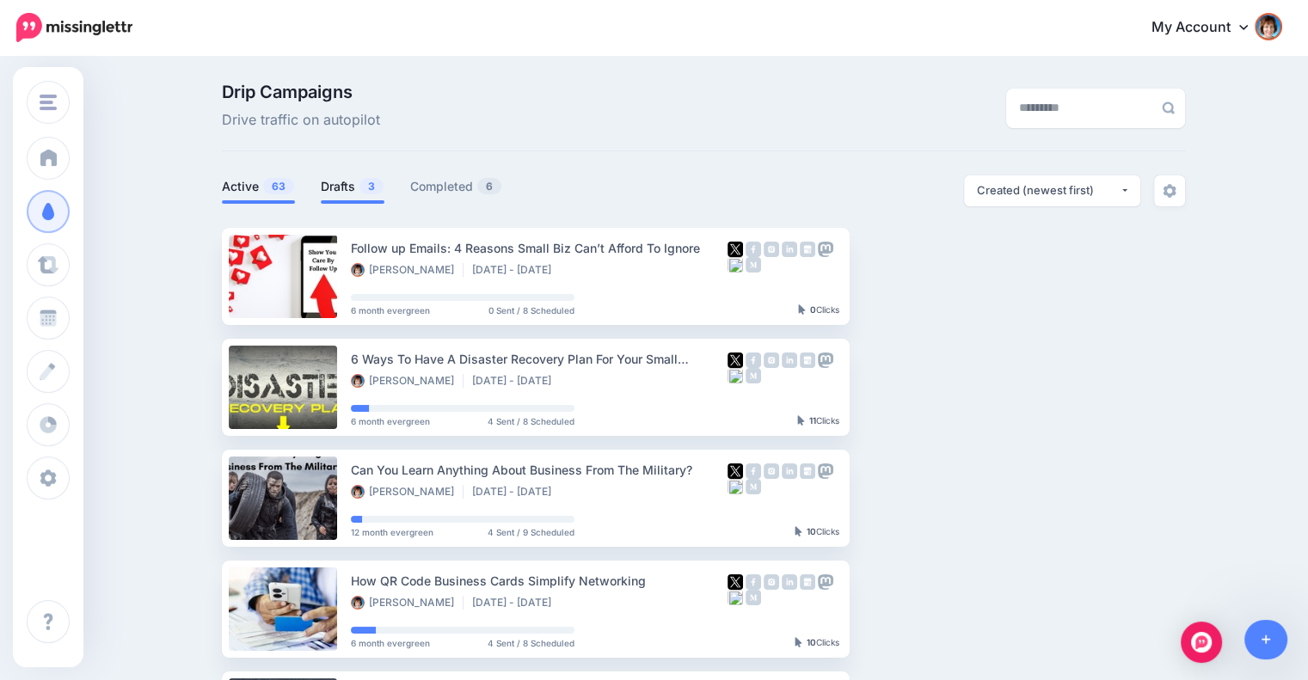
click at [341, 177] on link "Drafts 3" at bounding box center [353, 186] width 64 height 21
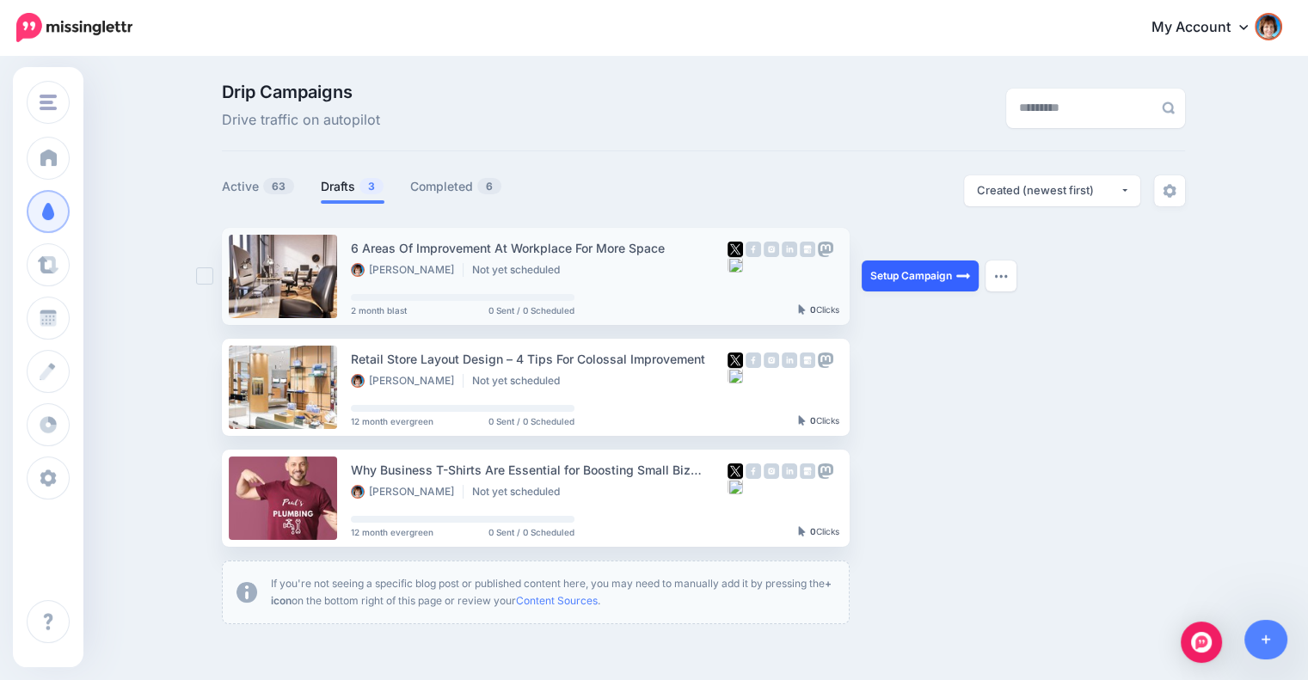
click at [923, 277] on link "Setup Campaign" at bounding box center [919, 275] width 117 height 31
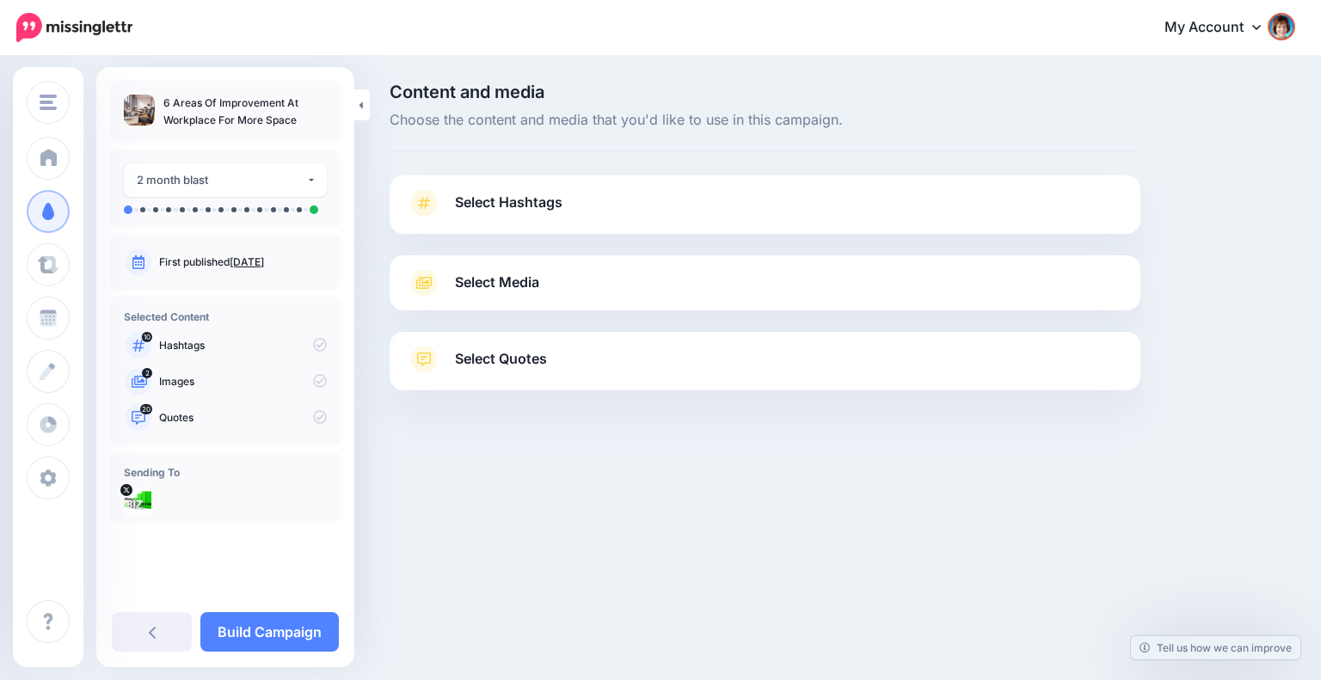
click at [782, 210] on link "Select Hashtags" at bounding box center [765, 211] width 716 height 45
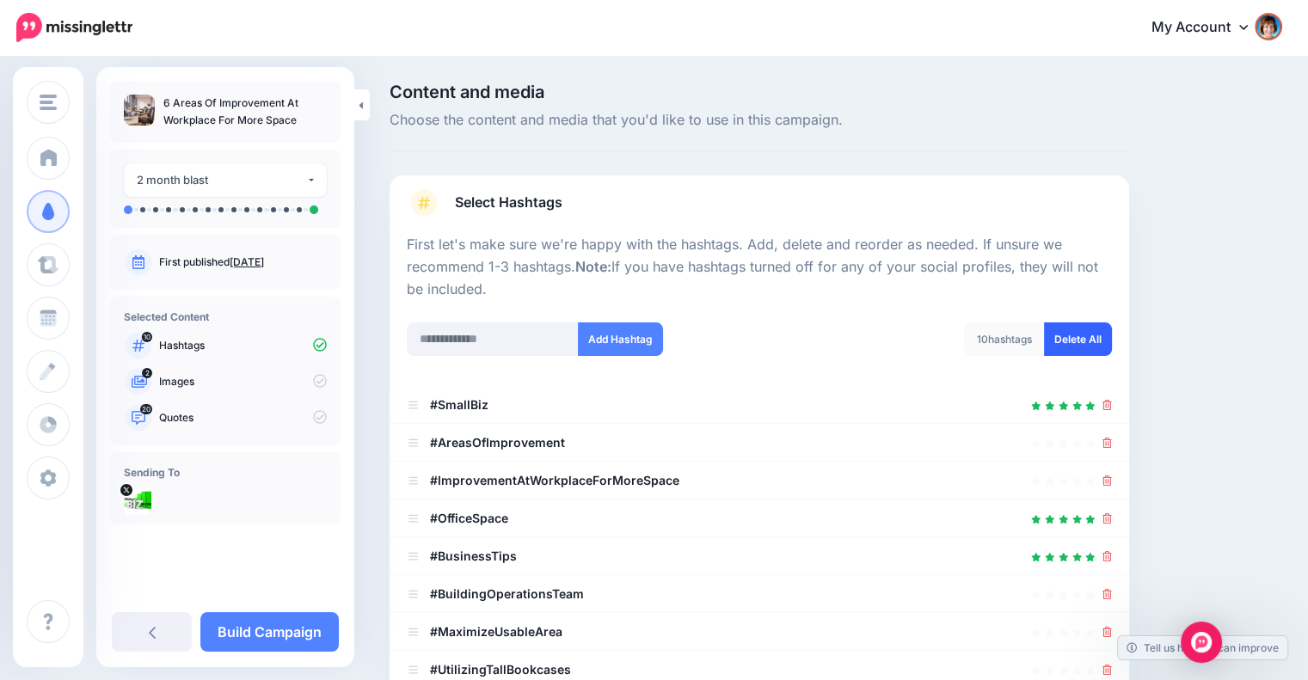
click at [1087, 340] on link "Delete All" at bounding box center [1078, 339] width 68 height 34
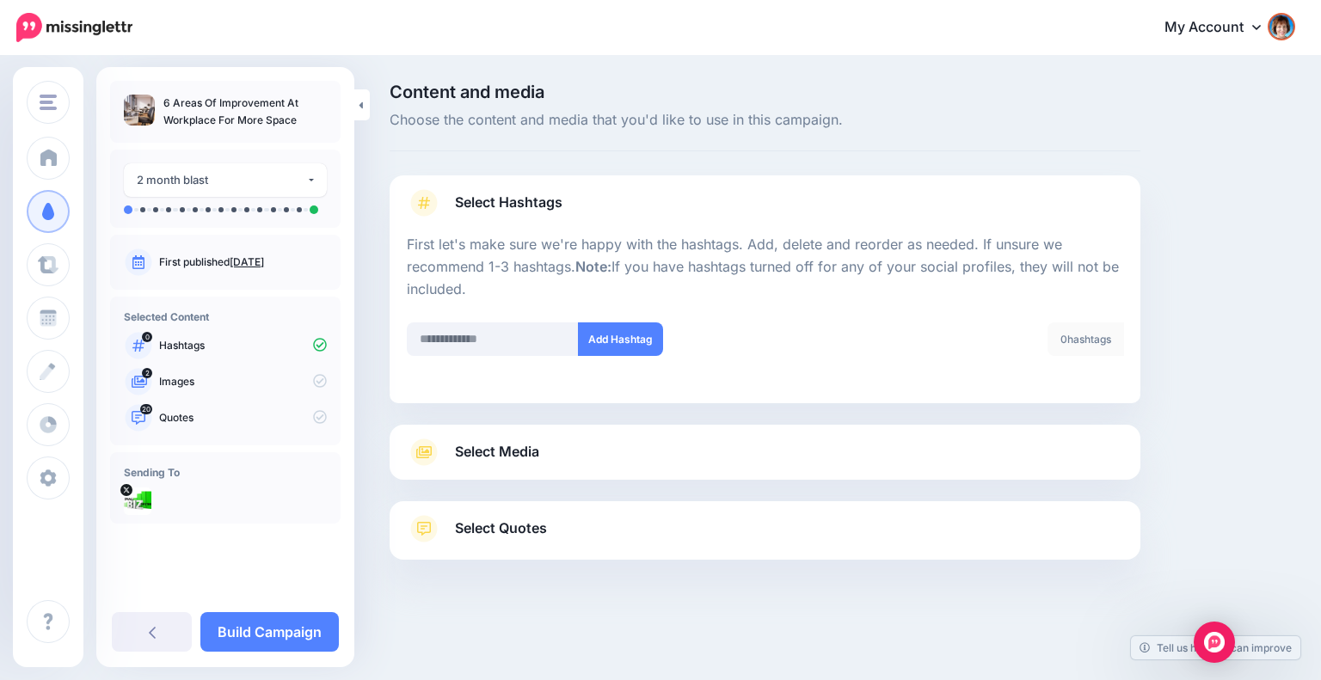
click at [1105, 442] on link "Select Media" at bounding box center [765, 452] width 716 height 28
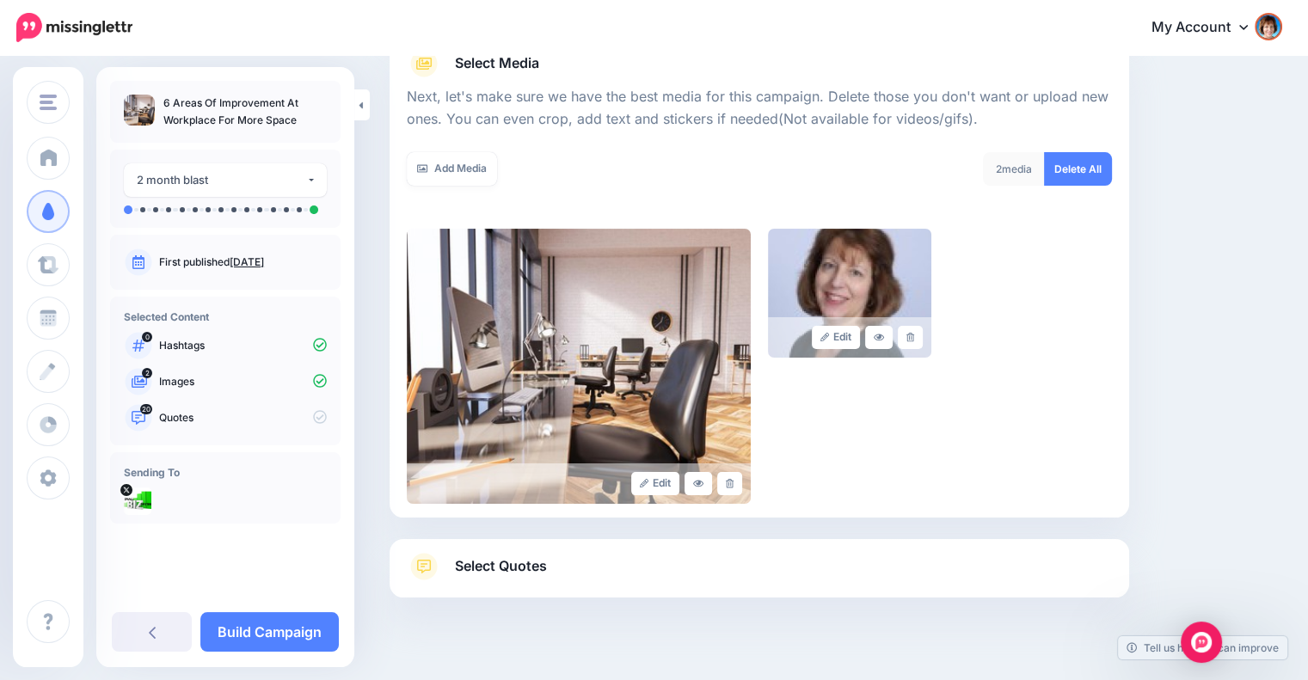
scroll to position [238, 0]
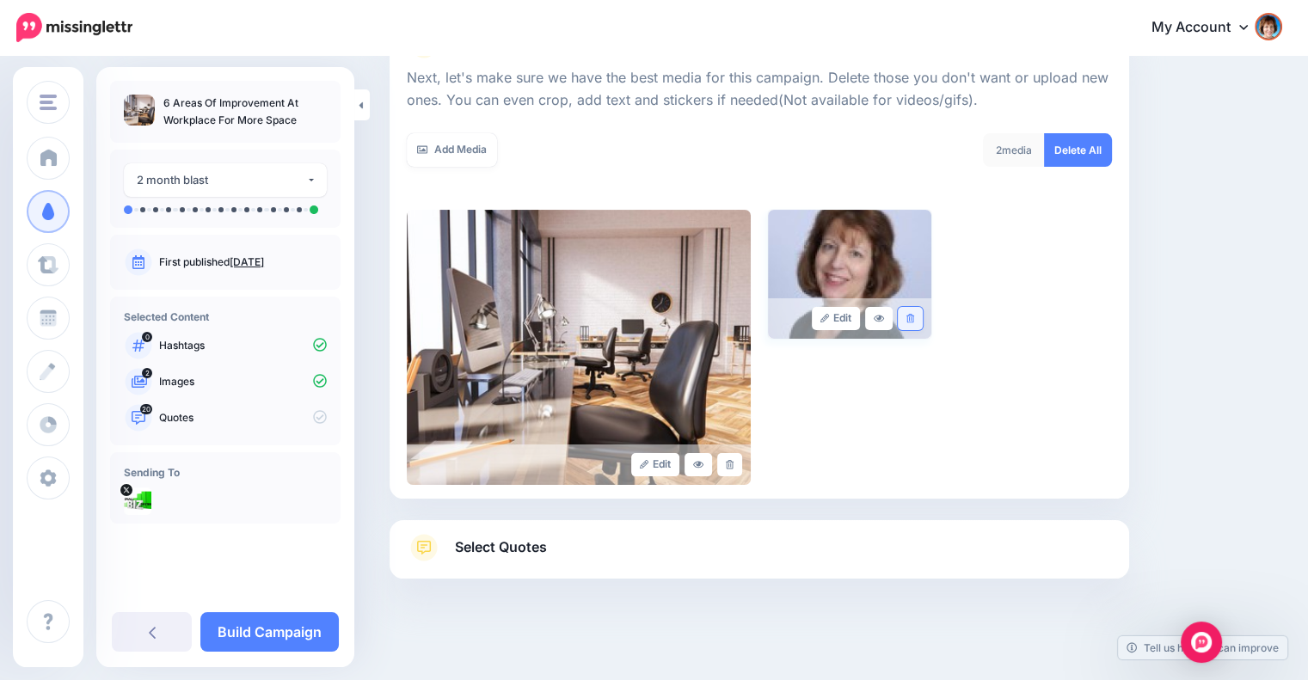
click at [914, 317] on icon at bounding box center [910, 318] width 8 height 9
click at [871, 534] on link "Select Quotes" at bounding box center [759, 556] width 705 height 45
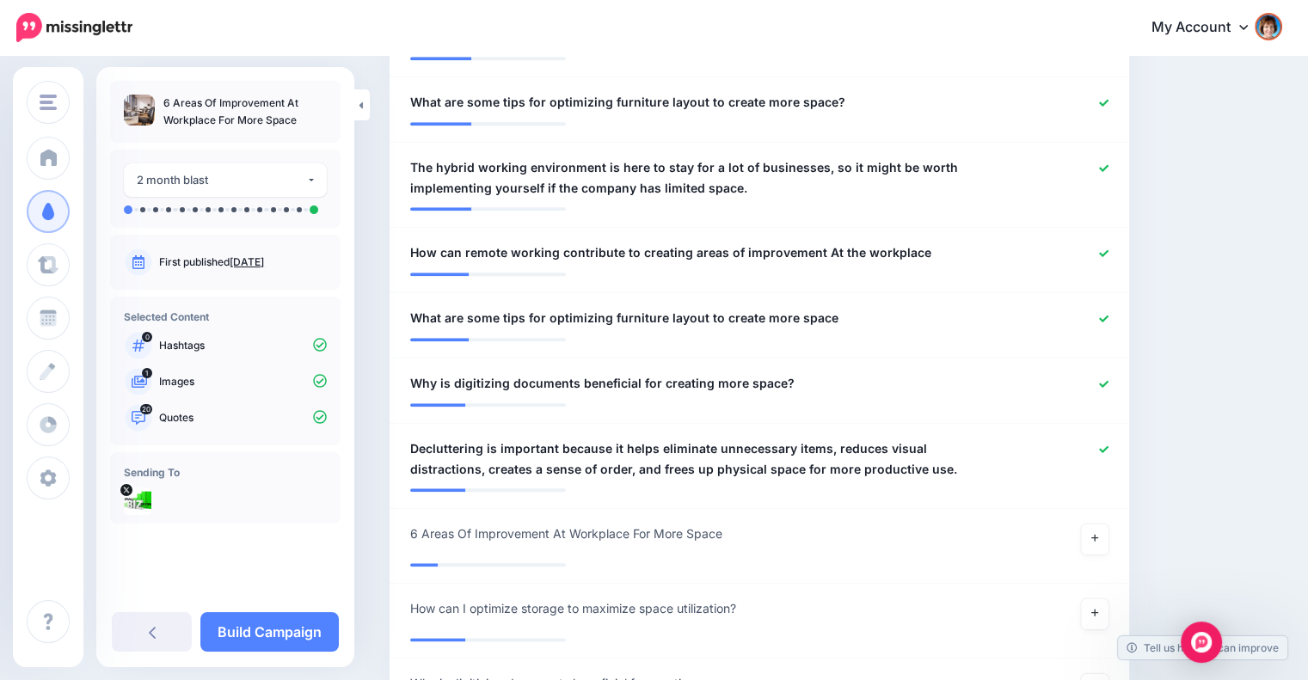
scroll to position [1843, 0]
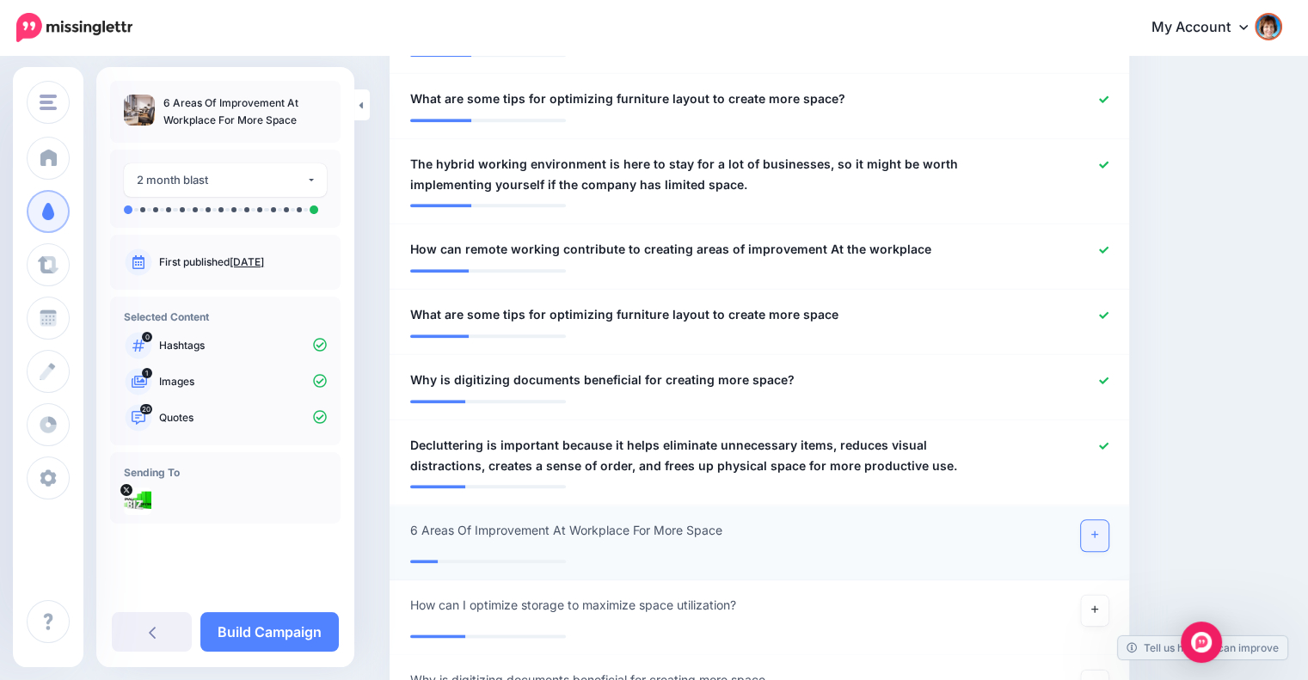
click at [1098, 531] on icon at bounding box center [1094, 534] width 7 height 7
click at [285, 630] on link "Build Campaign" at bounding box center [269, 632] width 138 height 40
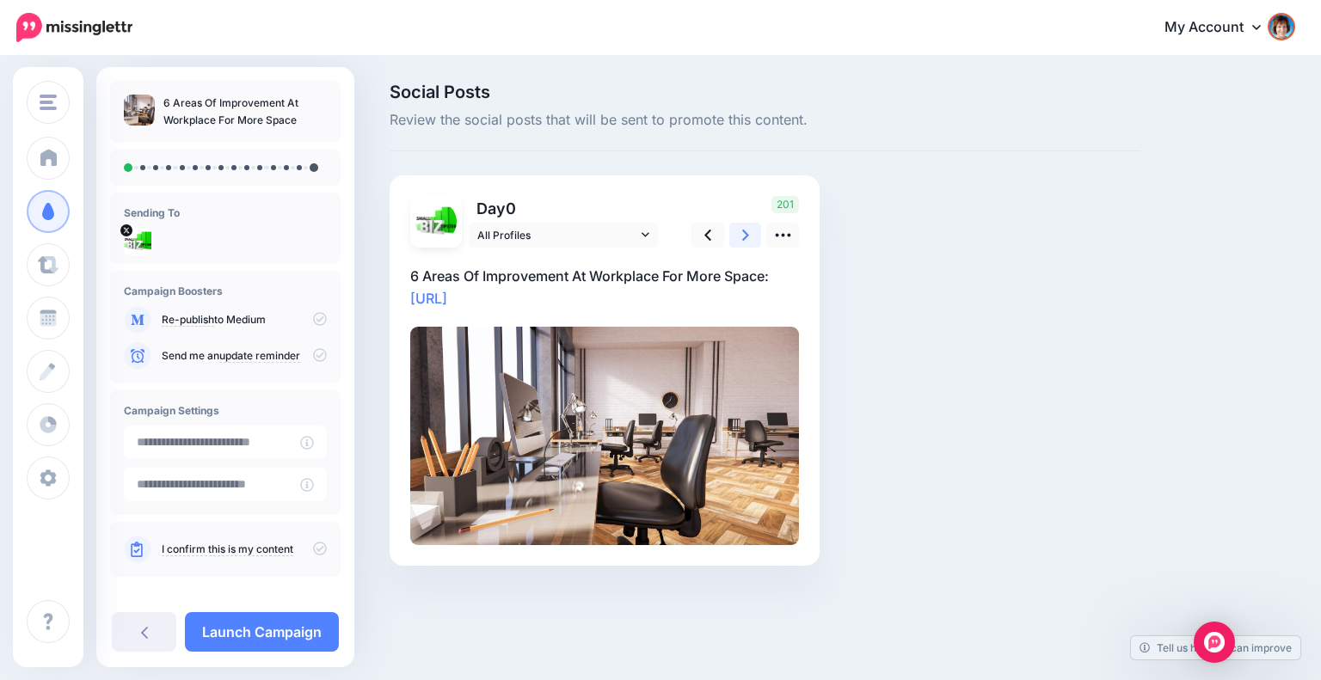
click at [743, 237] on icon at bounding box center [745, 235] width 7 height 11
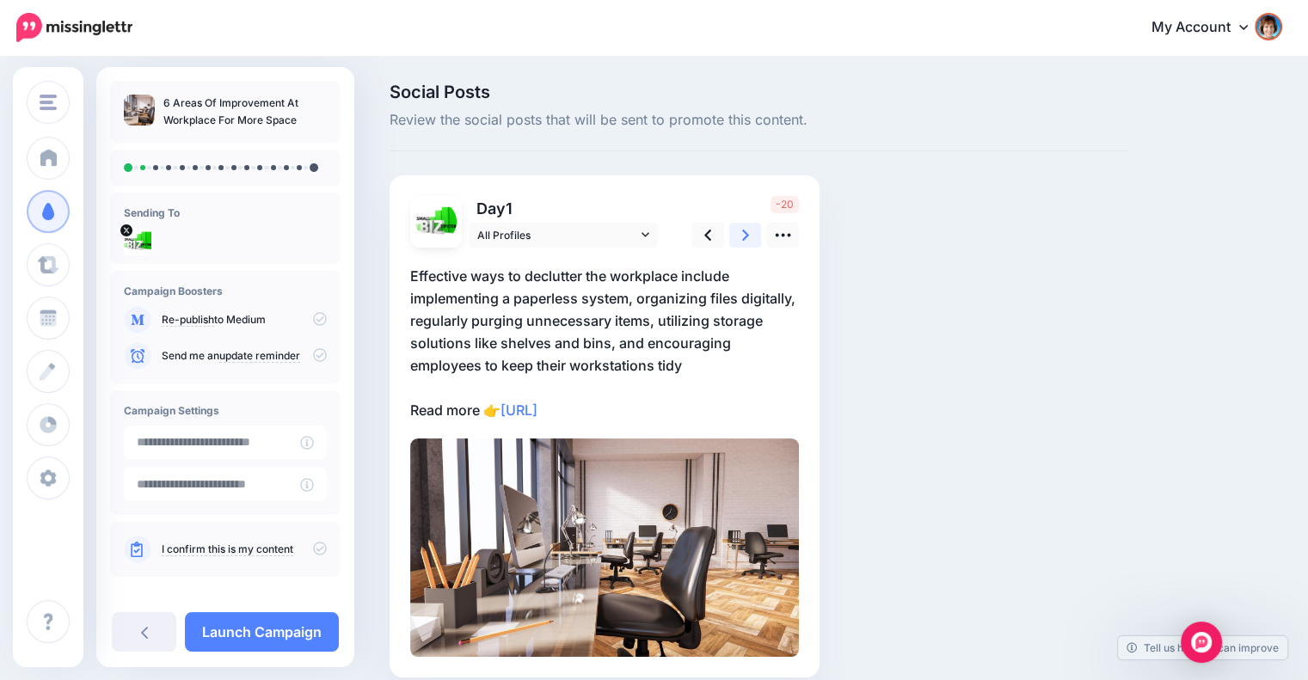
click at [743, 237] on icon at bounding box center [745, 235] width 7 height 11
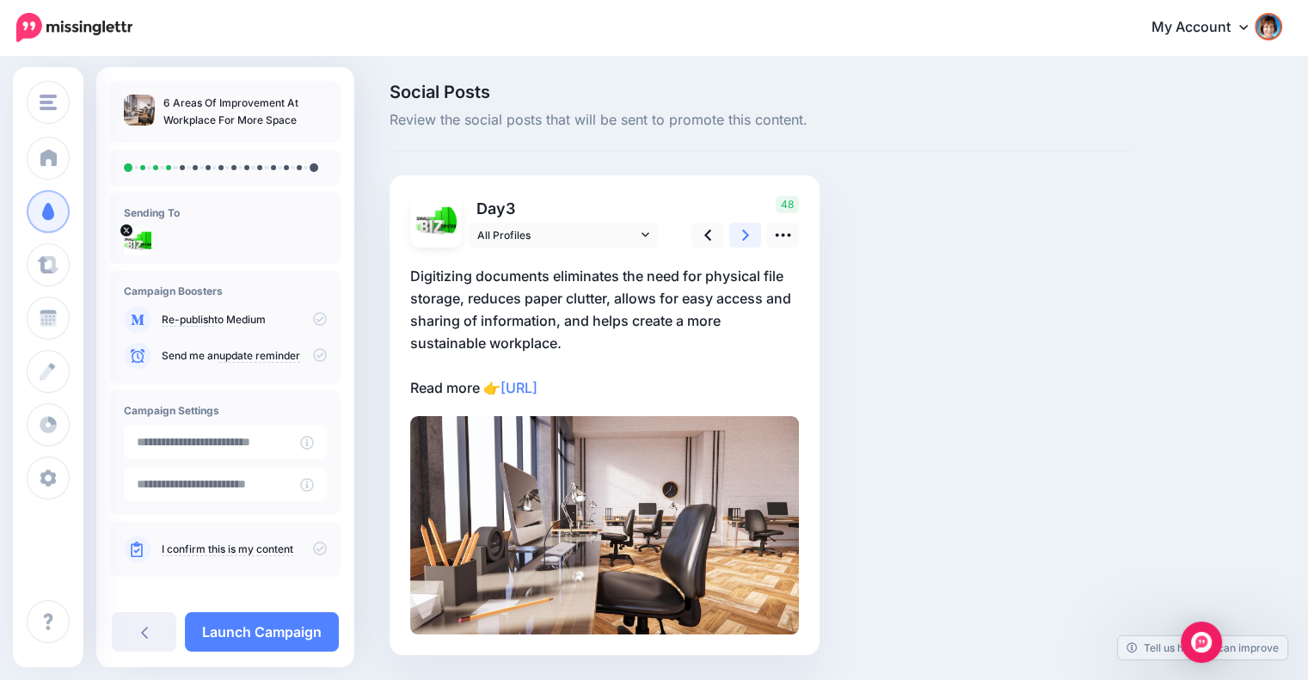
click at [743, 237] on icon at bounding box center [745, 235] width 7 height 11
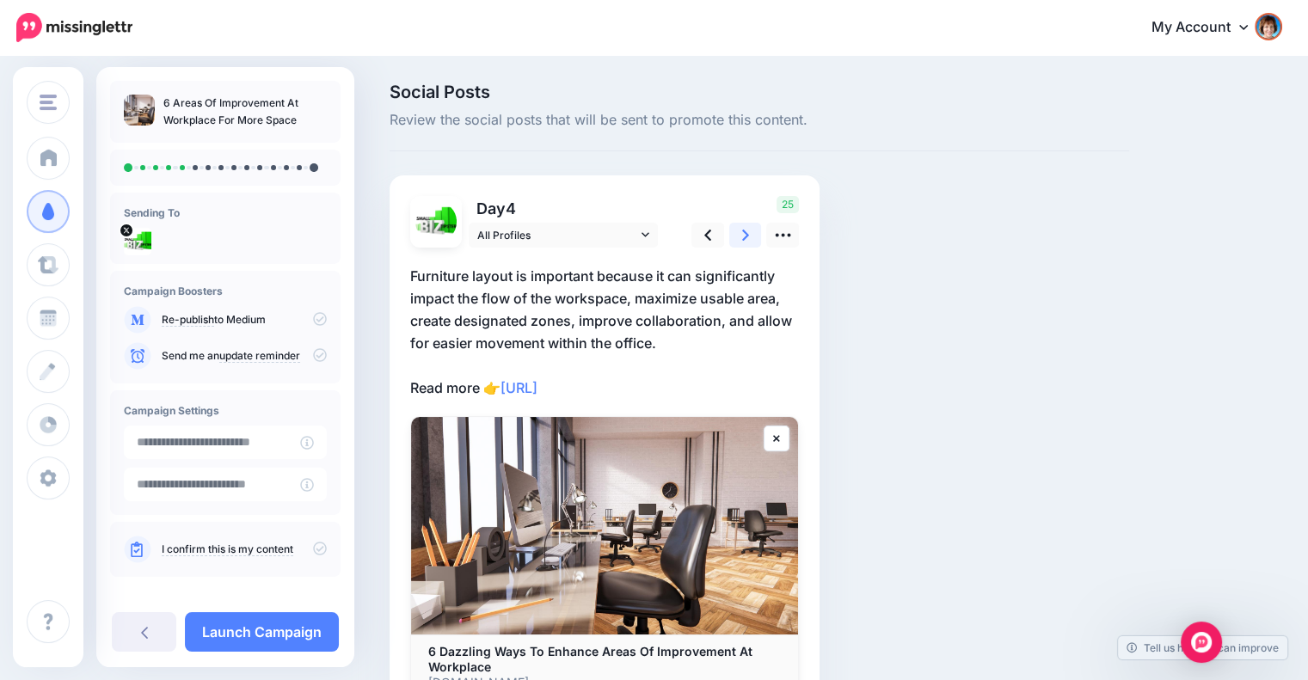
click at [743, 237] on icon at bounding box center [745, 235] width 7 height 11
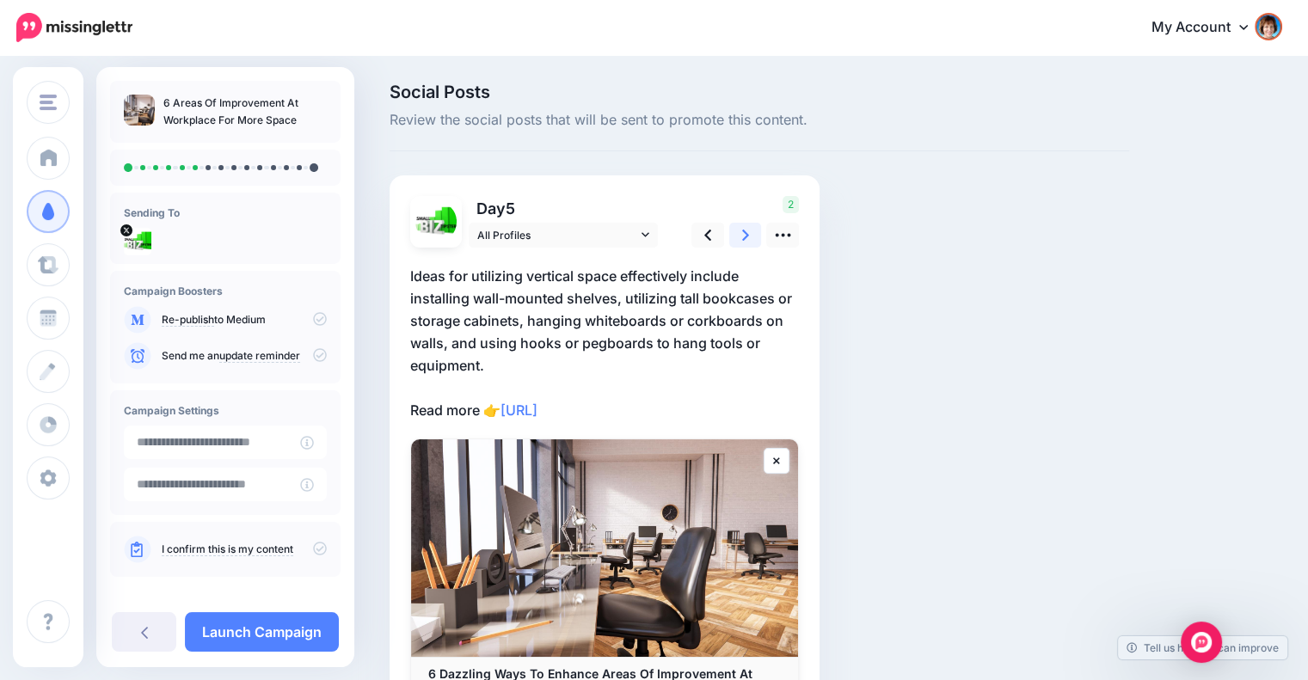
click at [743, 237] on icon at bounding box center [745, 235] width 7 height 11
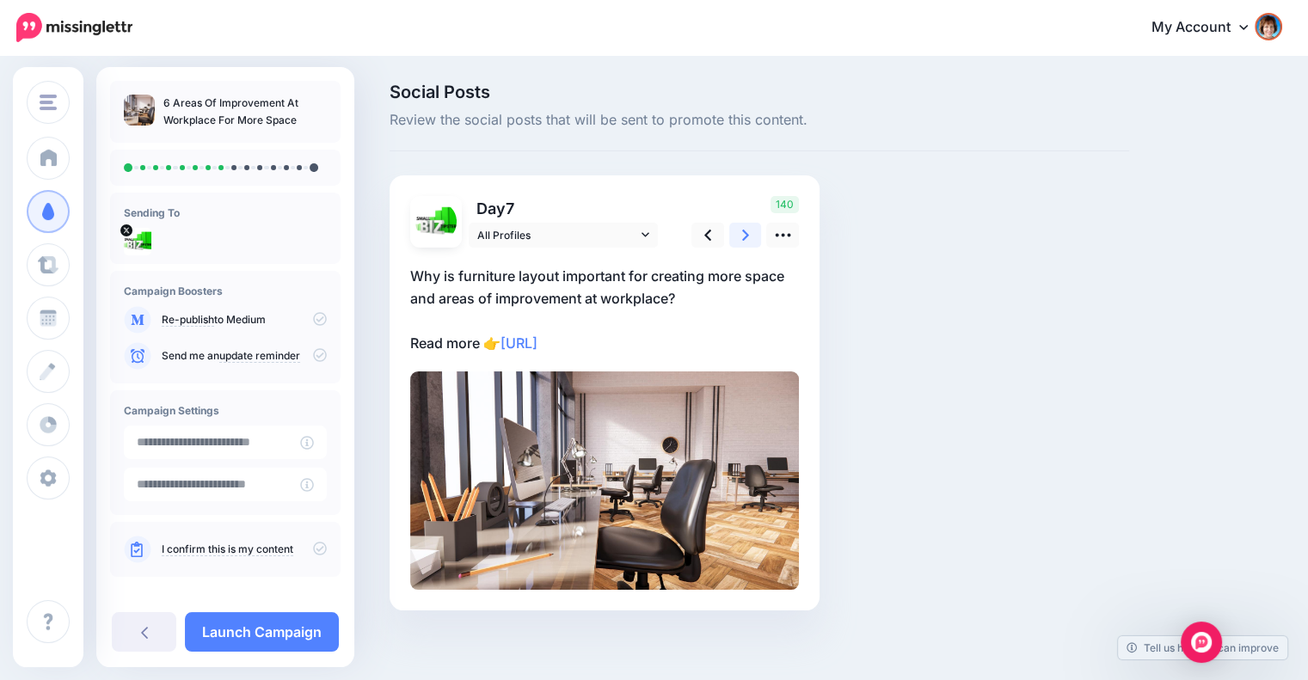
click at [743, 237] on icon at bounding box center [745, 235] width 7 height 11
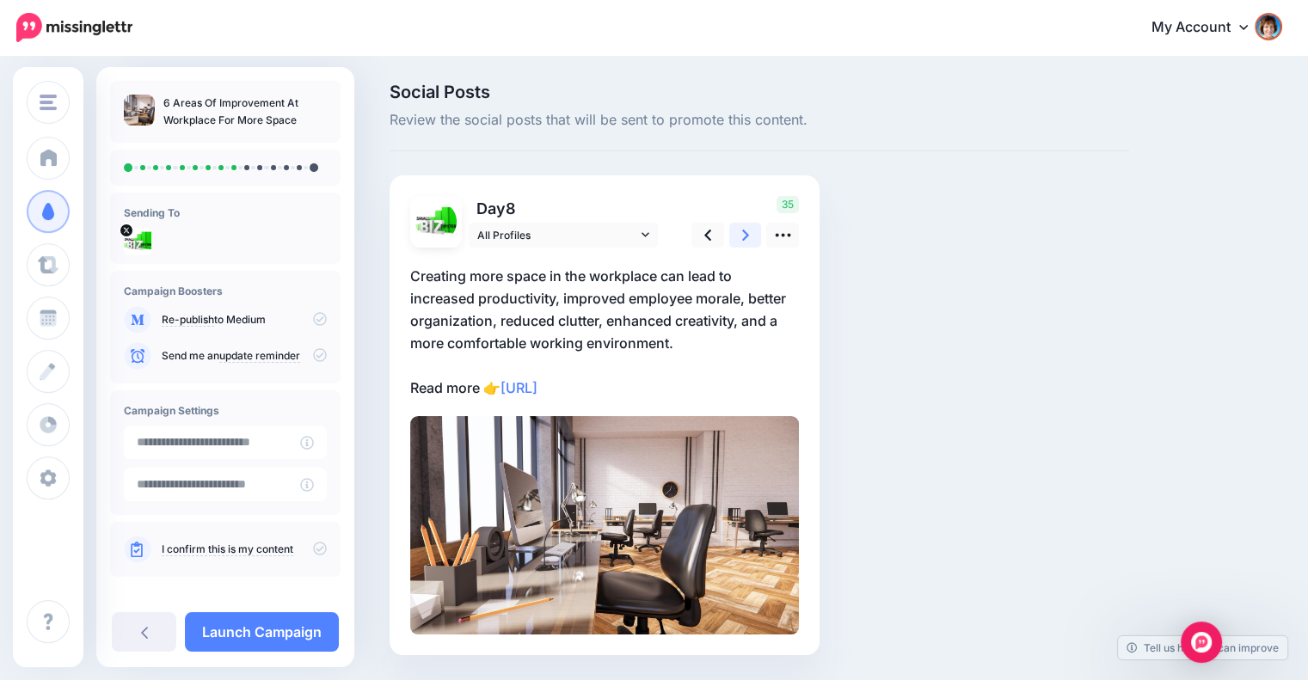
click at [743, 237] on icon at bounding box center [745, 235] width 7 height 11
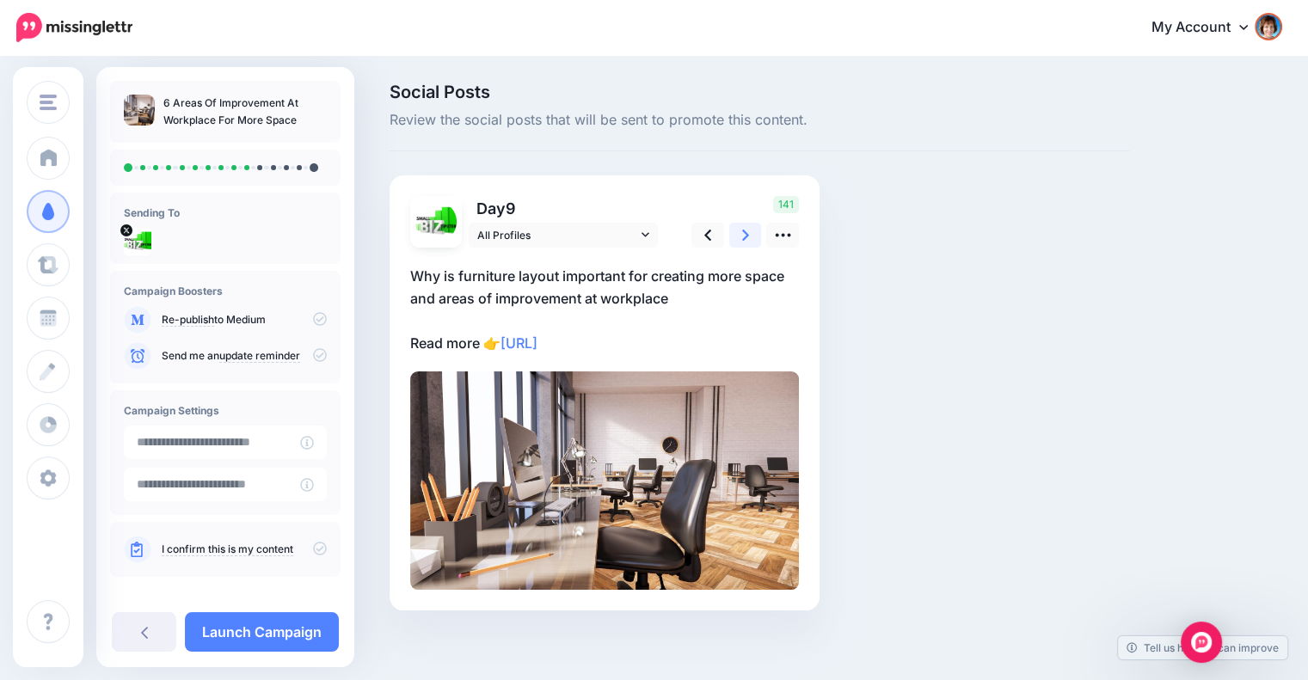
click at [743, 237] on icon at bounding box center [745, 235] width 7 height 11
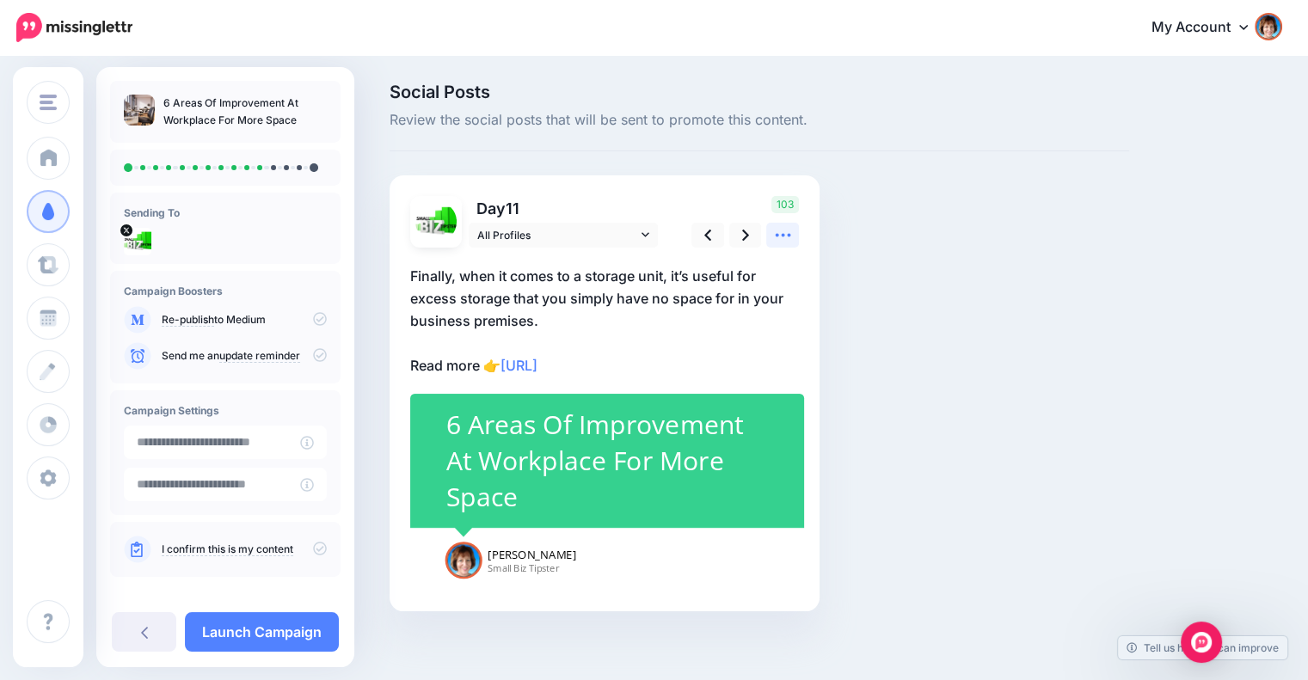
click at [769, 236] on link at bounding box center [782, 235] width 33 height 25
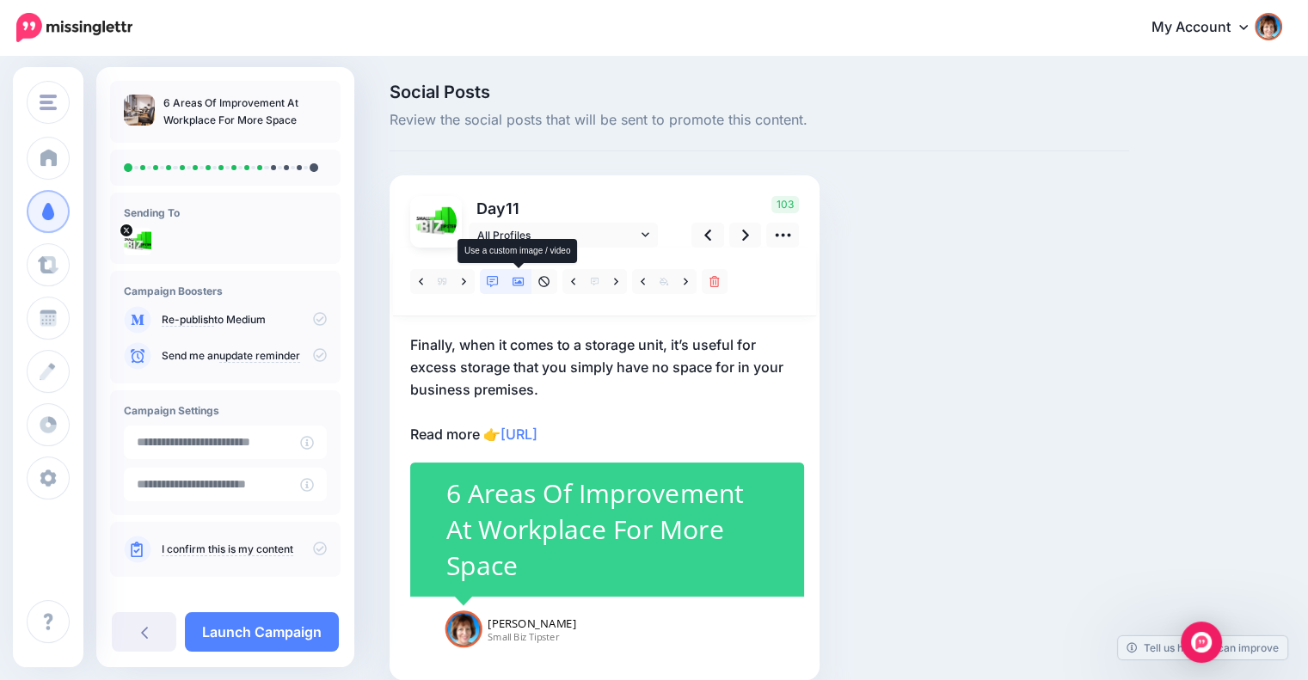
click at [516, 276] on icon at bounding box center [518, 282] width 12 height 12
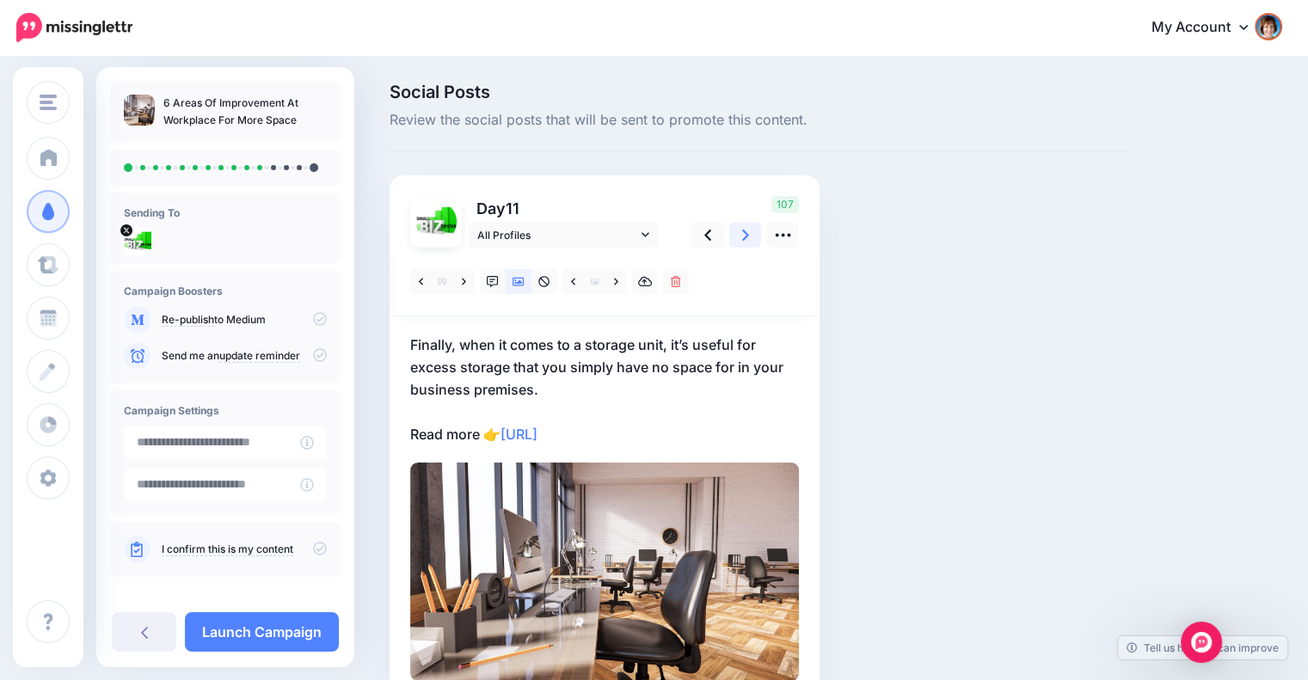
click at [743, 230] on icon at bounding box center [745, 235] width 7 height 11
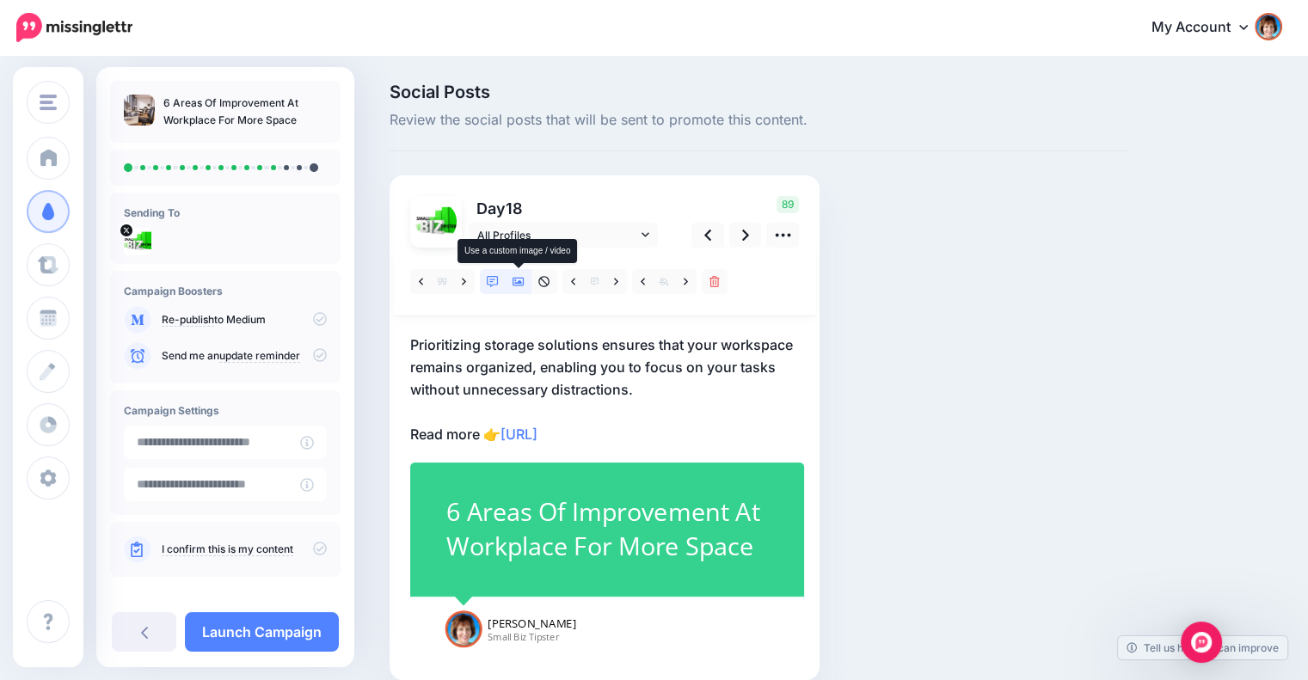
click at [525, 278] on link at bounding box center [519, 281] width 26 height 25
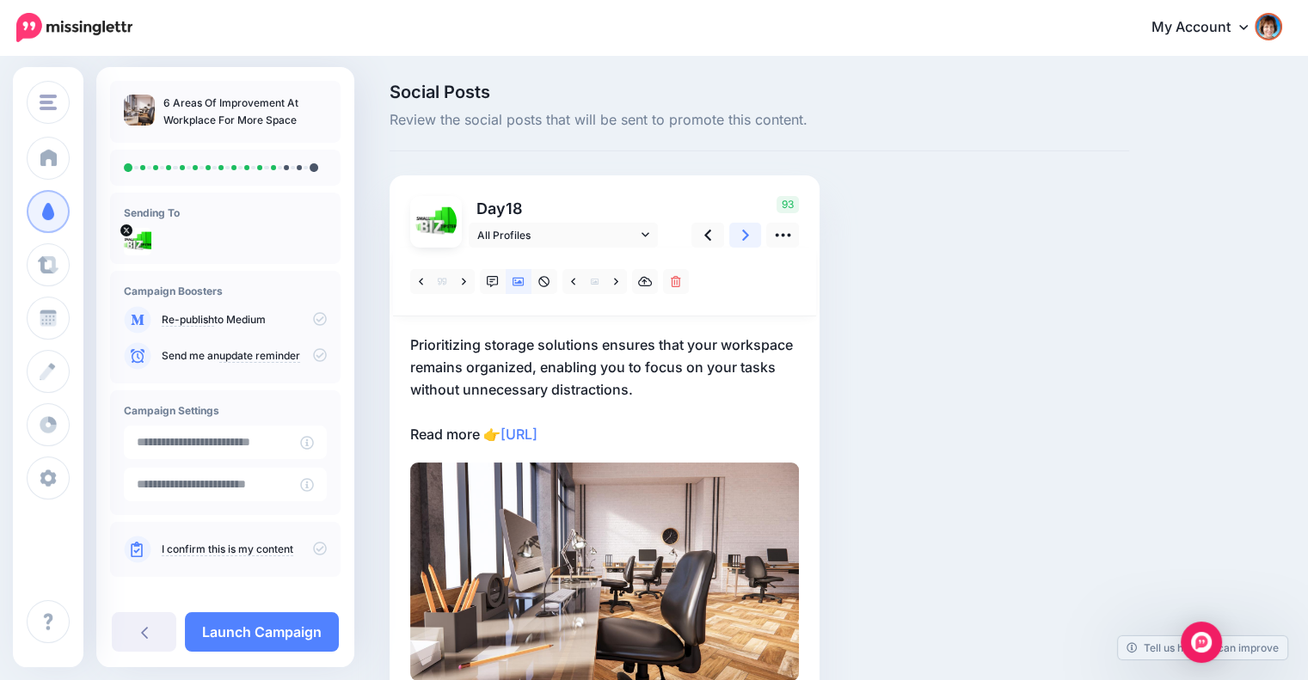
click at [743, 235] on icon at bounding box center [745, 235] width 7 height 18
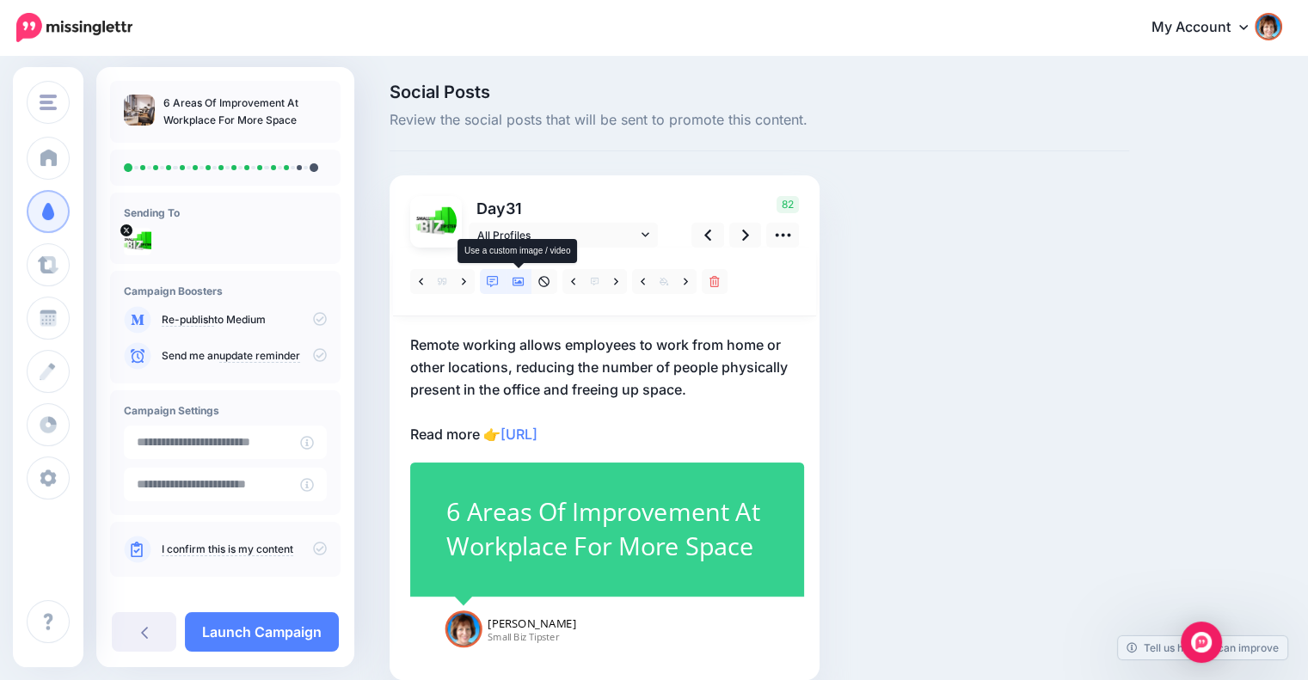
click at [517, 279] on icon at bounding box center [518, 282] width 12 height 12
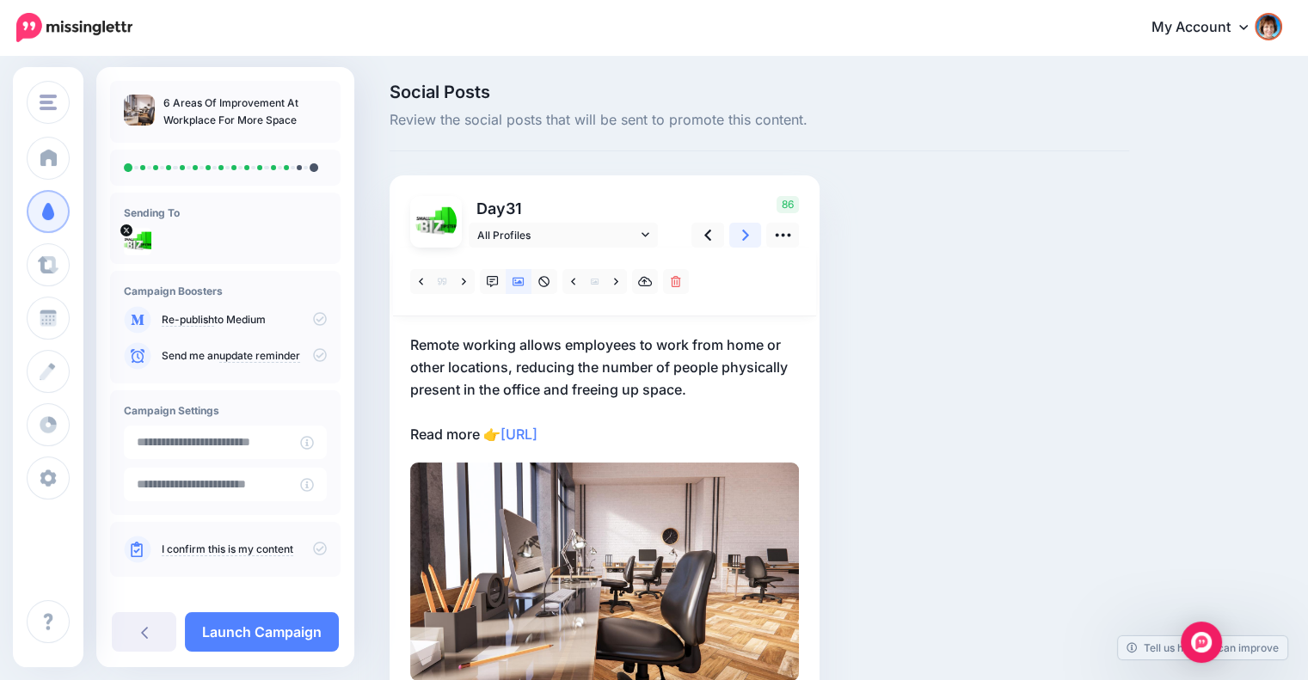
click at [746, 236] on icon at bounding box center [745, 235] width 7 height 11
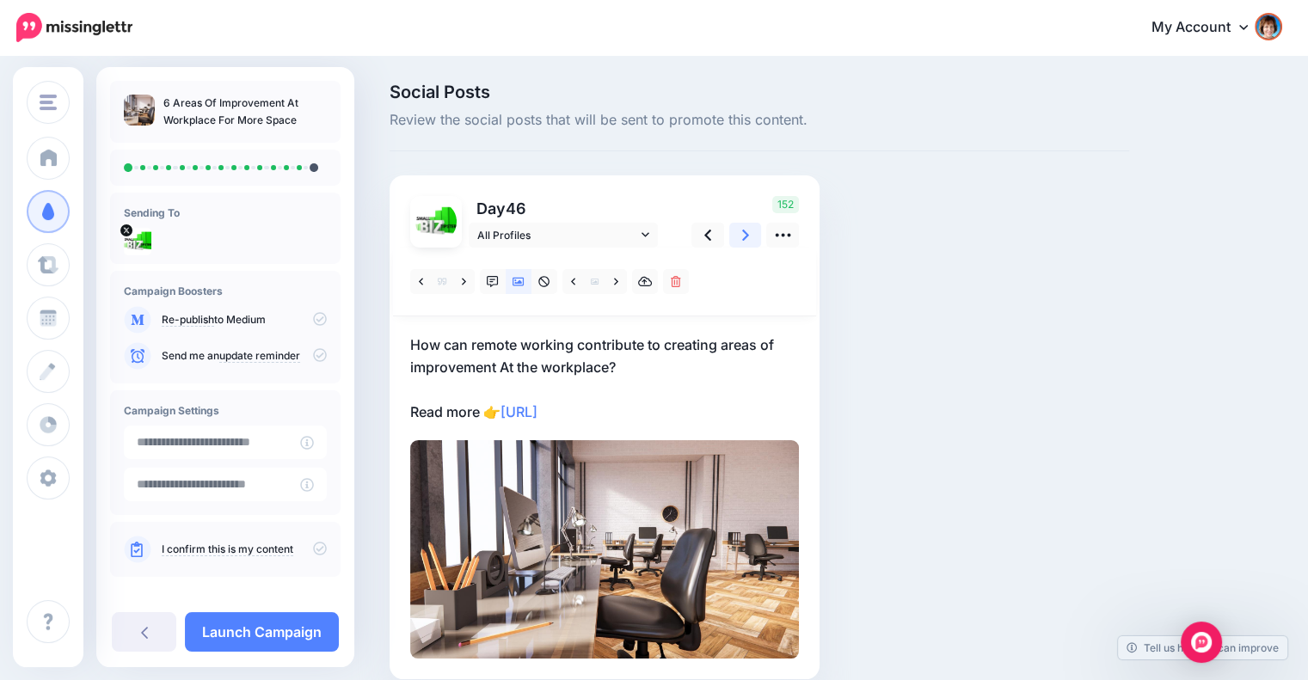
click at [746, 236] on icon at bounding box center [745, 235] width 7 height 11
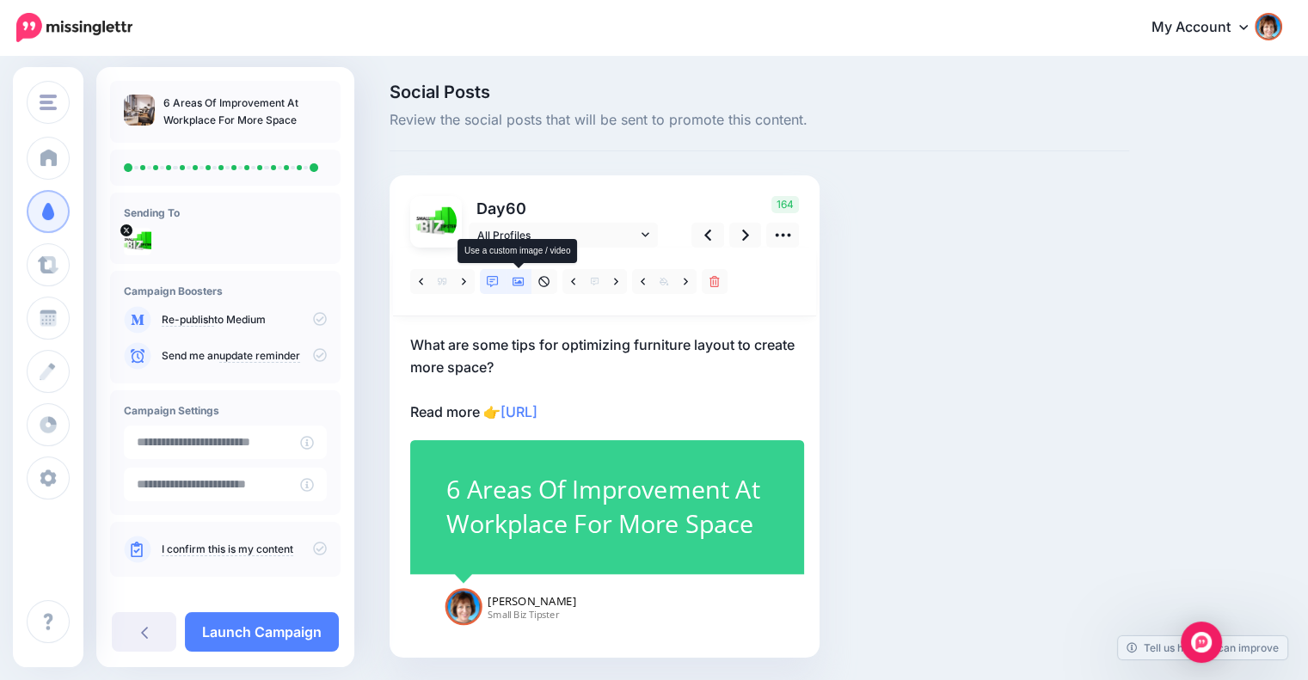
click at [519, 281] on icon at bounding box center [518, 282] width 12 height 9
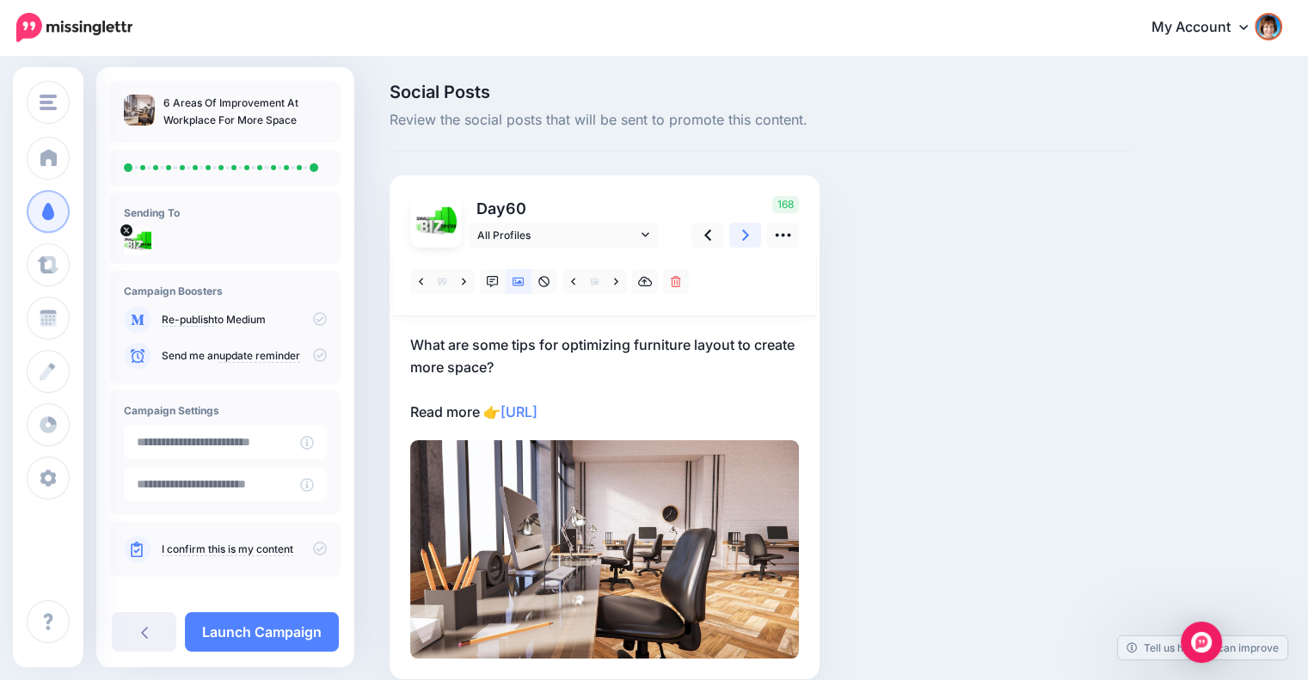
click at [739, 237] on link at bounding box center [745, 235] width 33 height 25
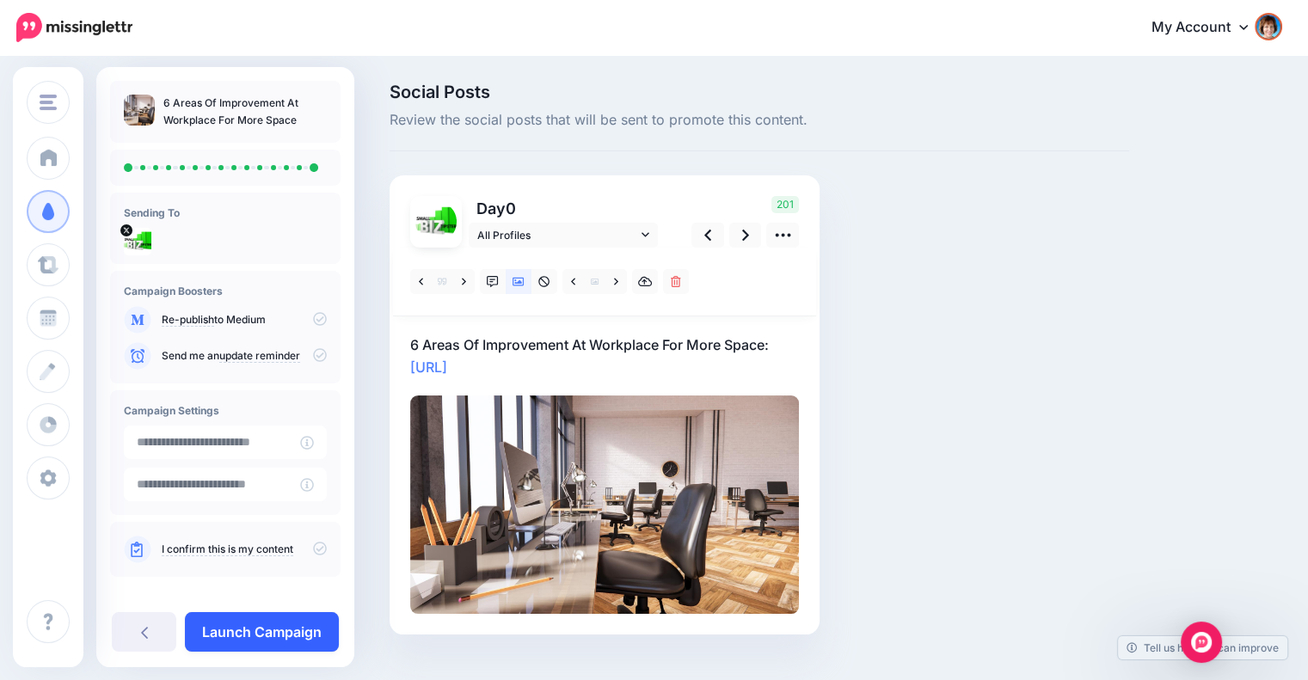
click at [244, 619] on link "Launch Campaign" at bounding box center [262, 632] width 154 height 40
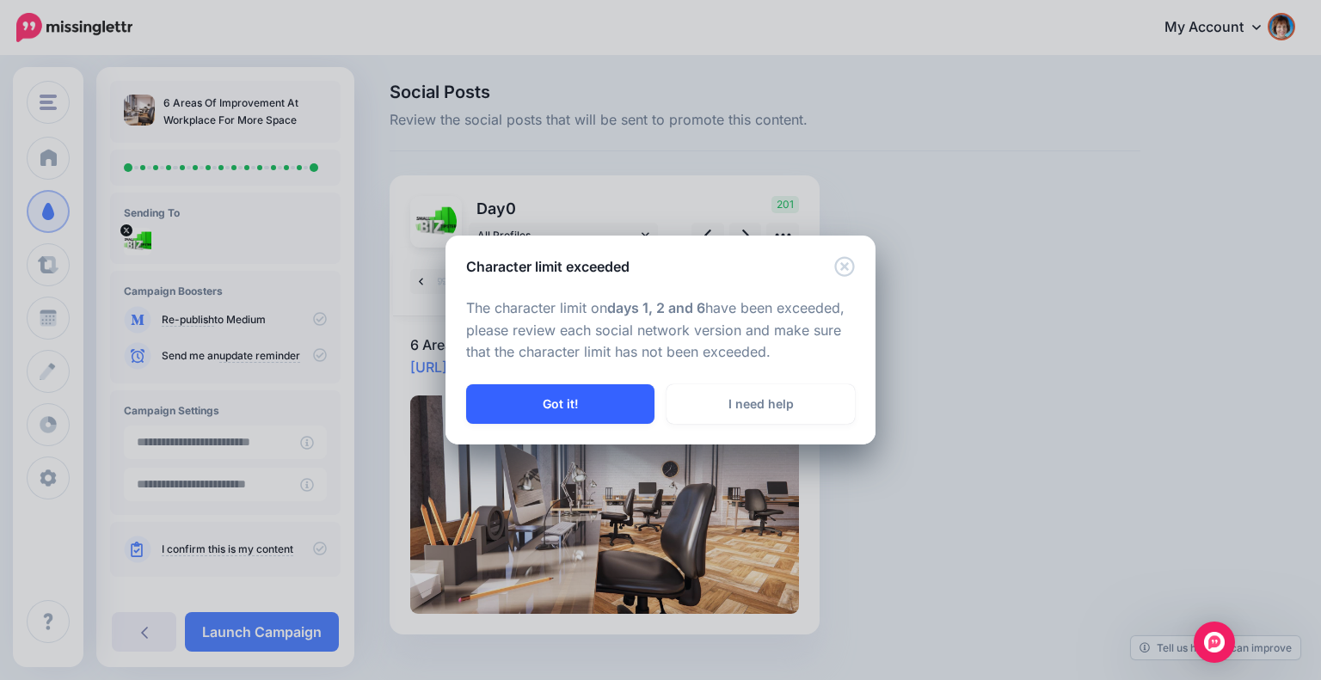
click at [567, 388] on button "Got it!" at bounding box center [560, 404] width 188 height 40
